Goal: Task Accomplishment & Management: Manage account settings

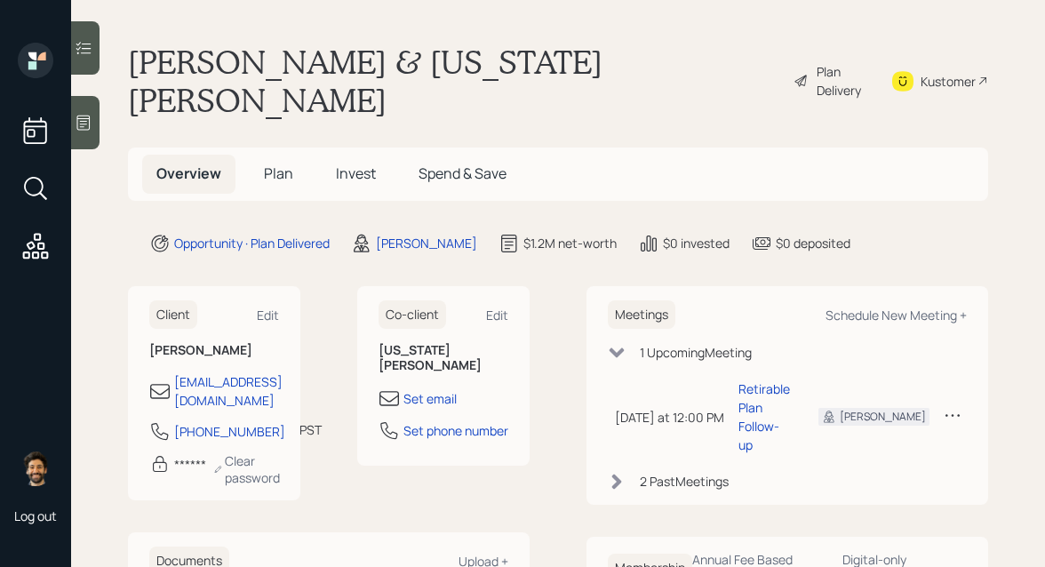
click at [78, 118] on icon at bounding box center [83, 123] width 13 height 15
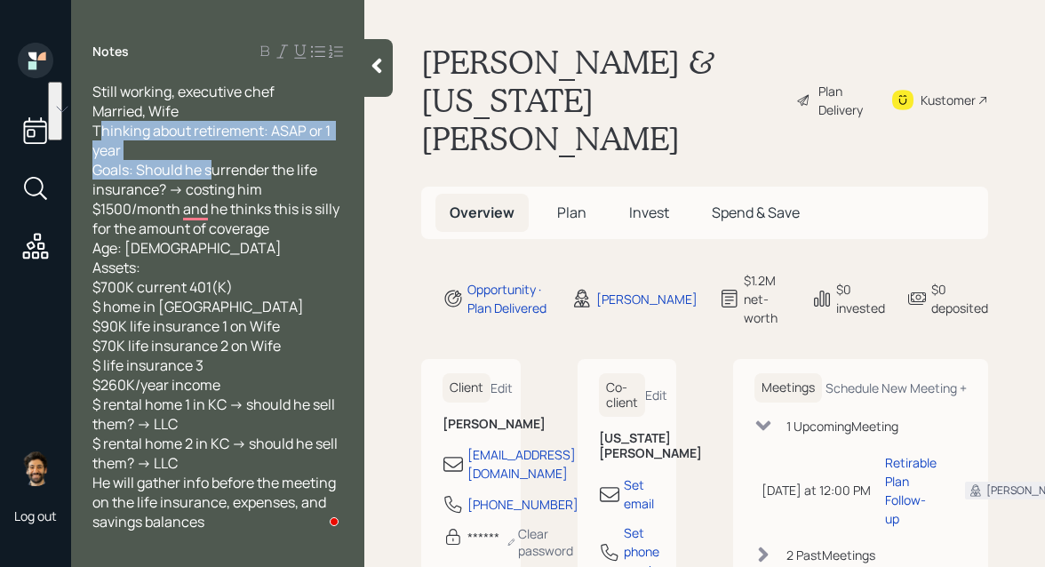
drag, startPoint x: 212, startPoint y: 163, endPoint x: 100, endPoint y: 126, distance: 117.7
click at [100, 126] on span "Still working, executive chef Married, Wife Thinking about retirement: ASAP or …" at bounding box center [217, 307] width 250 height 450
click at [151, 139] on span "Still working, executive chef Married, Wife Thinking about retirement: ASAP or …" at bounding box center [217, 307] width 250 height 450
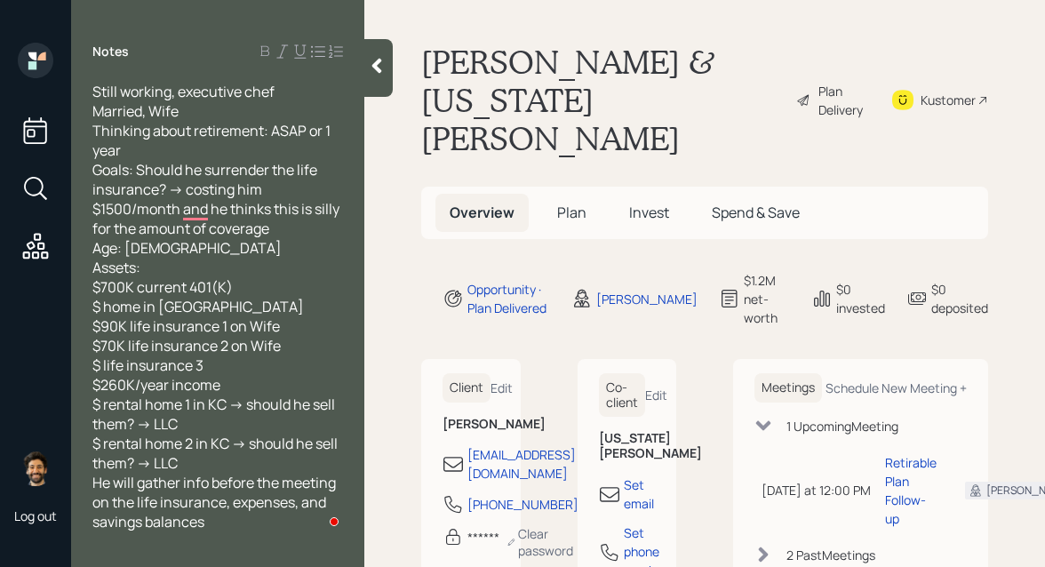
click at [144, 146] on div "Still working, executive chef Married, Wife Thinking about retirement: ASAP or …" at bounding box center [217, 307] width 251 height 450
click at [371, 69] on icon at bounding box center [377, 66] width 18 height 18
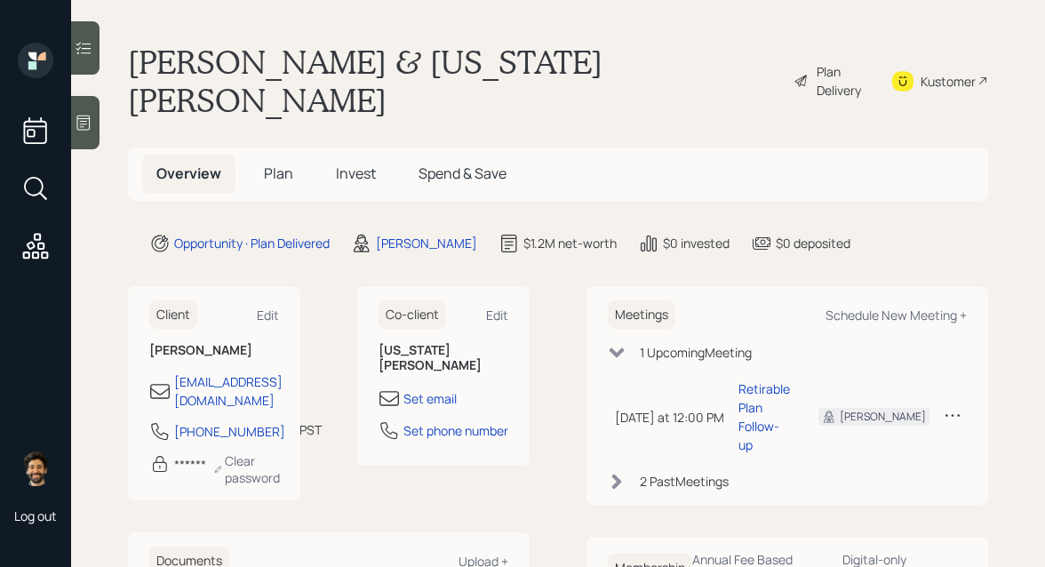
click at [824, 62] on div "Plan Delivery" at bounding box center [843, 80] width 52 height 37
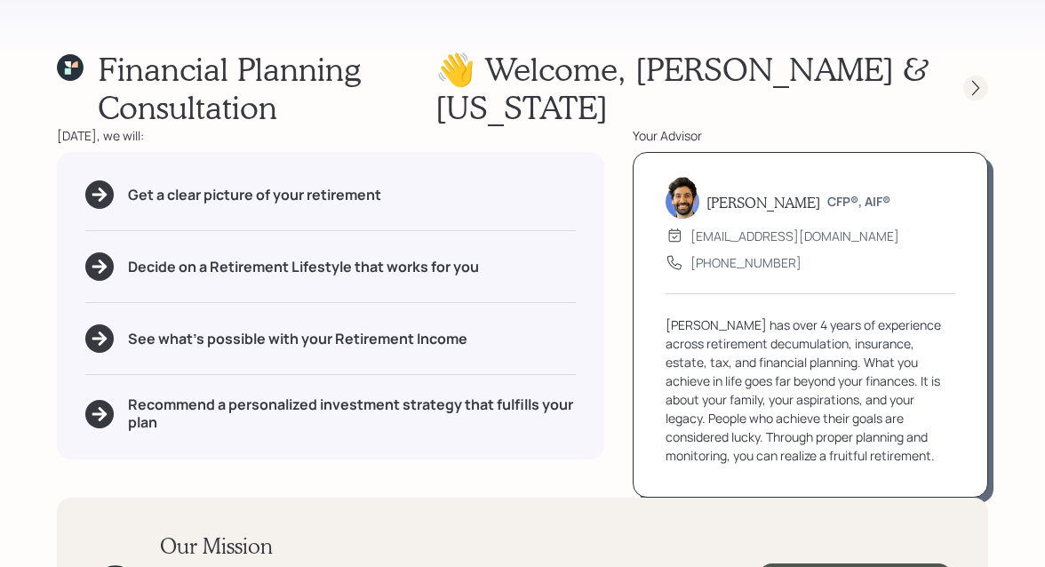
click at [974, 92] on icon at bounding box center [976, 88] width 18 height 18
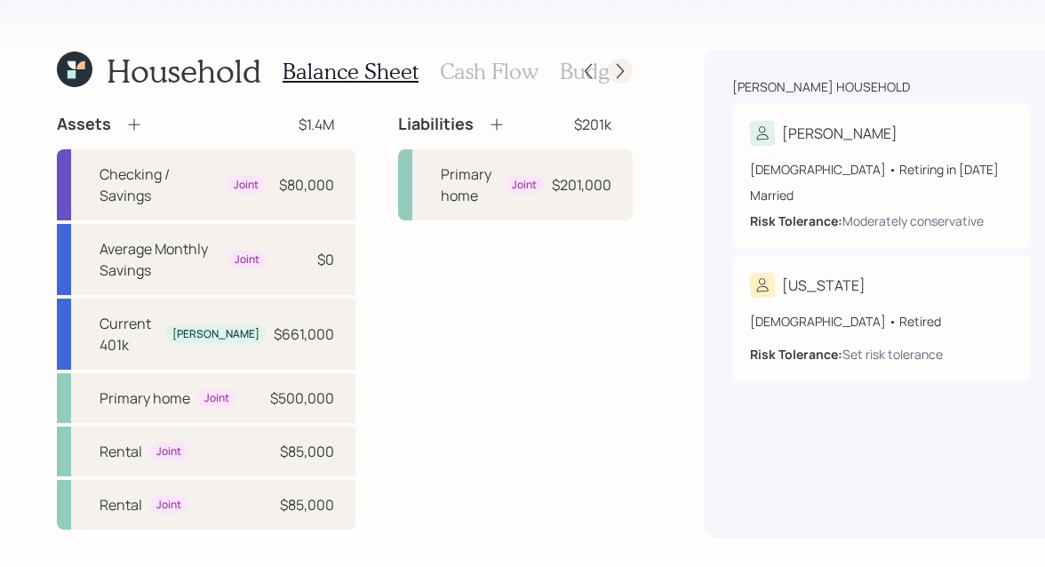
click at [611, 67] on icon at bounding box center [620, 71] width 18 height 18
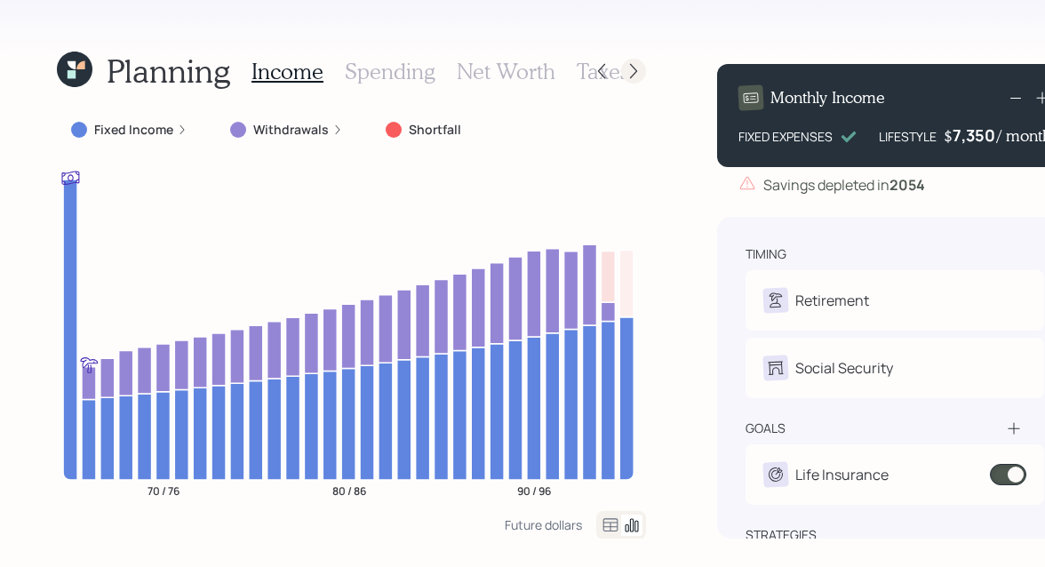
click at [627, 68] on icon at bounding box center [634, 71] width 18 height 18
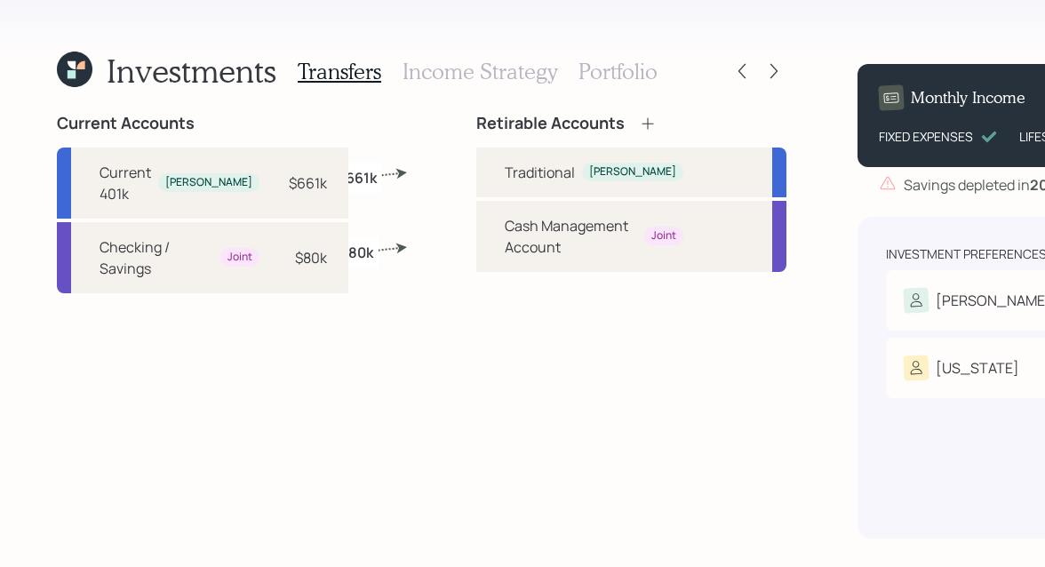
click at [599, 72] on h3 "Portfolio" at bounding box center [617, 72] width 79 height 26
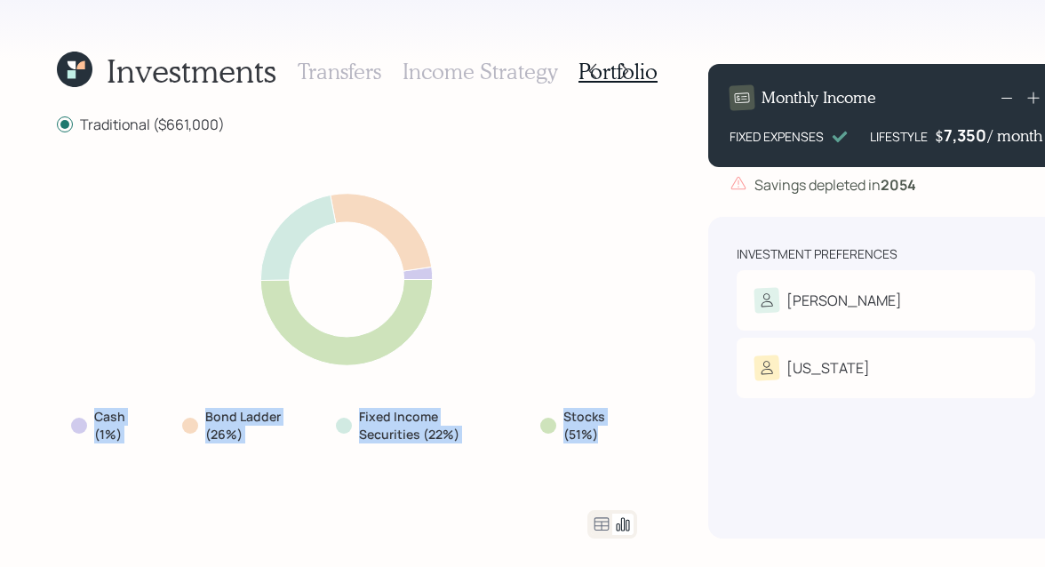
drag, startPoint x: 601, startPoint y: 434, endPoint x: 48, endPoint y: 420, distance: 552.8
click at [48, 420] on div "Investments Transfers Income Strategy Portfolio Traditional ($661,000) Cash (1%…" at bounding box center [522, 283] width 1045 height 567
click at [101, 376] on div "Cash (1%) Bond Ladder (26%) Fixed Income Securities (22%) Stocks (51%)" at bounding box center [347, 321] width 580 height 333
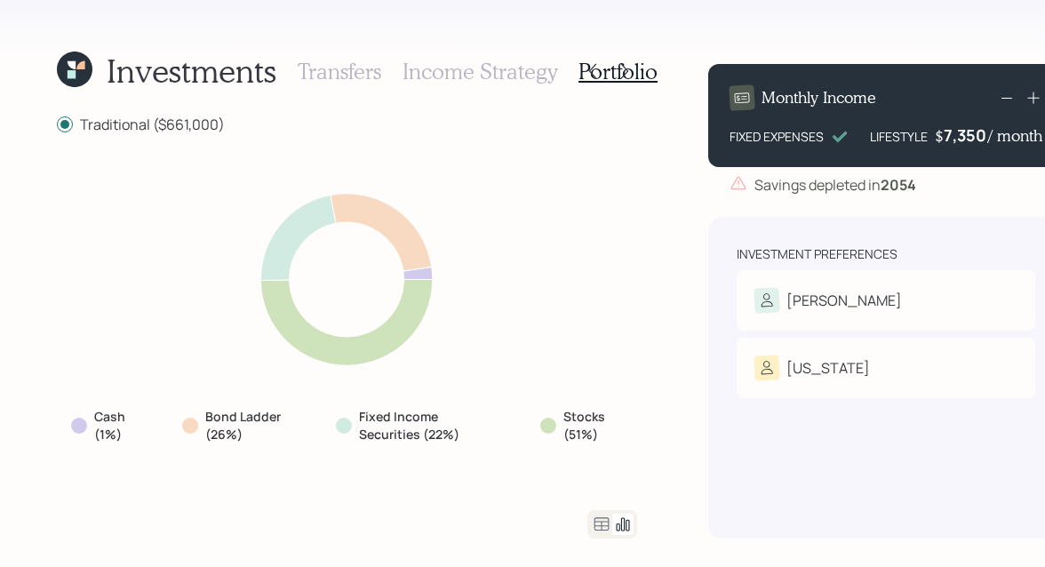
click at [79, 68] on icon at bounding box center [80, 65] width 8 height 8
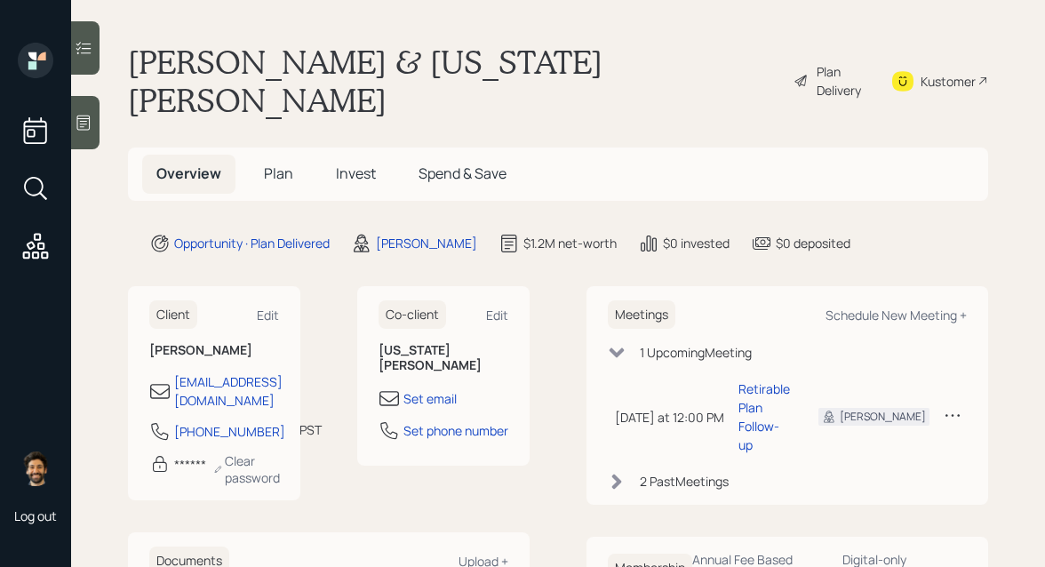
click at [372, 163] on span "Invest" at bounding box center [356, 173] width 40 height 20
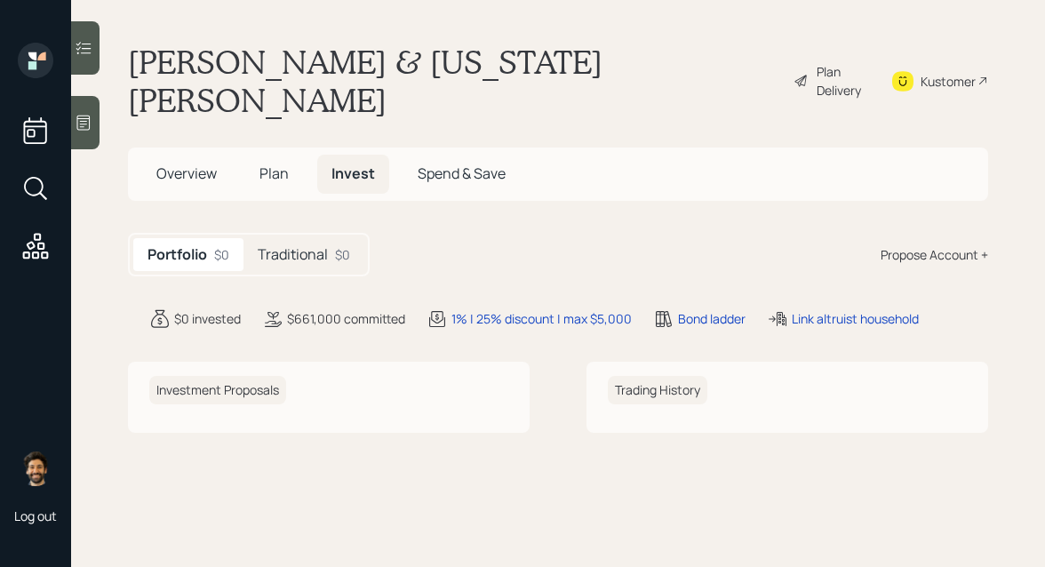
click at [317, 246] on h5 "Traditional" at bounding box center [293, 254] width 70 height 17
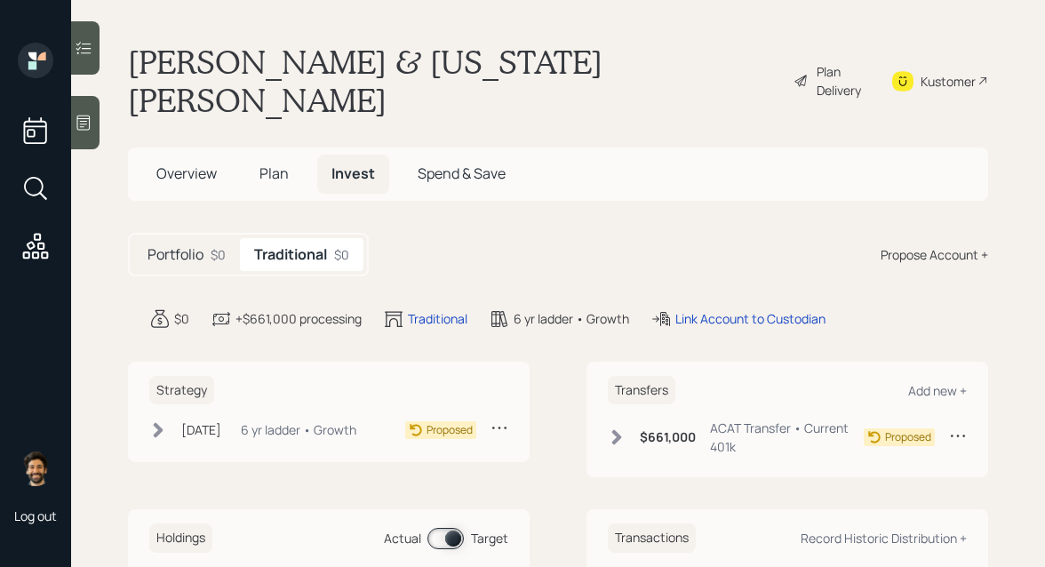
click at [457, 233] on div "Portfolio $0 Traditional $0 Propose Account +" at bounding box center [558, 255] width 860 height 44
click at [841, 63] on div "Plan Delivery" at bounding box center [843, 80] width 52 height 37
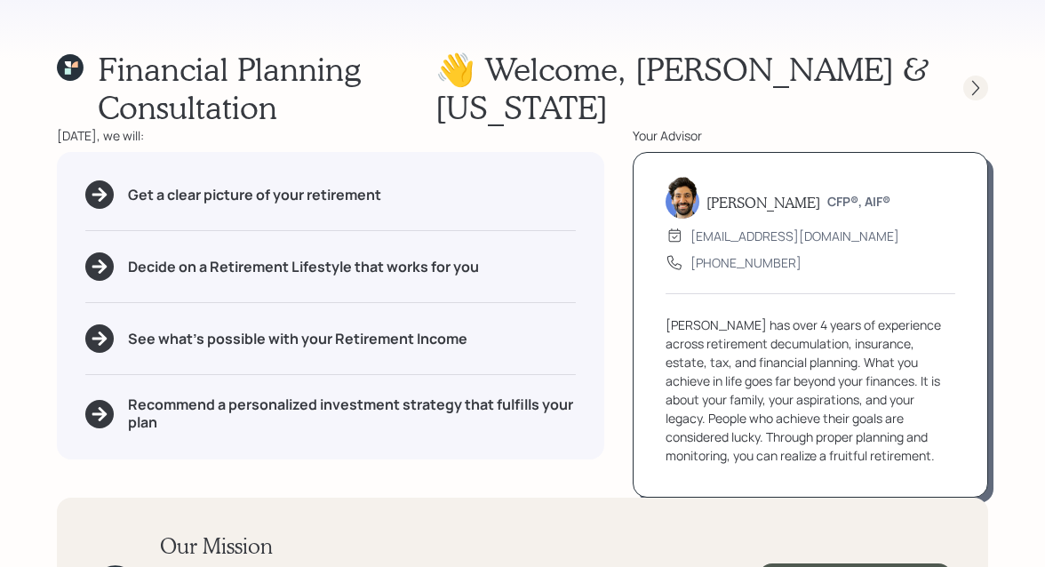
click at [972, 89] on icon at bounding box center [976, 88] width 18 height 18
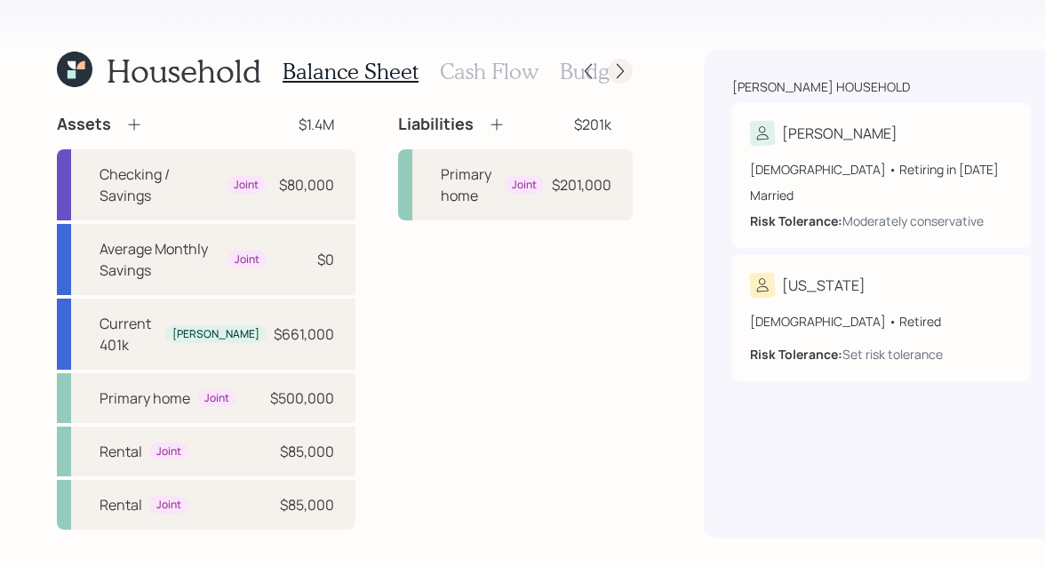
click at [611, 73] on icon at bounding box center [620, 71] width 18 height 18
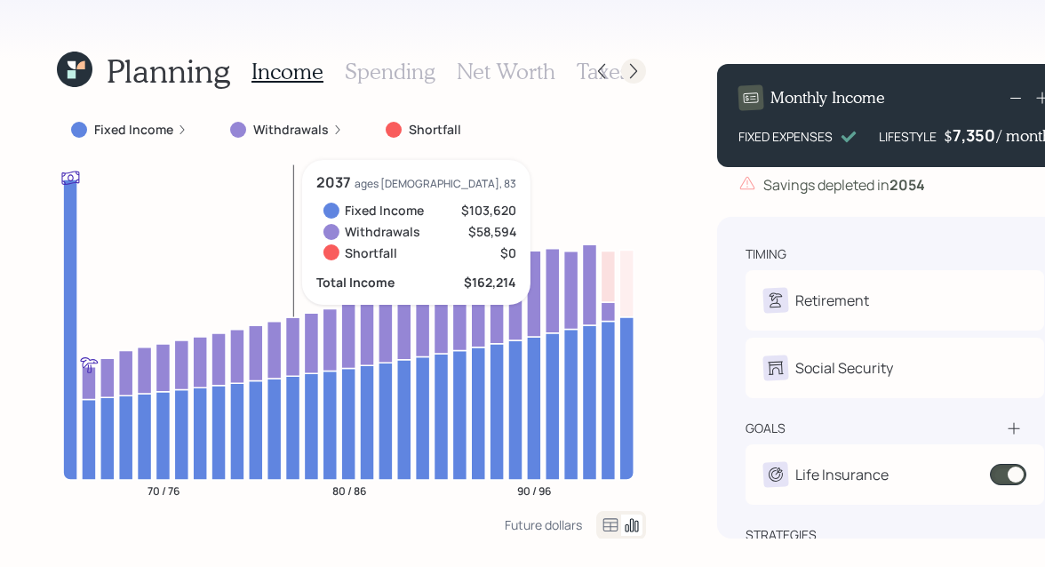
click at [630, 65] on icon at bounding box center [634, 71] width 18 height 18
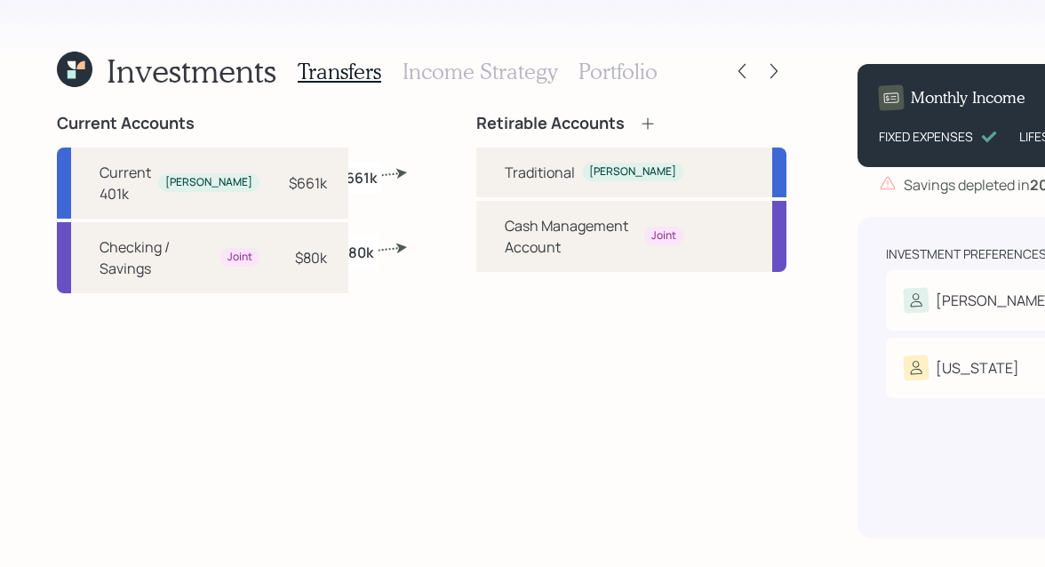
click at [592, 68] on h3 "Portfolio" at bounding box center [617, 72] width 79 height 26
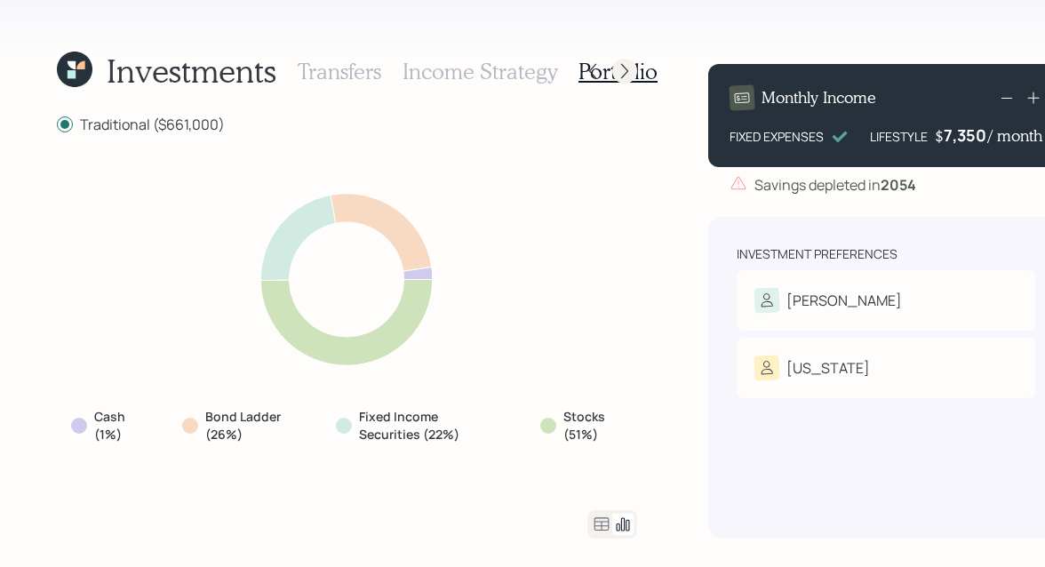
click at [630, 73] on icon at bounding box center [625, 71] width 18 height 18
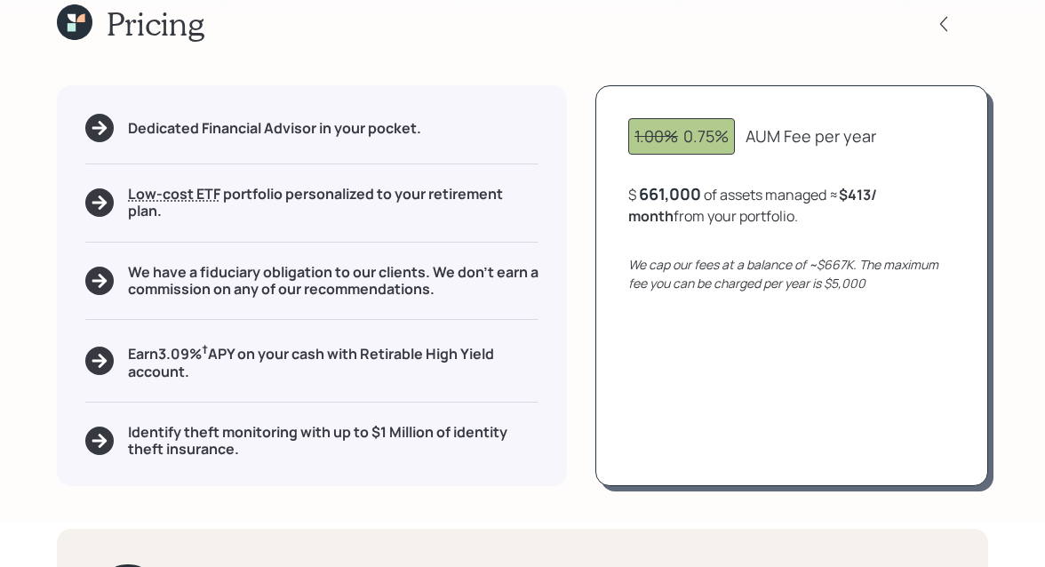
scroll to position [153, 0]
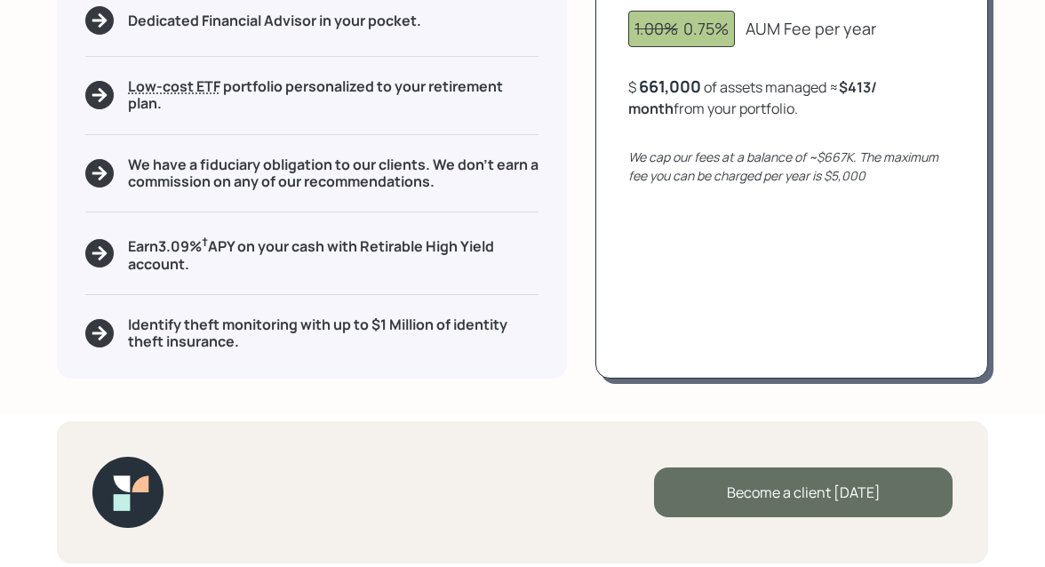
click at [729, 474] on div "Become a client [DATE]" at bounding box center [803, 492] width 299 height 50
click at [705, 478] on div "Go to Altruist" at bounding box center [803, 492] width 299 height 50
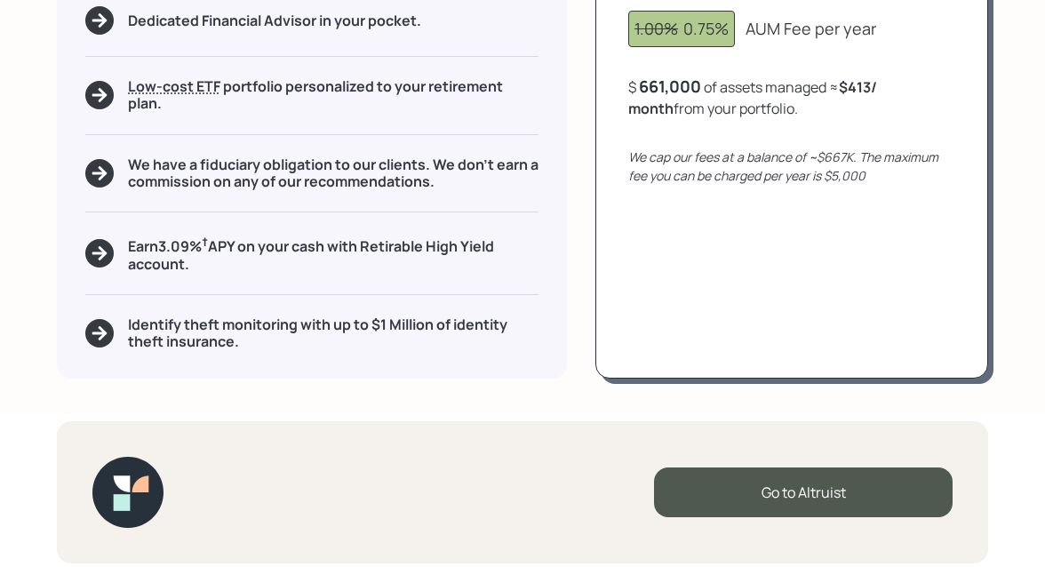
scroll to position [0, 0]
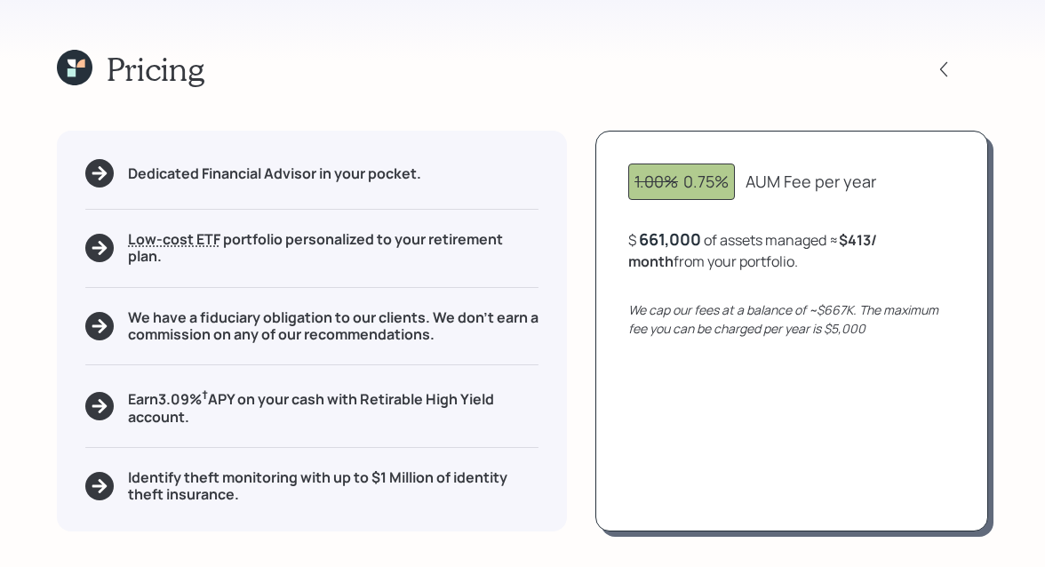
click at [70, 73] on icon at bounding box center [72, 72] width 8 height 8
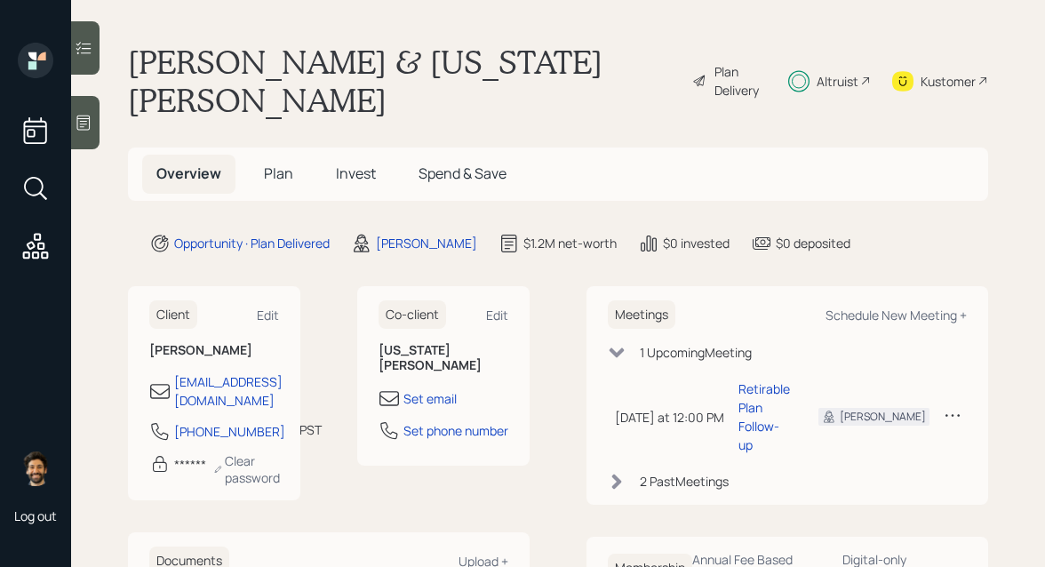
click at [262, 155] on h5 "Plan" at bounding box center [279, 174] width 58 height 38
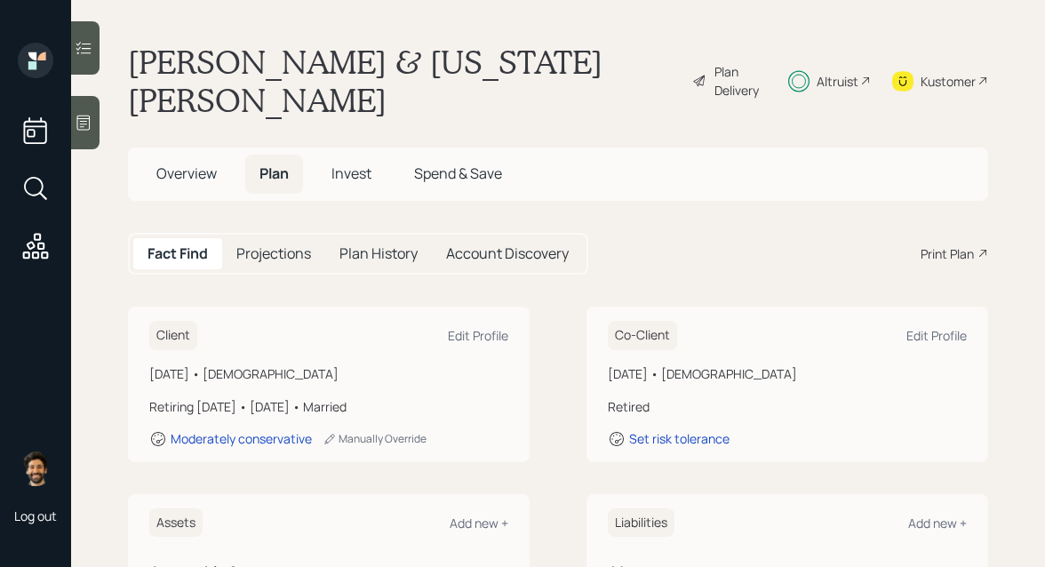
click at [196, 163] on span "Overview" at bounding box center [186, 173] width 60 height 20
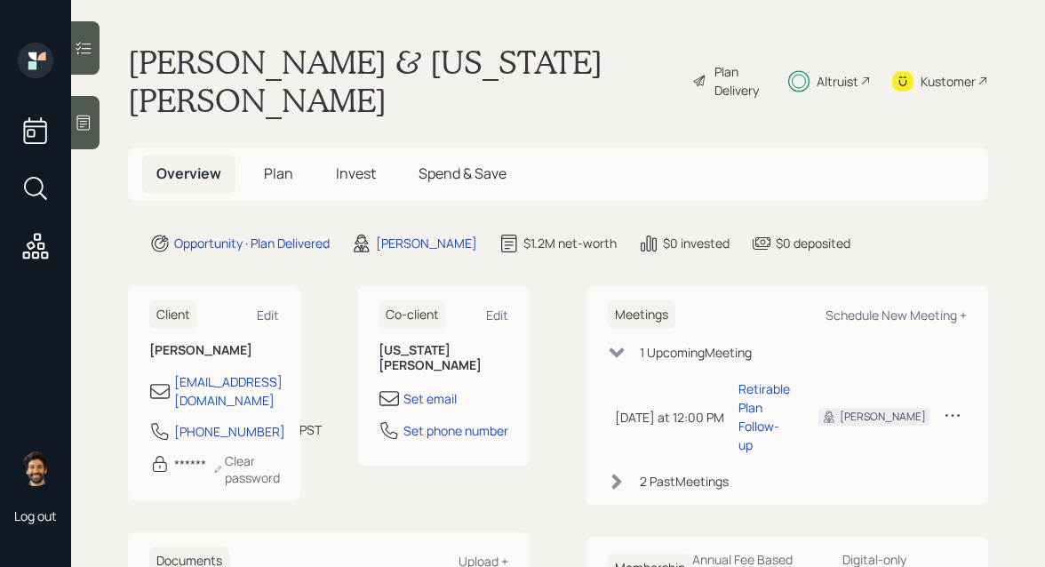
click at [280, 163] on span "Plan" at bounding box center [278, 173] width 29 height 20
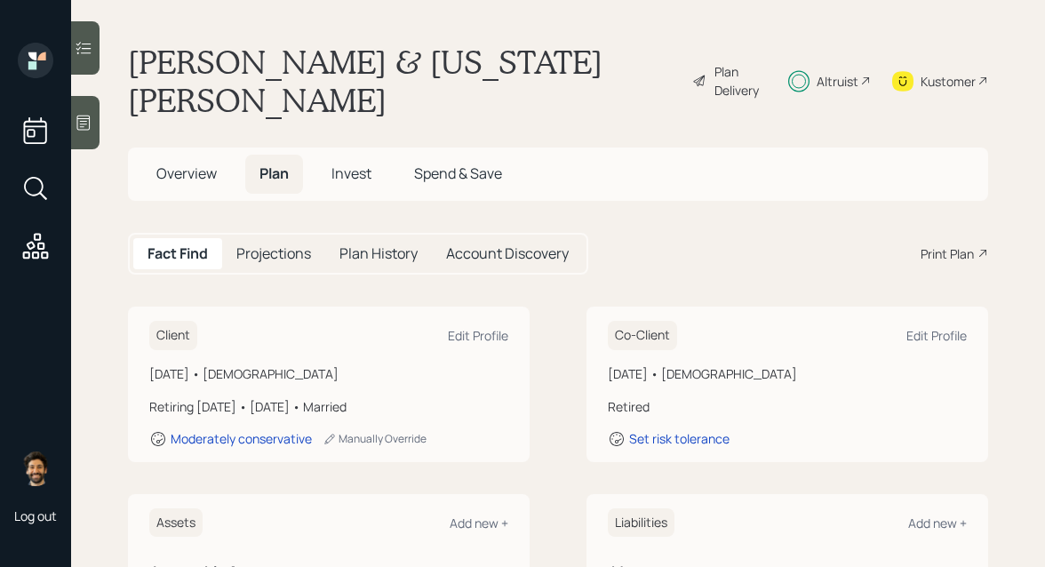
click at [951, 244] on div "Print Plan" at bounding box center [947, 253] width 53 height 19
click at [910, 71] on icon at bounding box center [902, 81] width 21 height 20
click at [345, 163] on span "Invest" at bounding box center [351, 173] width 40 height 20
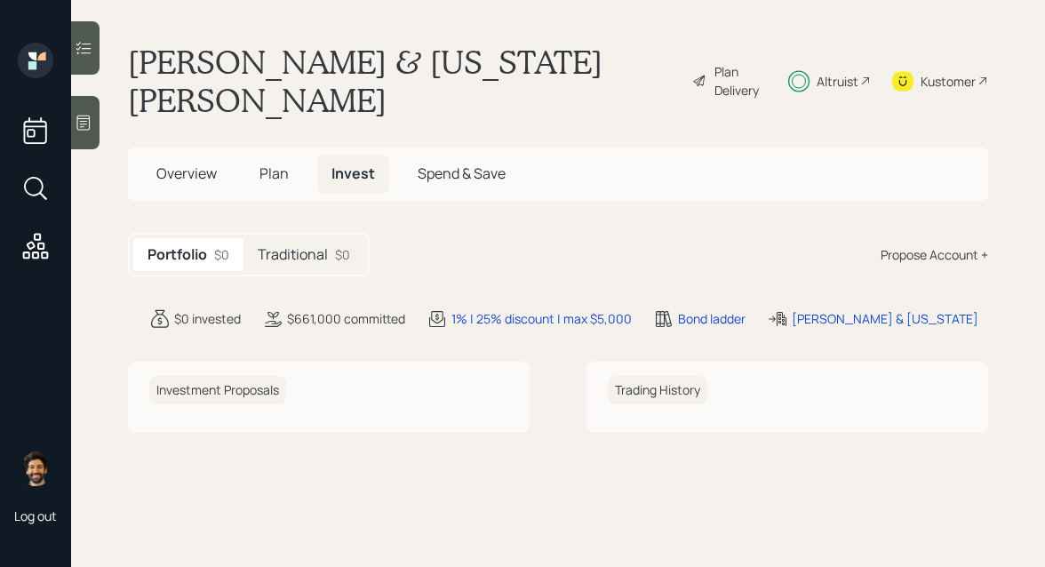
click at [314, 246] on h5 "Traditional" at bounding box center [293, 254] width 70 height 17
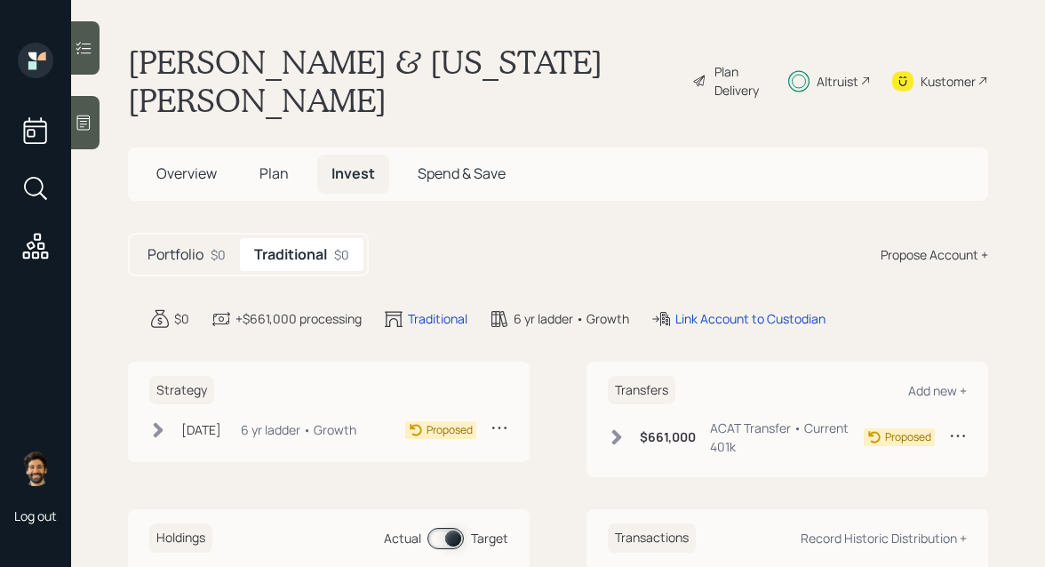
click at [294, 420] on div "6 yr ladder • Growth" at bounding box center [299, 429] width 116 height 19
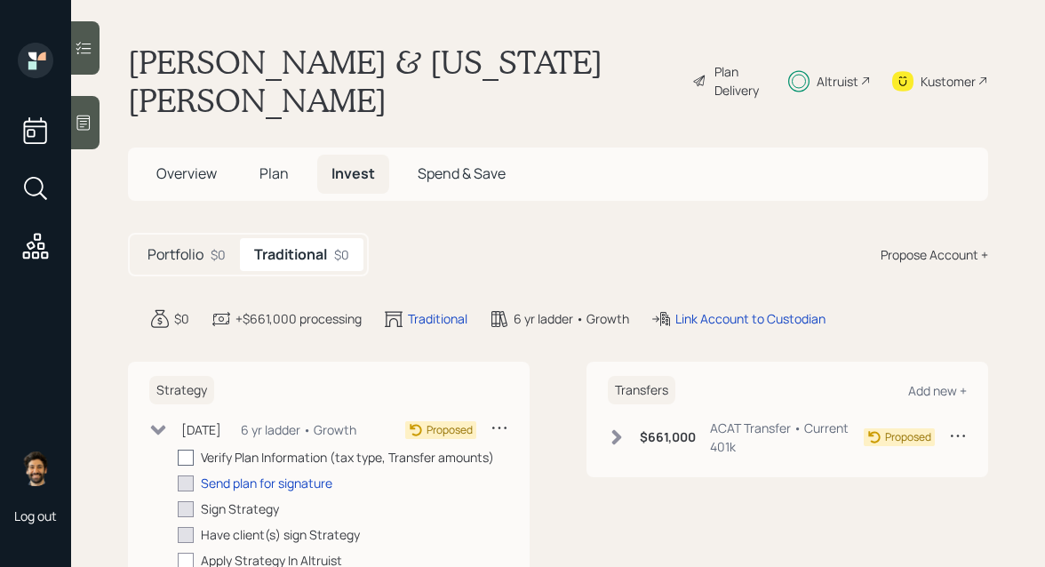
click at [186, 450] on div at bounding box center [186, 458] width 16 height 16
click at [178, 457] on input "checkbox" at bounding box center [177, 457] width 1 height 1
checkbox input "true"
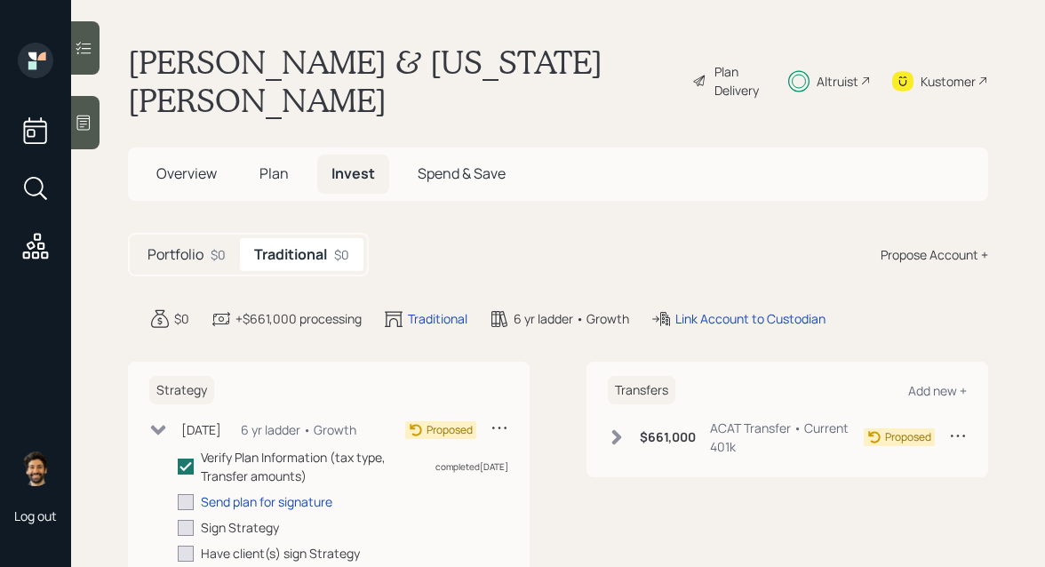
click at [624, 428] on icon at bounding box center [617, 437] width 18 height 18
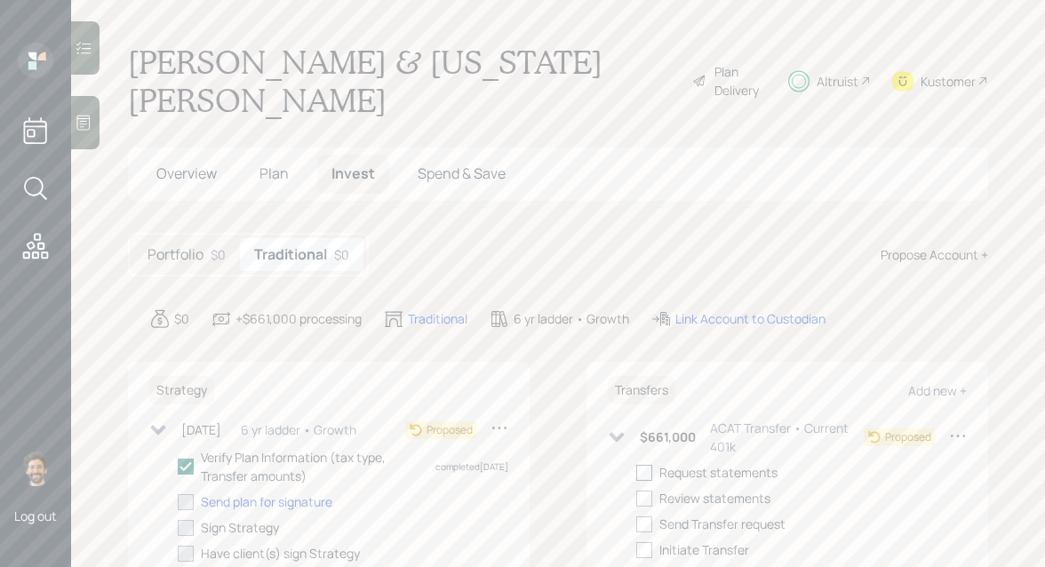
click at [648, 465] on div at bounding box center [644, 473] width 16 height 16
click at [636, 472] on input "checkbox" at bounding box center [635, 472] width 1 height 1
checkbox input "true"
click at [204, 238] on div "Portfolio $0" at bounding box center [186, 254] width 107 height 33
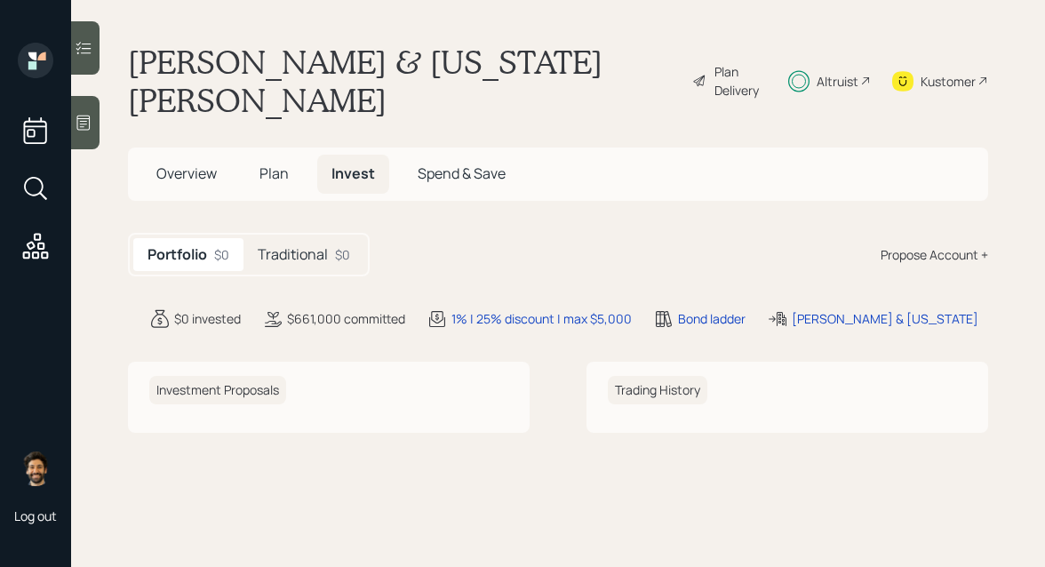
click at [307, 246] on h5 "Traditional" at bounding box center [293, 254] width 70 height 17
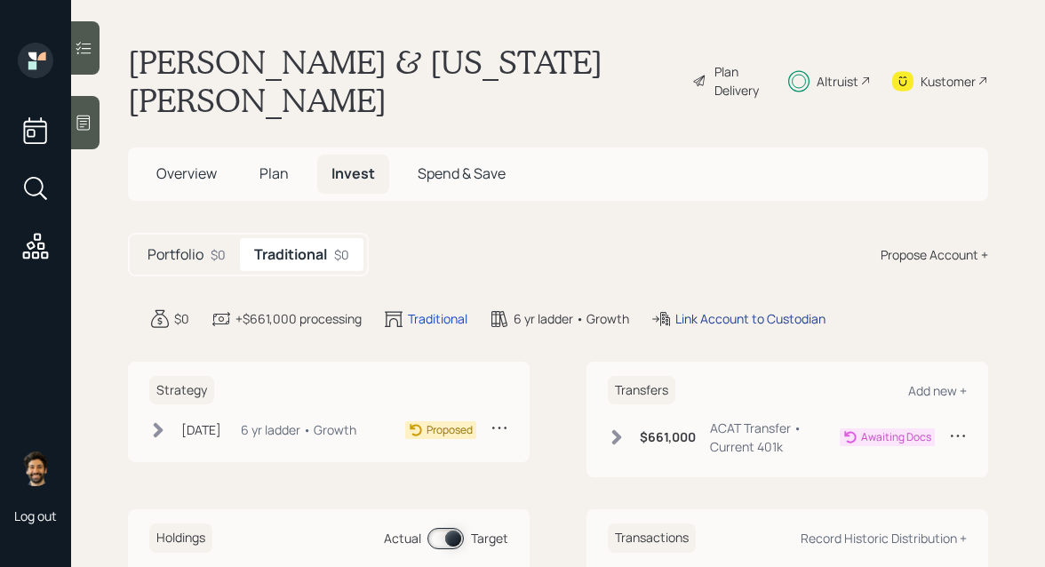
click at [724, 309] on div "Link Account to Custodian" at bounding box center [750, 318] width 150 height 19
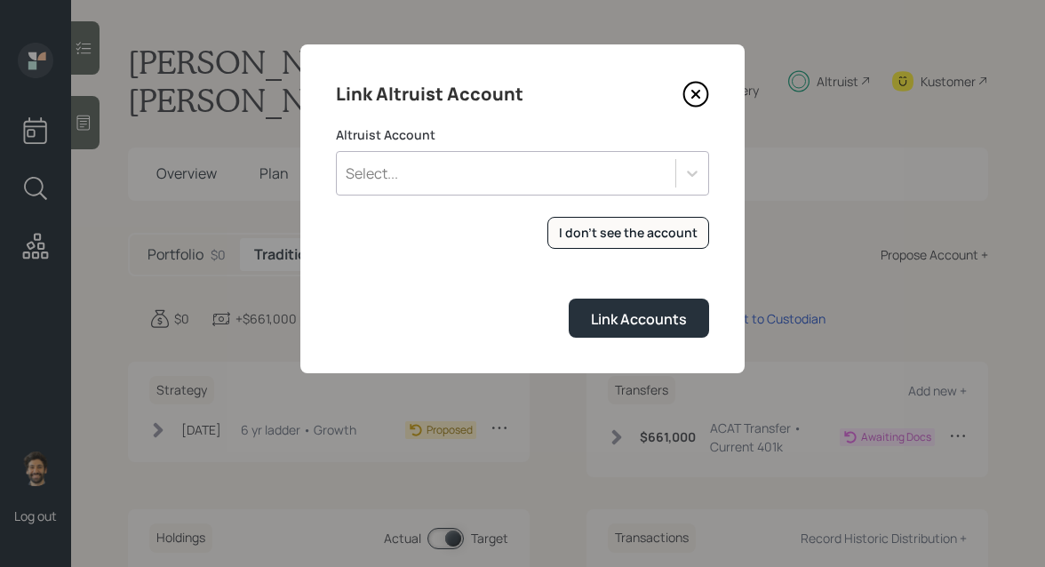
click at [474, 166] on div "Select..." at bounding box center [506, 173] width 339 height 30
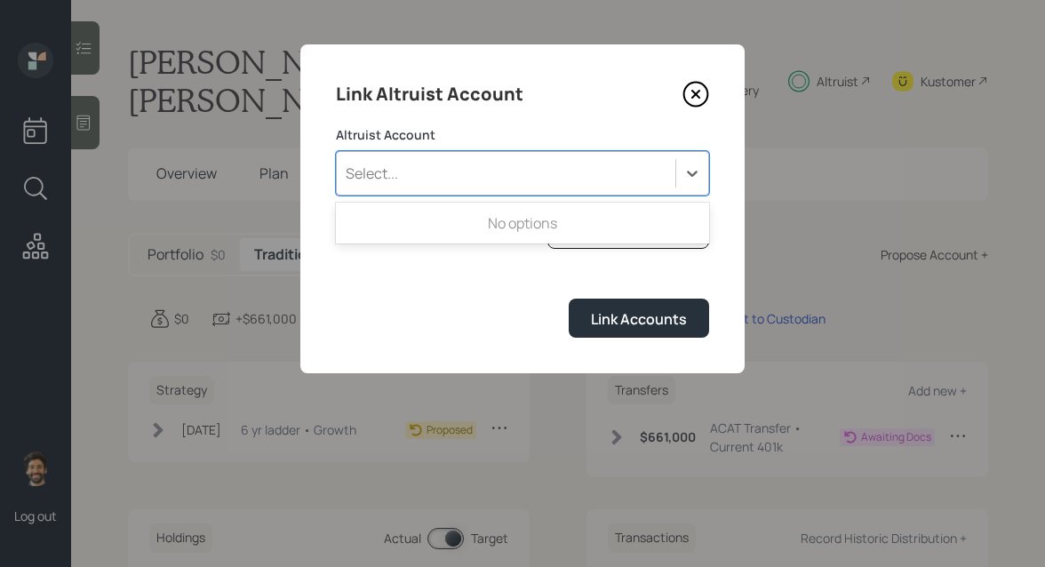
click at [490, 107] on h4 "Link Altruist Account" at bounding box center [429, 94] width 187 height 28
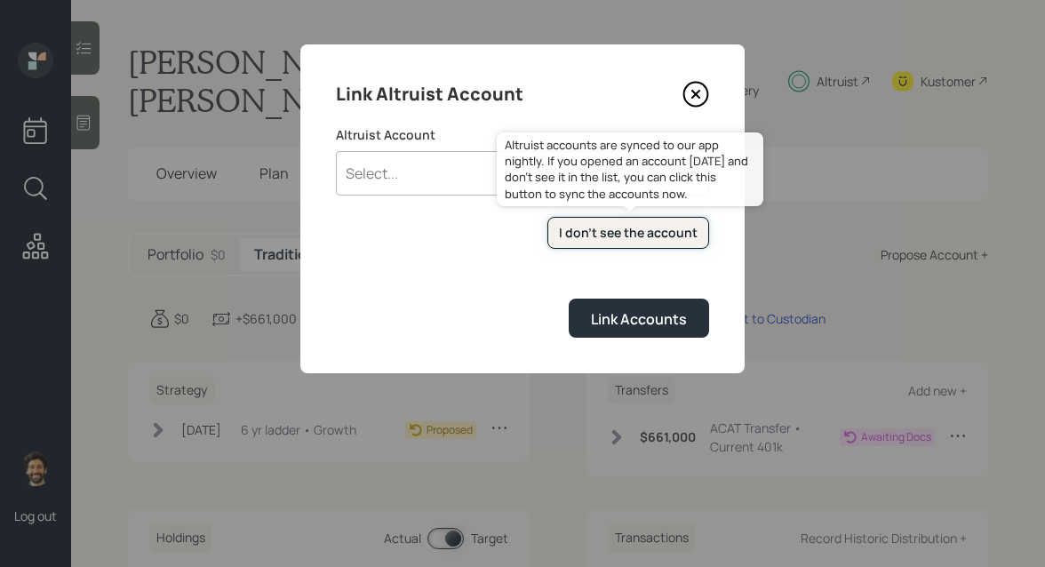
click at [566, 225] on div "I don't see the account" at bounding box center [628, 233] width 139 height 18
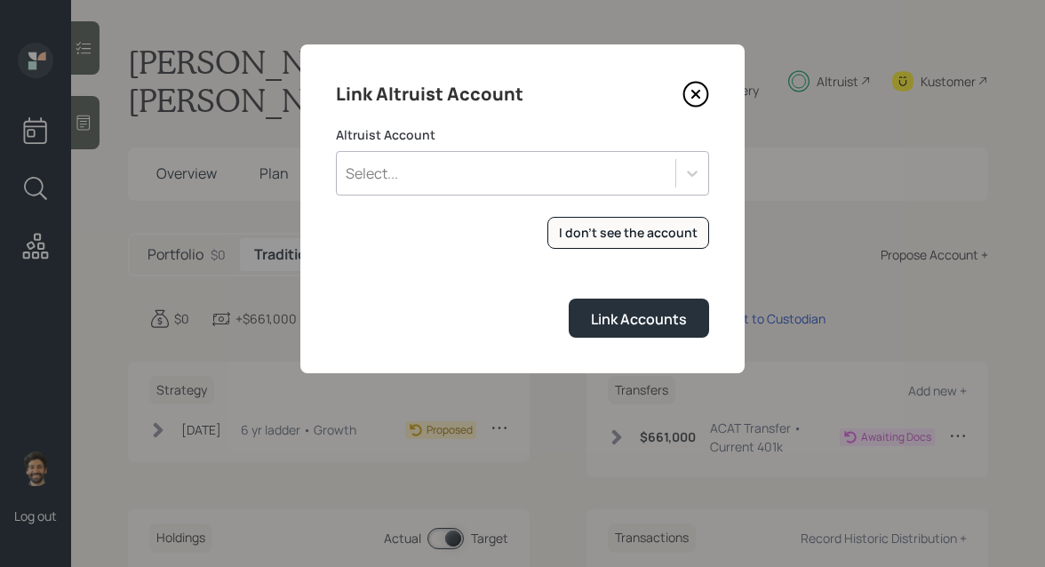
click at [448, 183] on div "Select..." at bounding box center [506, 173] width 339 height 30
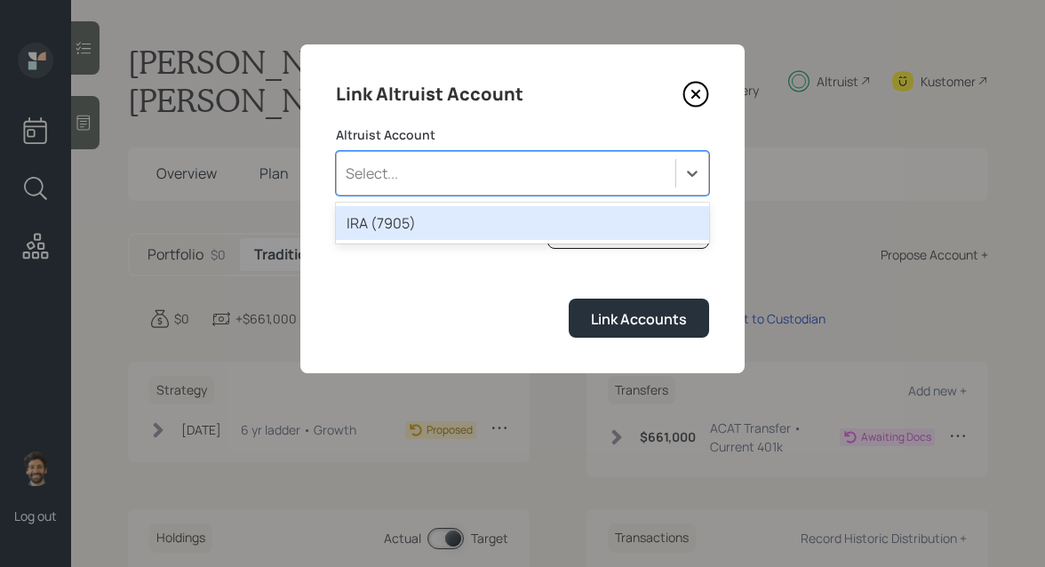
click at [442, 225] on div "IRA (7905)" at bounding box center [522, 223] width 373 height 34
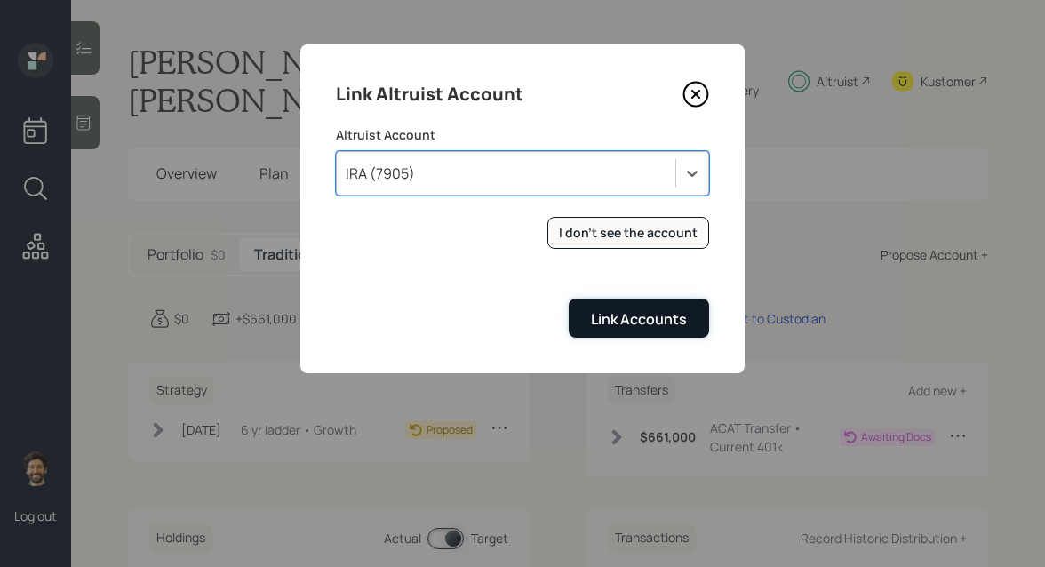
click at [612, 327] on div "Link Accounts" at bounding box center [639, 319] width 96 height 20
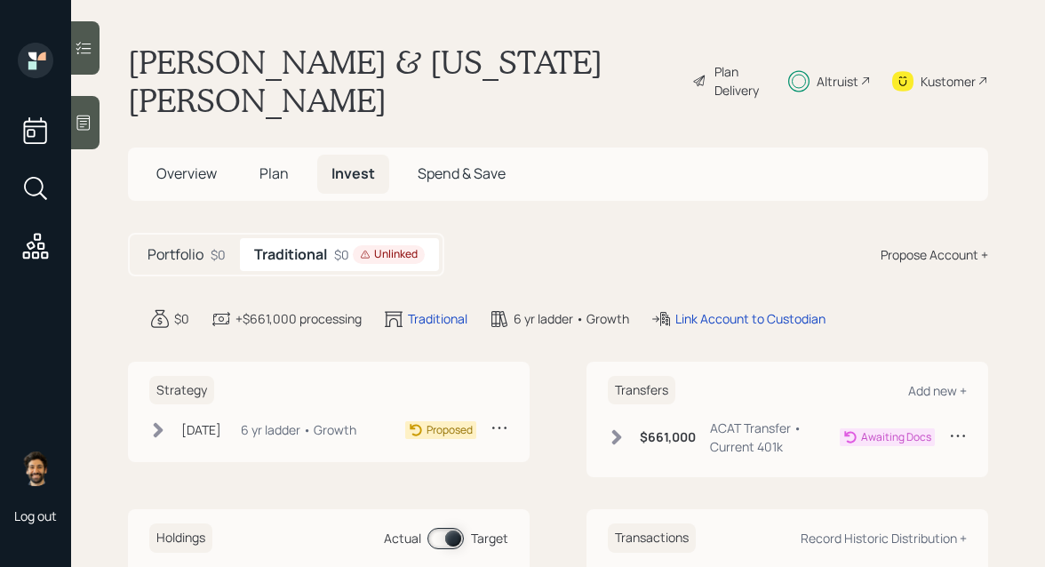
click at [199, 246] on h5 "Portfolio" at bounding box center [175, 254] width 56 height 17
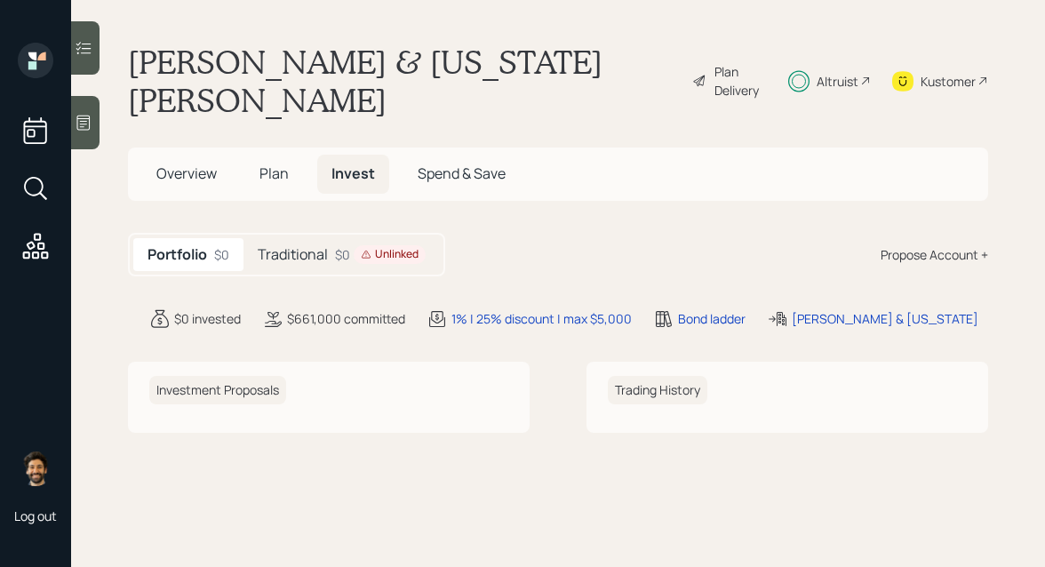
click at [323, 246] on h5 "Traditional" at bounding box center [293, 254] width 70 height 17
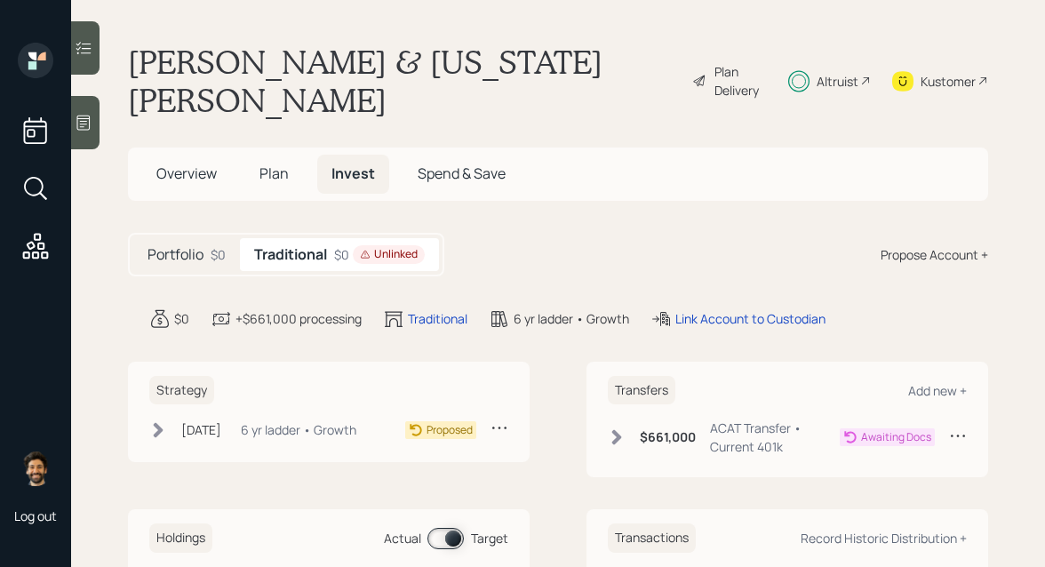
click at [278, 163] on span "Plan" at bounding box center [273, 173] width 29 height 20
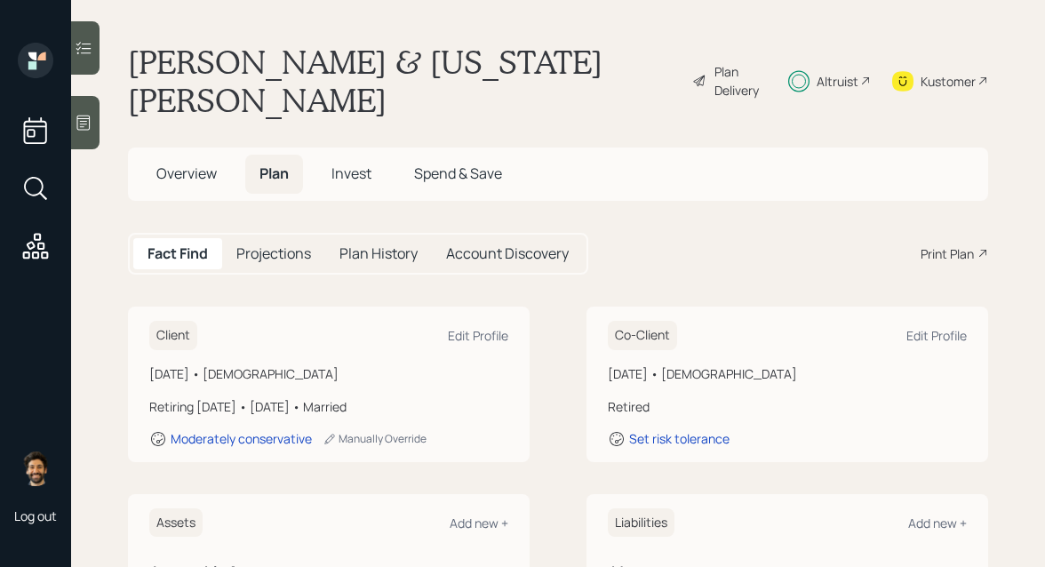
click at [339, 163] on span "Invest" at bounding box center [351, 173] width 40 height 20
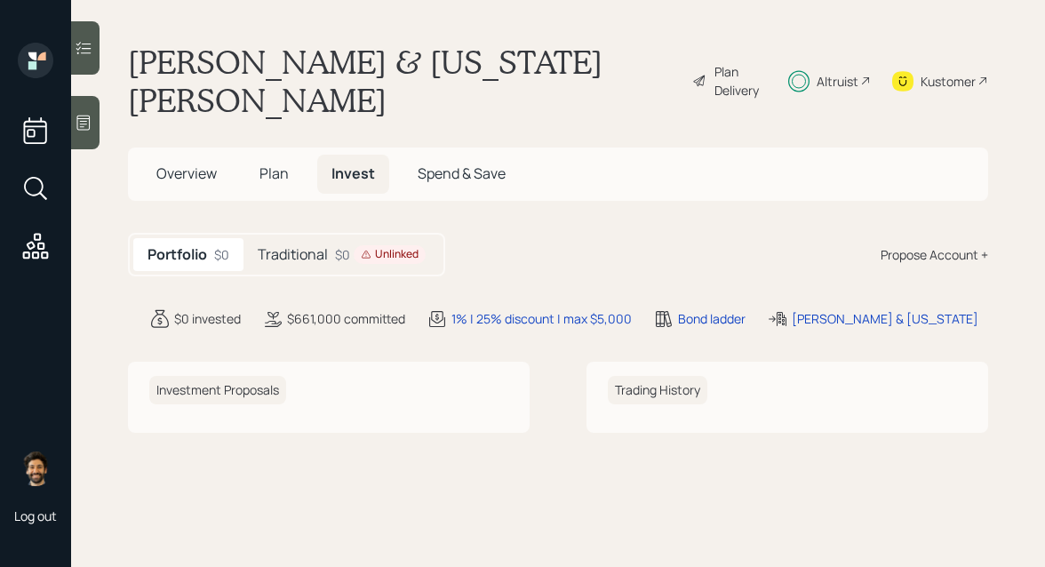
click at [286, 238] on div "Traditional $0 Unlinked" at bounding box center [341, 254] width 196 height 33
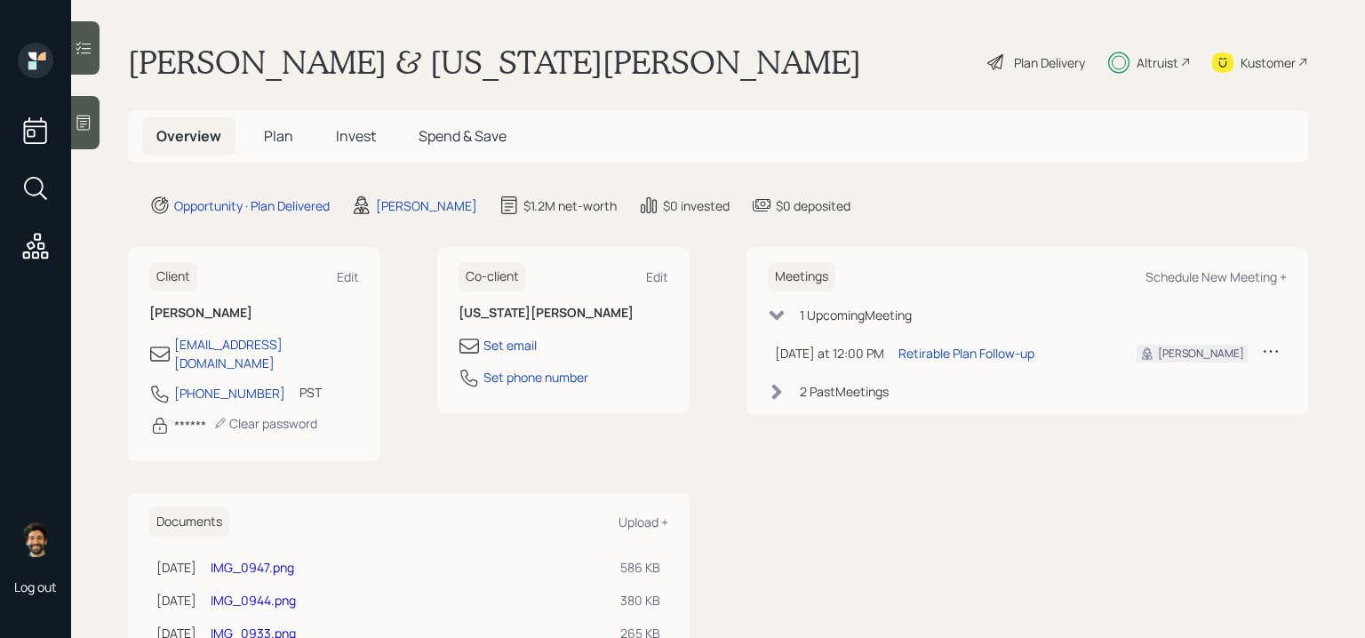
click at [287, 130] on span "Plan" at bounding box center [278, 136] width 29 height 20
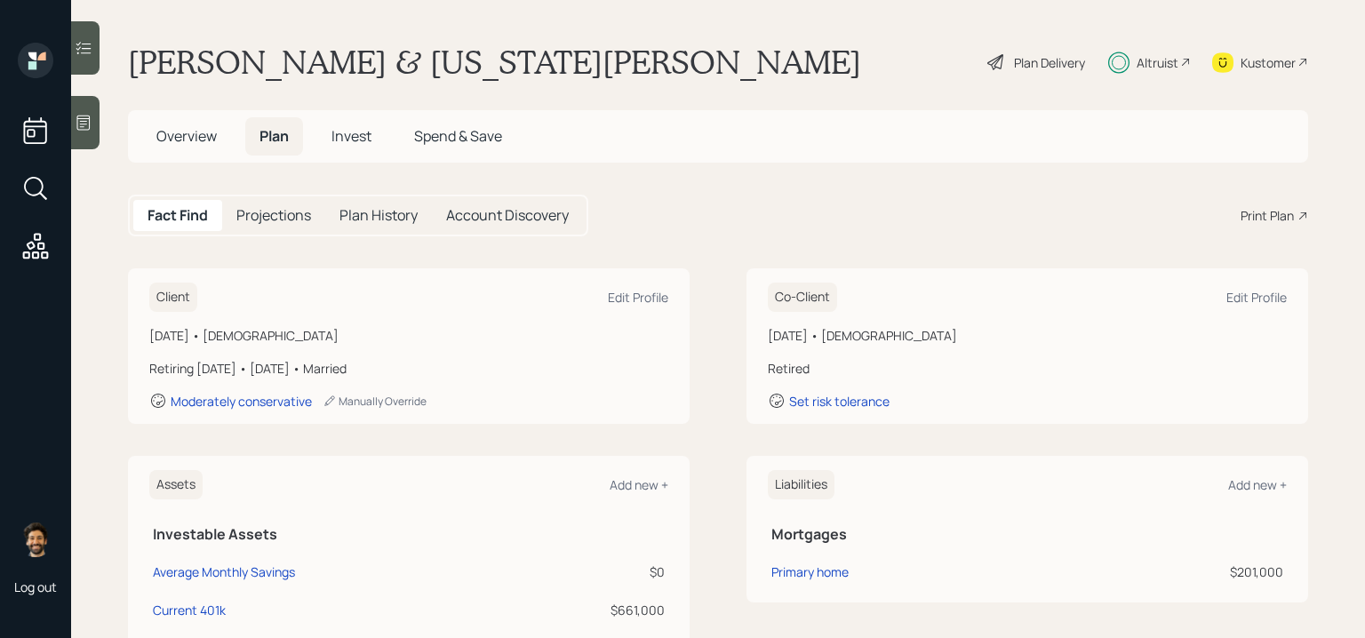
click at [296, 215] on h5 "Projections" at bounding box center [273, 215] width 75 height 17
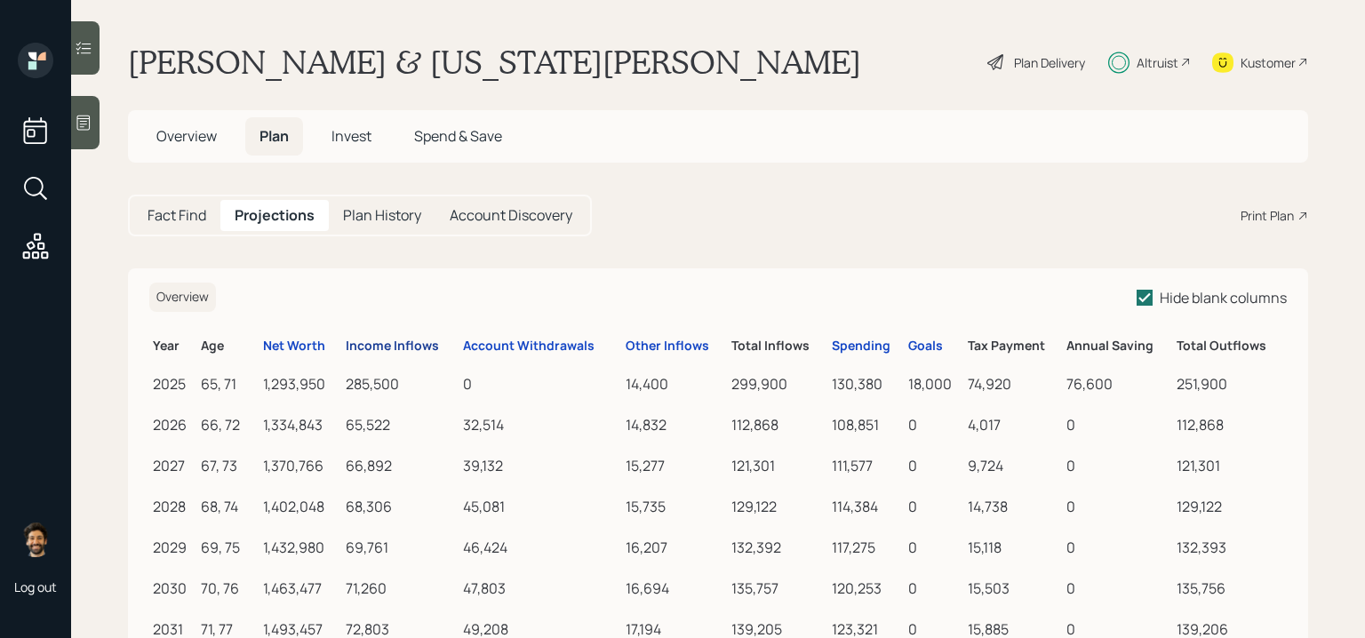
click at [411, 344] on div "Income Inflows" at bounding box center [392, 346] width 93 height 15
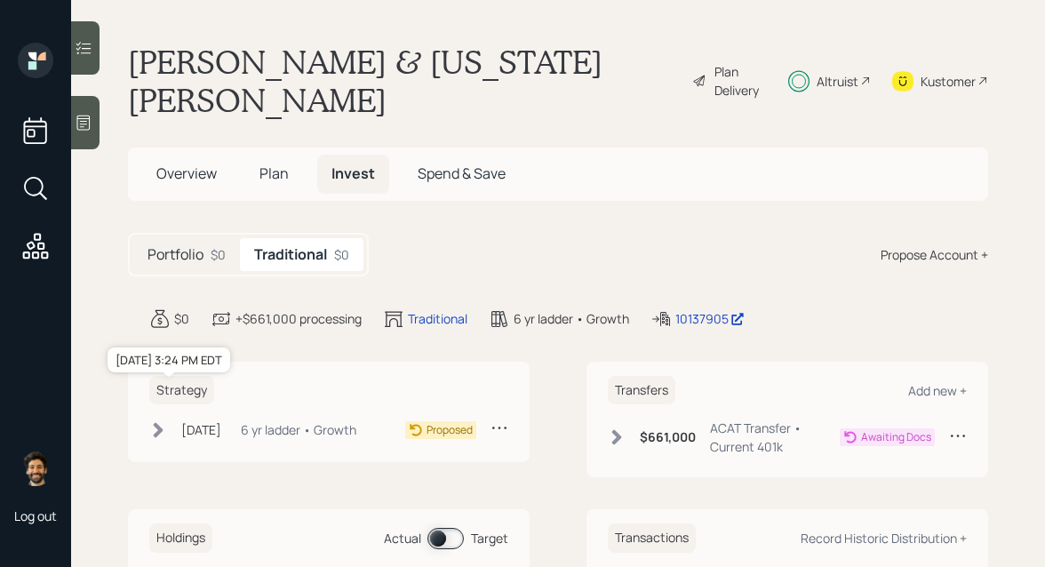
click at [186, 420] on div "[DATE]" at bounding box center [201, 429] width 40 height 19
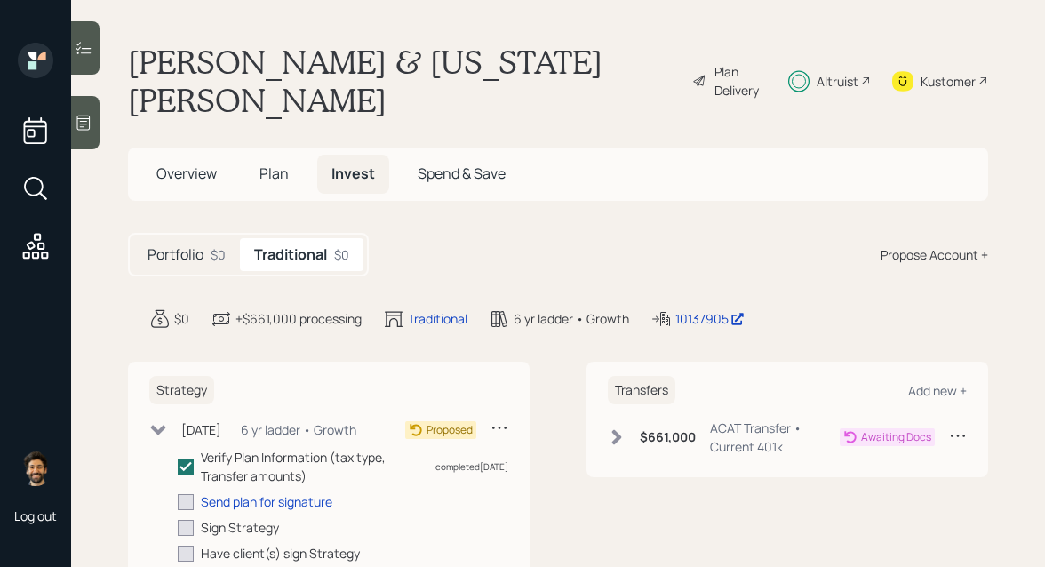
click at [179, 419] on div "[DATE] [DATE] 3:24 PM EDT 6 yr ladder • Growth" at bounding box center [252, 430] width 207 height 22
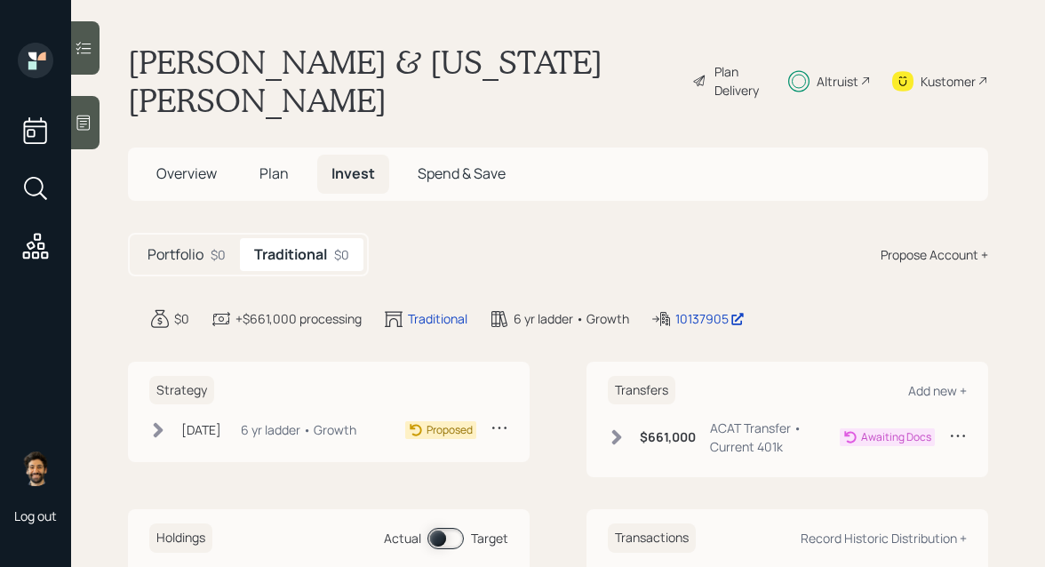
click at [621, 428] on icon at bounding box center [617, 437] width 18 height 18
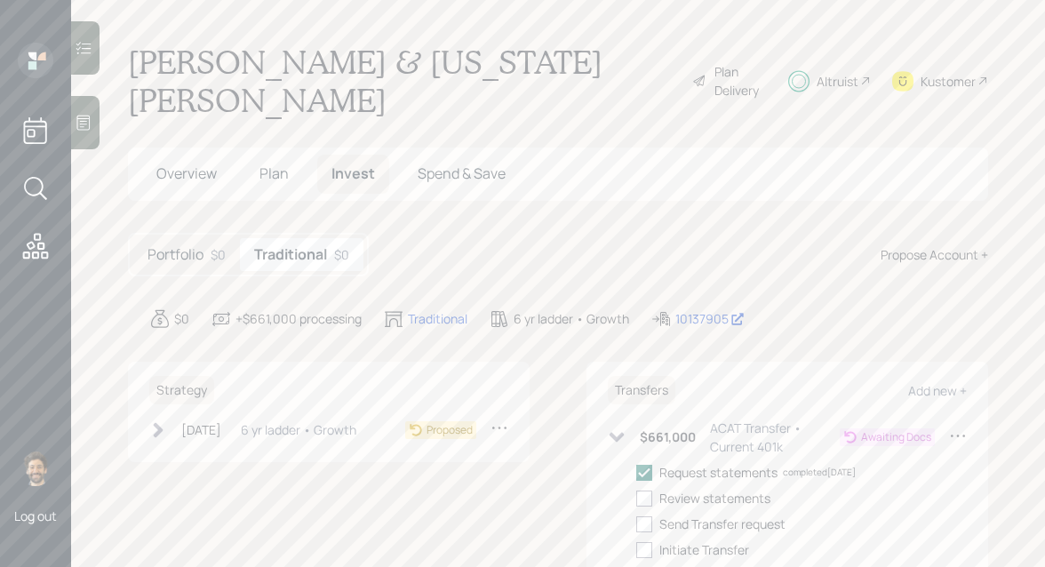
click at [621, 433] on icon at bounding box center [617, 438] width 15 height 10
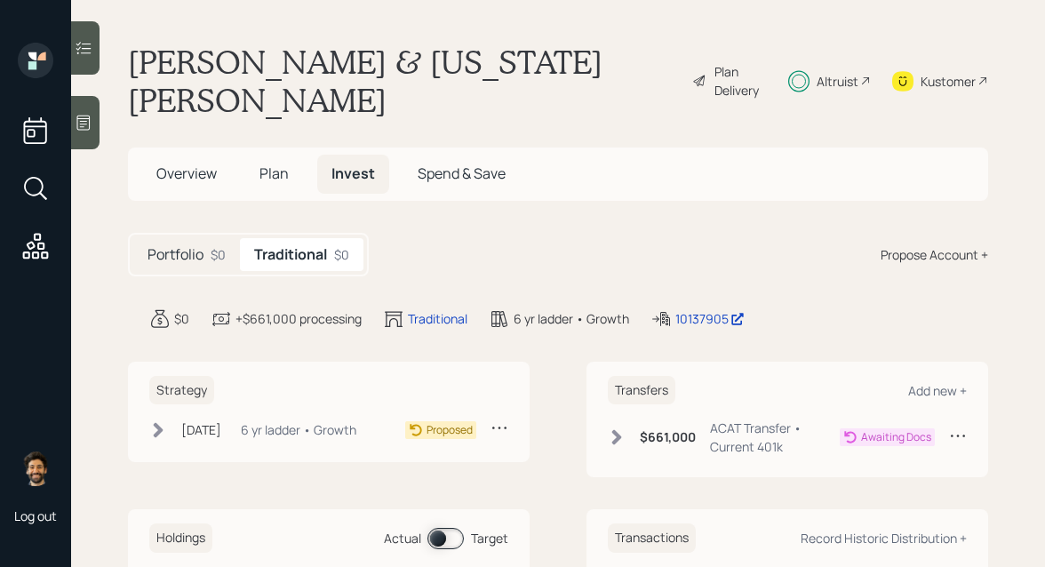
click at [275, 163] on span "Plan" at bounding box center [273, 173] width 29 height 20
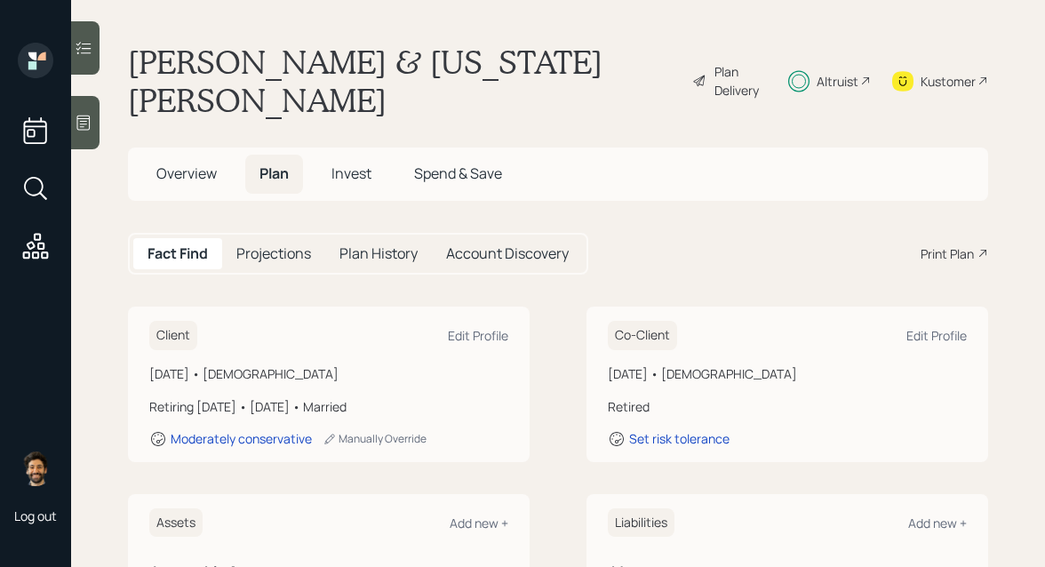
click at [360, 163] on span "Invest" at bounding box center [351, 173] width 40 height 20
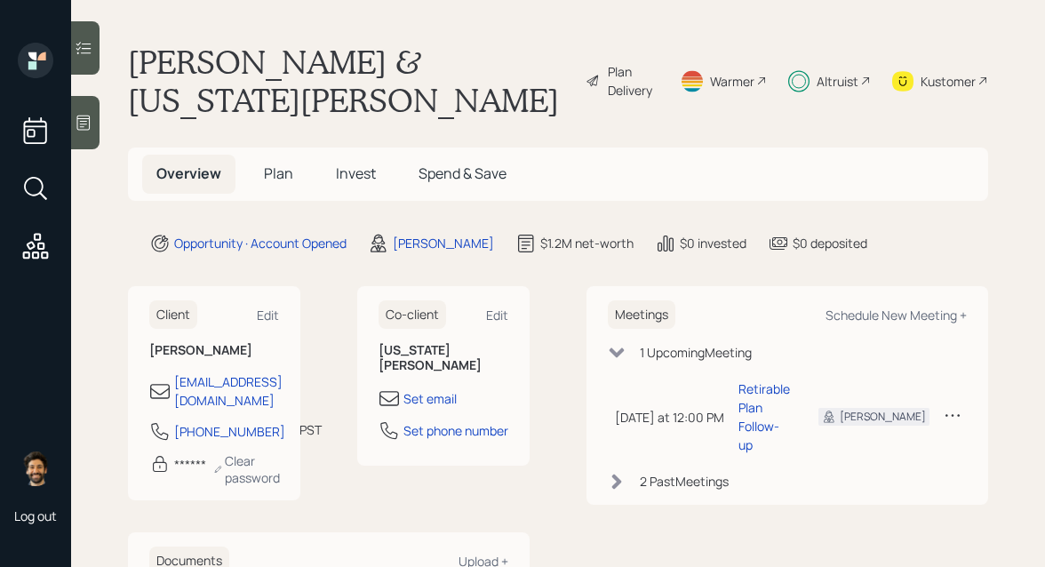
click at [916, 300] on div "Meetings Schedule New Meeting +" at bounding box center [787, 314] width 359 height 29
click at [882, 307] on div "Schedule New Meeting +" at bounding box center [895, 315] width 141 height 17
select select "f14b762f-c7c2-4b89-9227-8fa891345eea"
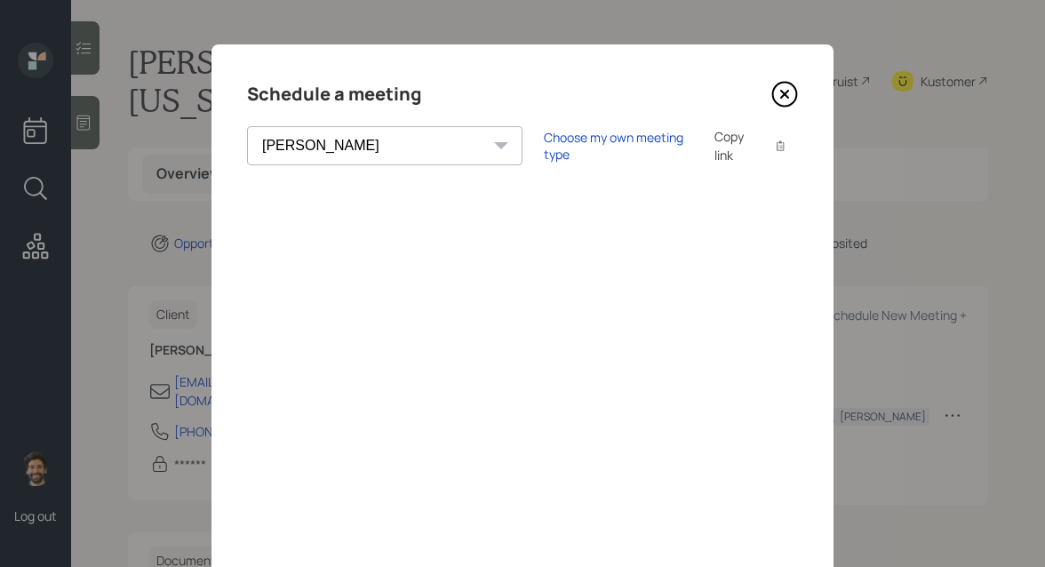
click at [782, 92] on icon at bounding box center [784, 94] width 7 height 7
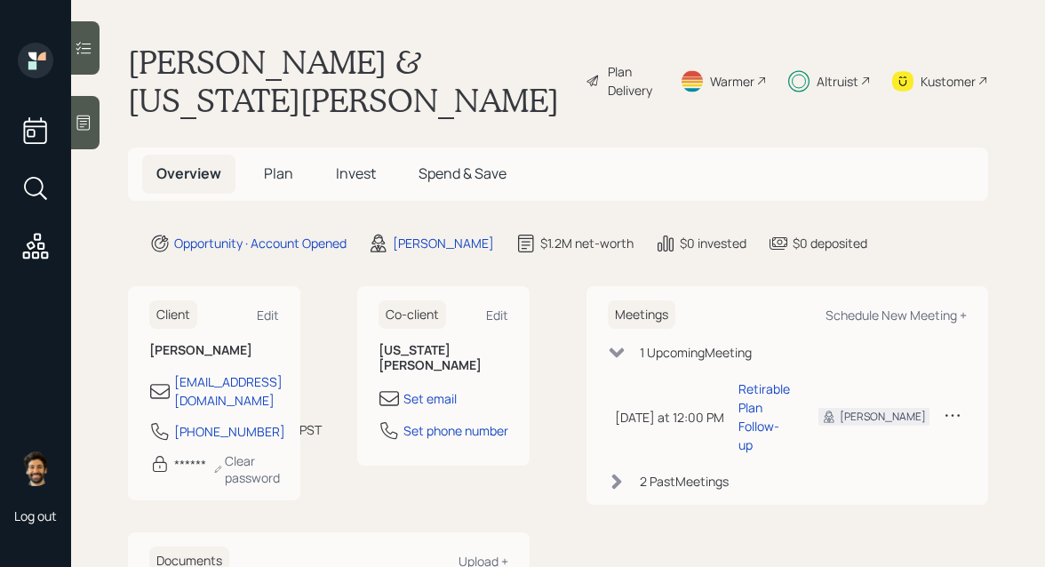
click at [279, 163] on span "Plan" at bounding box center [278, 173] width 29 height 20
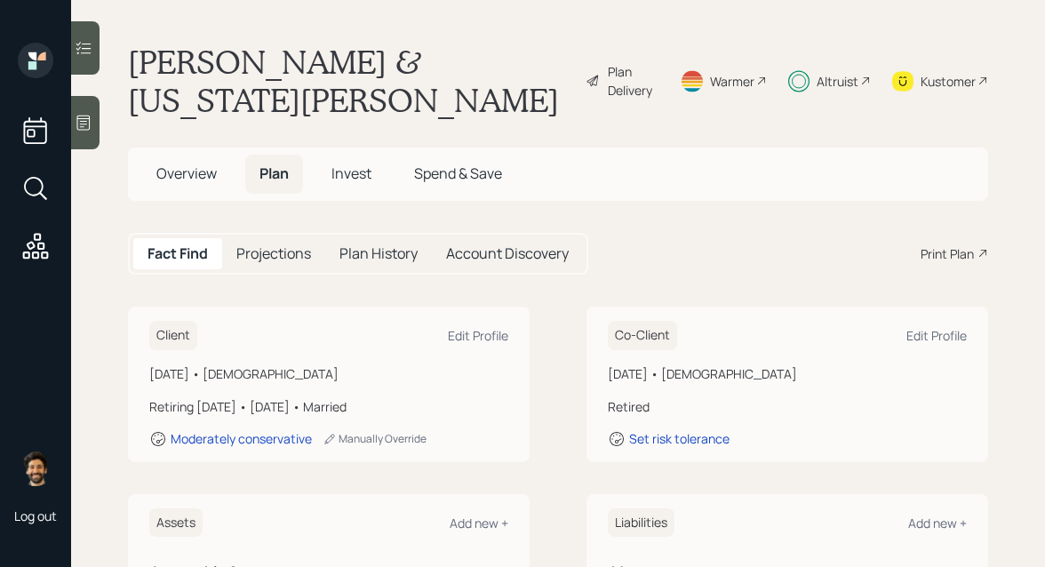
click at [346, 163] on span "Invest" at bounding box center [351, 173] width 40 height 20
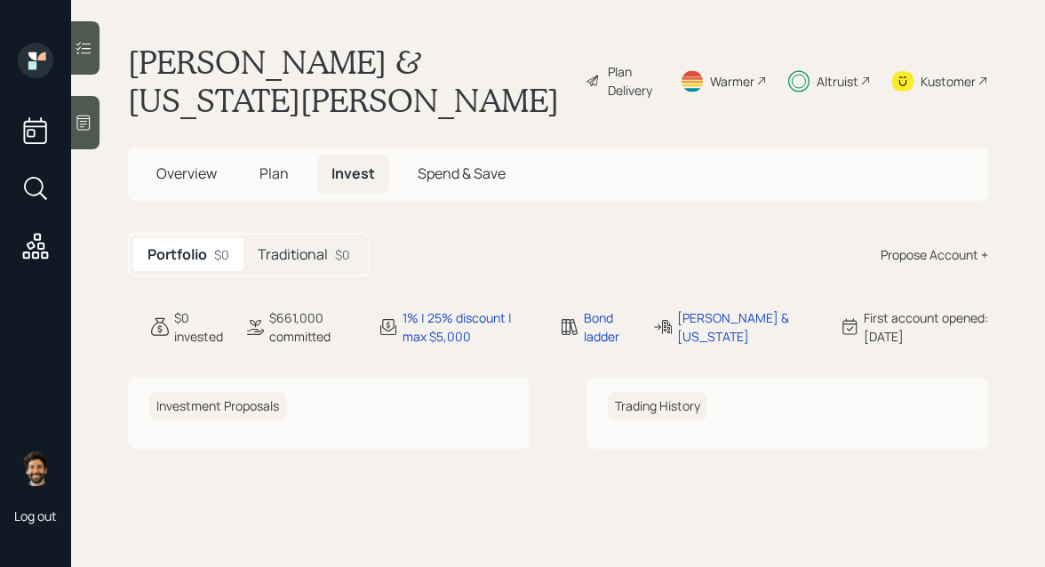
click at [286, 163] on span "Plan" at bounding box center [273, 173] width 29 height 20
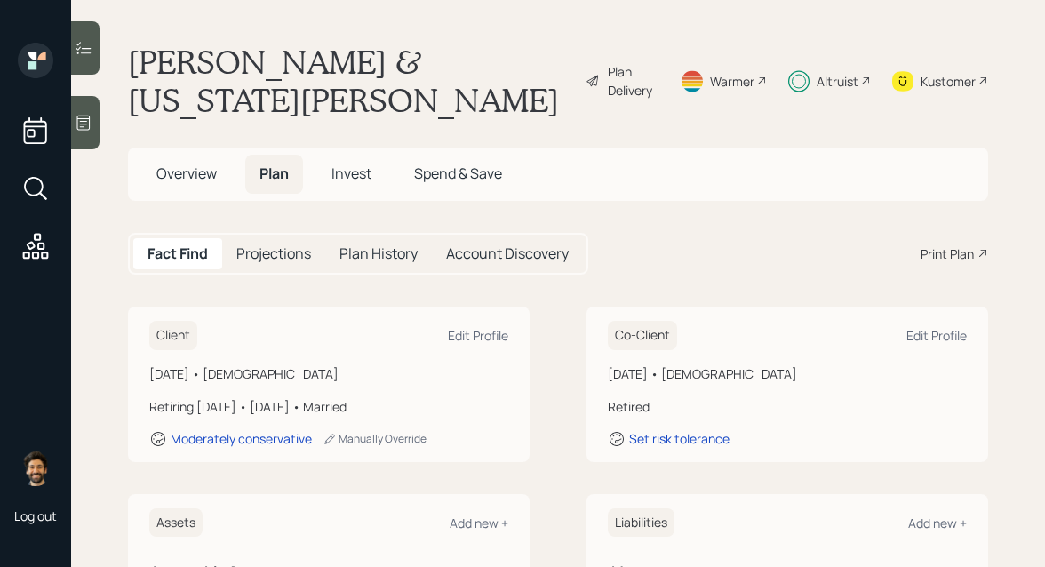
click at [340, 163] on span "Invest" at bounding box center [351, 173] width 40 height 20
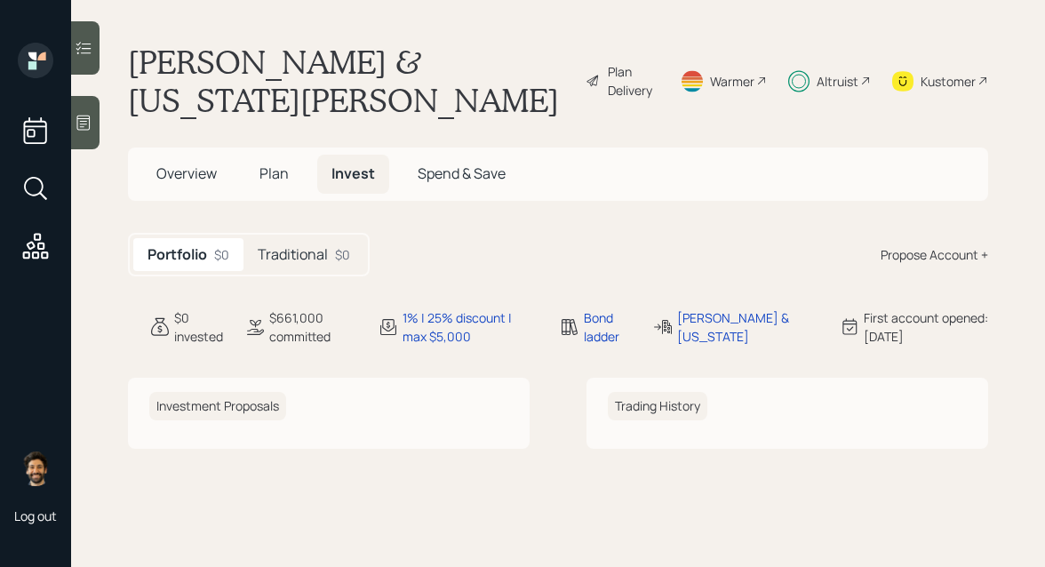
click at [278, 155] on h5 "Plan" at bounding box center [274, 174] width 58 height 38
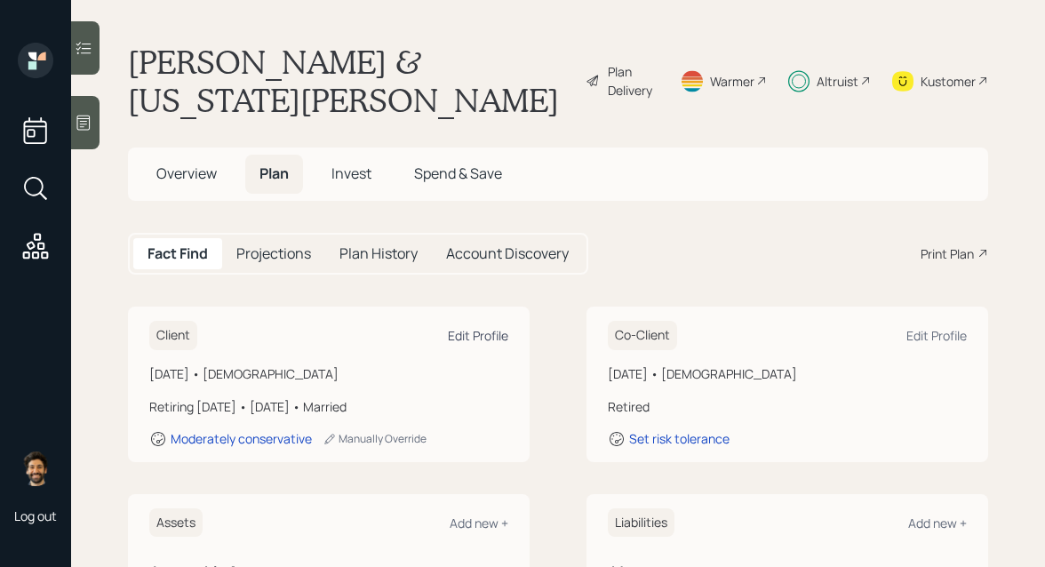
click at [463, 327] on div "Edit Profile" at bounding box center [478, 335] width 60 height 17
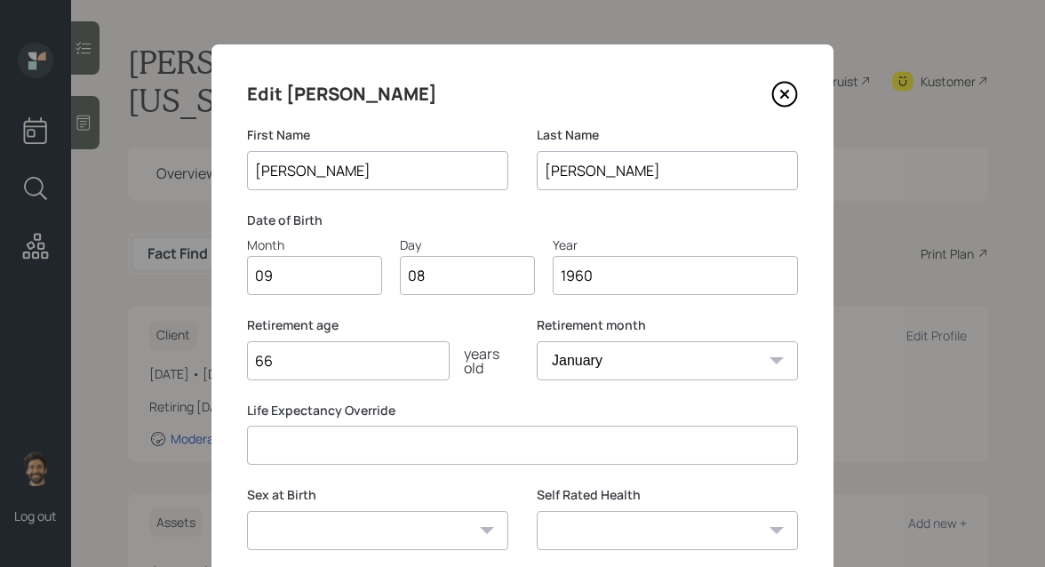
click at [363, 351] on input "66" at bounding box center [348, 360] width 203 height 39
type input "67"
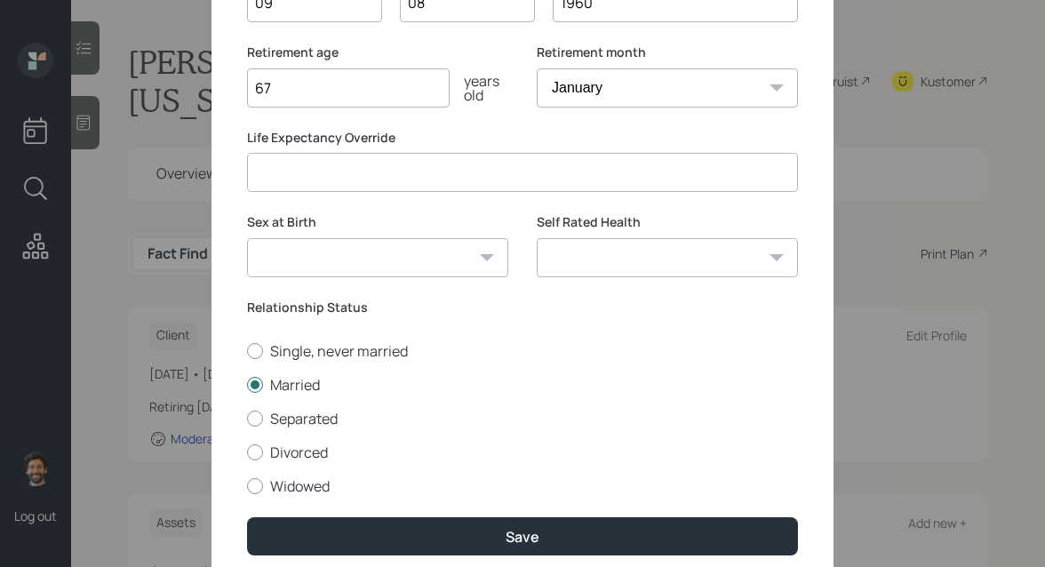
scroll to position [335, 0]
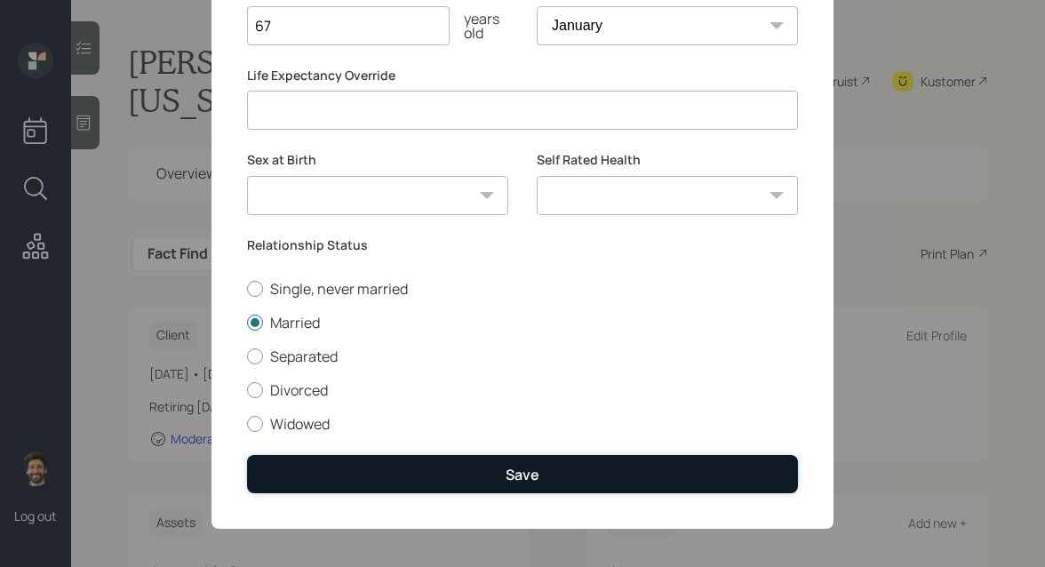
click at [329, 464] on button "Save" at bounding box center [522, 474] width 551 height 38
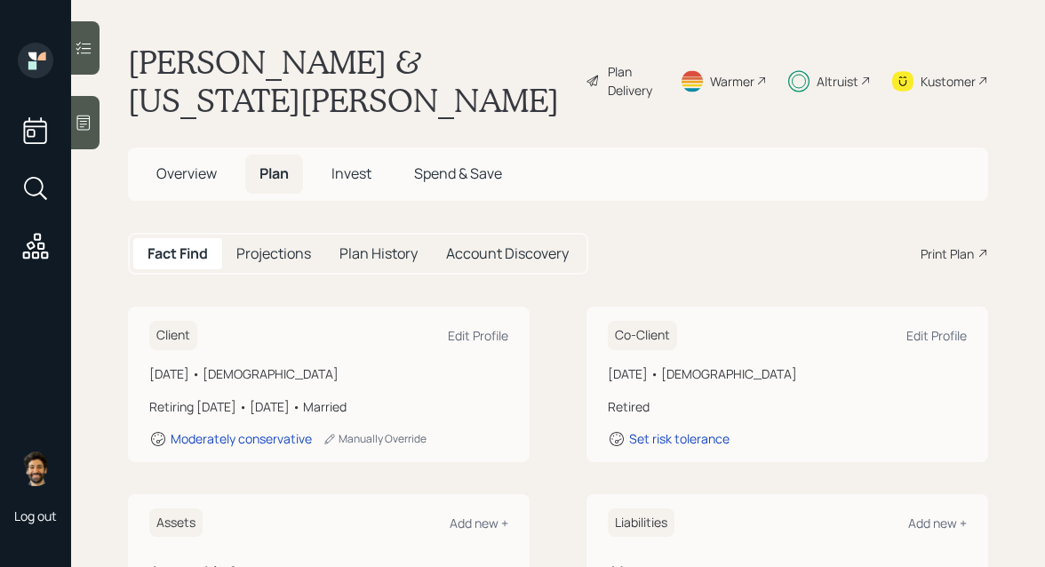
click at [268, 245] on h5 "Projections" at bounding box center [273, 253] width 75 height 17
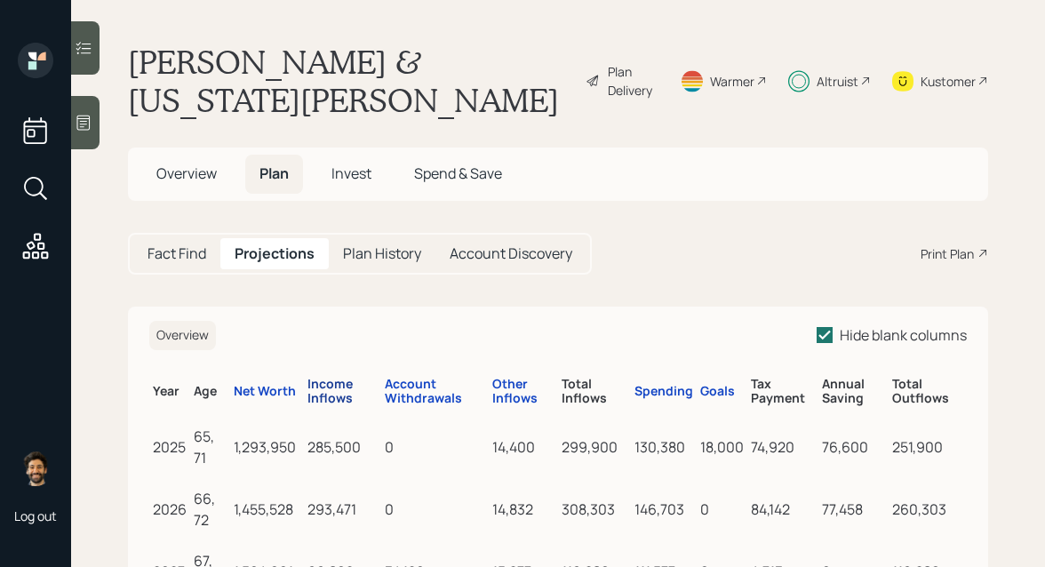
click at [323, 377] on div "Income Inflows" at bounding box center [342, 392] width 70 height 30
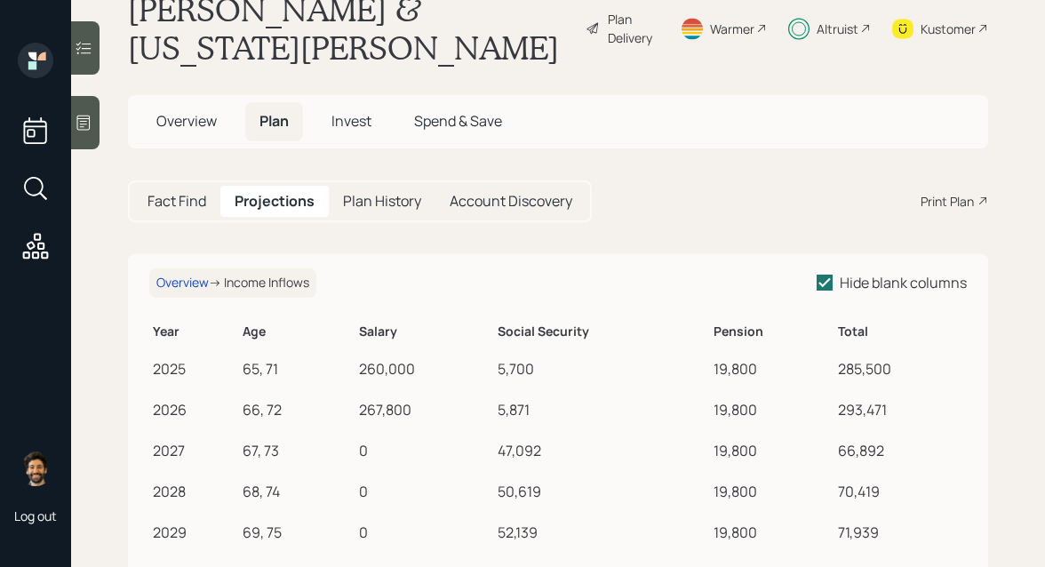
scroll to position [70, 0]
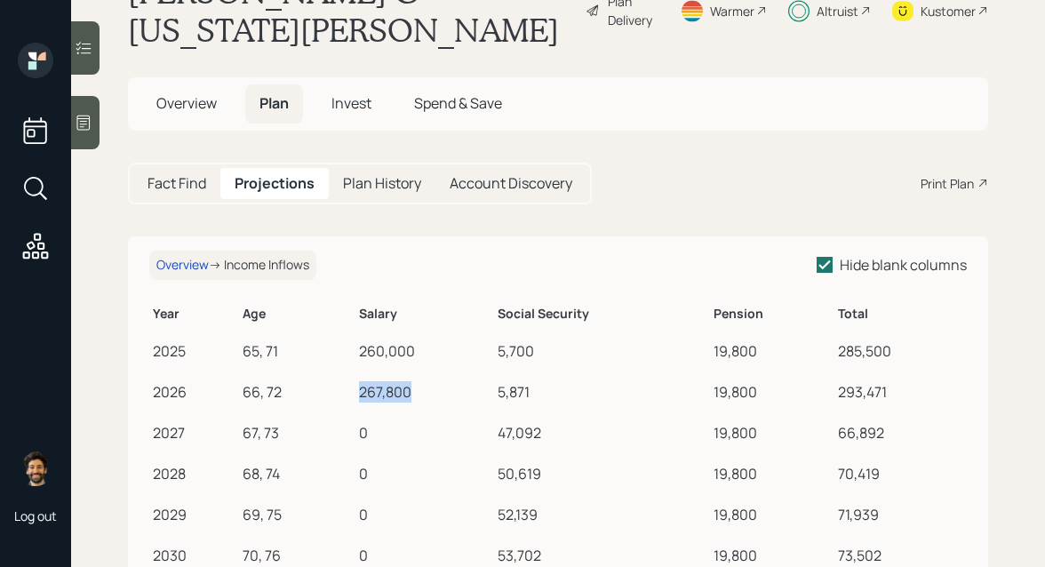
drag, startPoint x: 360, startPoint y: 362, endPoint x: 421, endPoint y: 360, distance: 61.3
click at [421, 369] on td "267,800" at bounding box center [424, 389] width 139 height 41
click at [418, 381] on div "267,800" at bounding box center [425, 391] width 132 height 21
drag, startPoint x: 421, startPoint y: 354, endPoint x: 355, endPoint y: 354, distance: 66.6
click at [355, 369] on tr "2026 66, 72 267,800 5,871 19,800 293,471" at bounding box center [557, 389] width 817 height 41
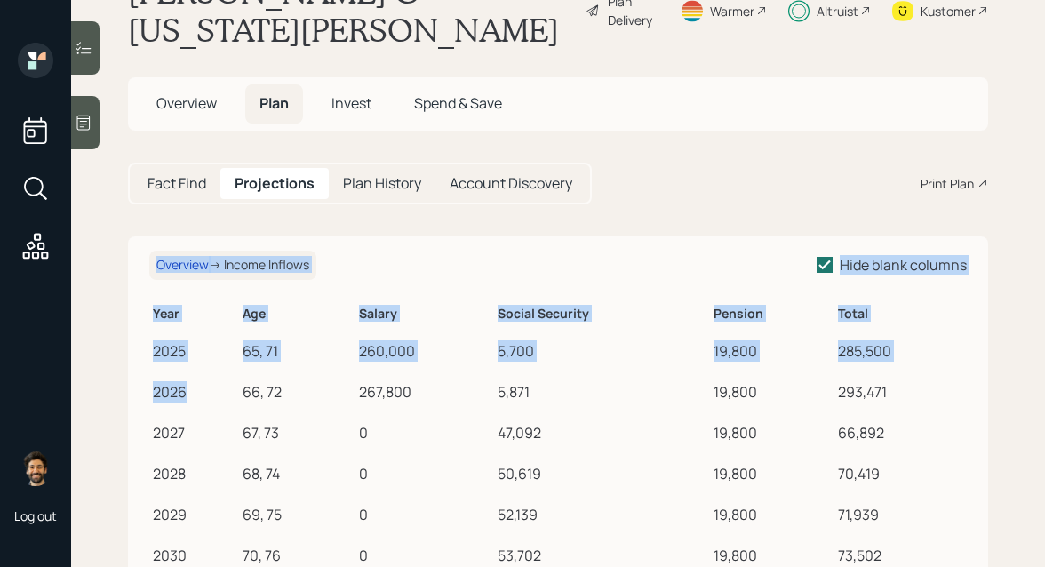
drag, startPoint x: 149, startPoint y: 354, endPoint x: 194, endPoint y: 354, distance: 44.4
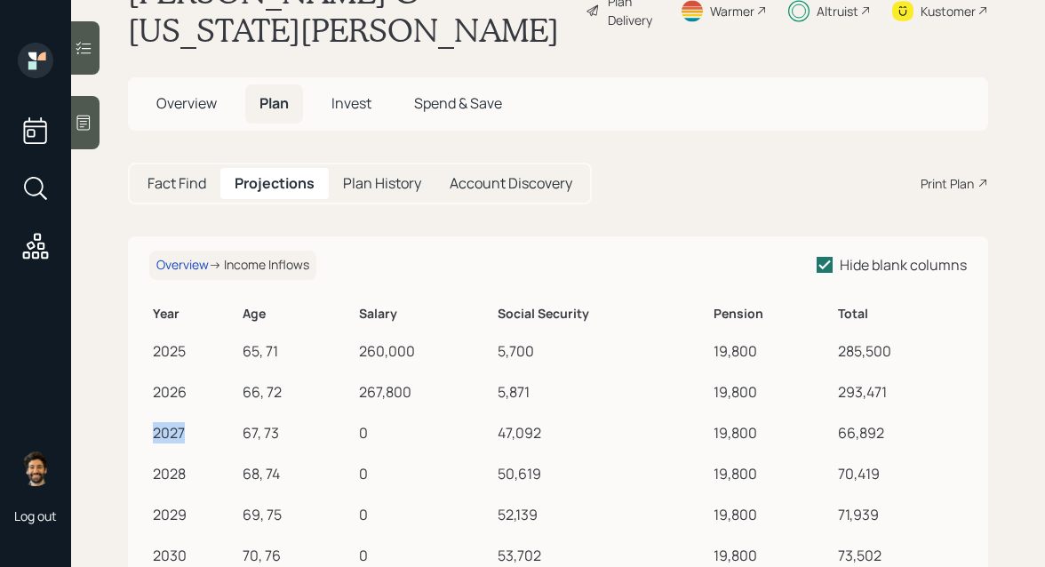
drag, startPoint x: 152, startPoint y: 395, endPoint x: 197, endPoint y: 397, distance: 45.4
click at [197, 410] on td "2027" at bounding box center [194, 430] width 90 height 41
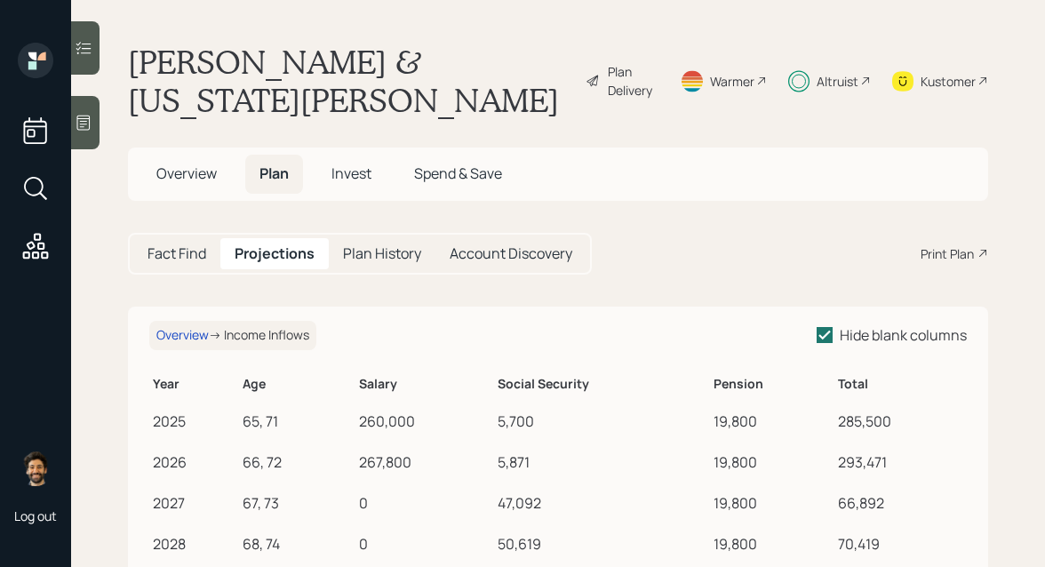
click at [615, 68] on div "Plan Delivery" at bounding box center [633, 80] width 51 height 37
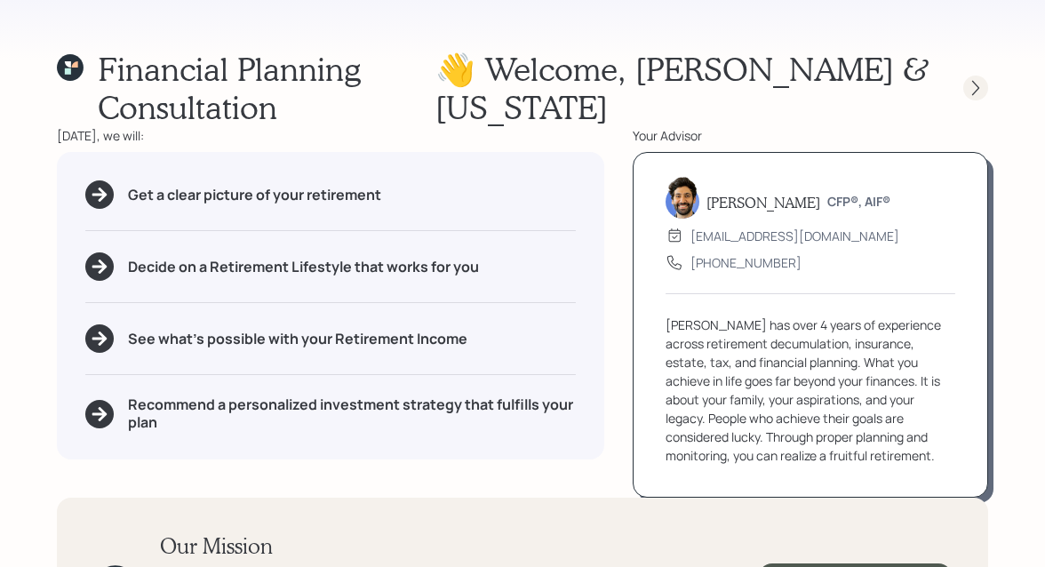
click at [966, 85] on div at bounding box center [975, 88] width 25 height 25
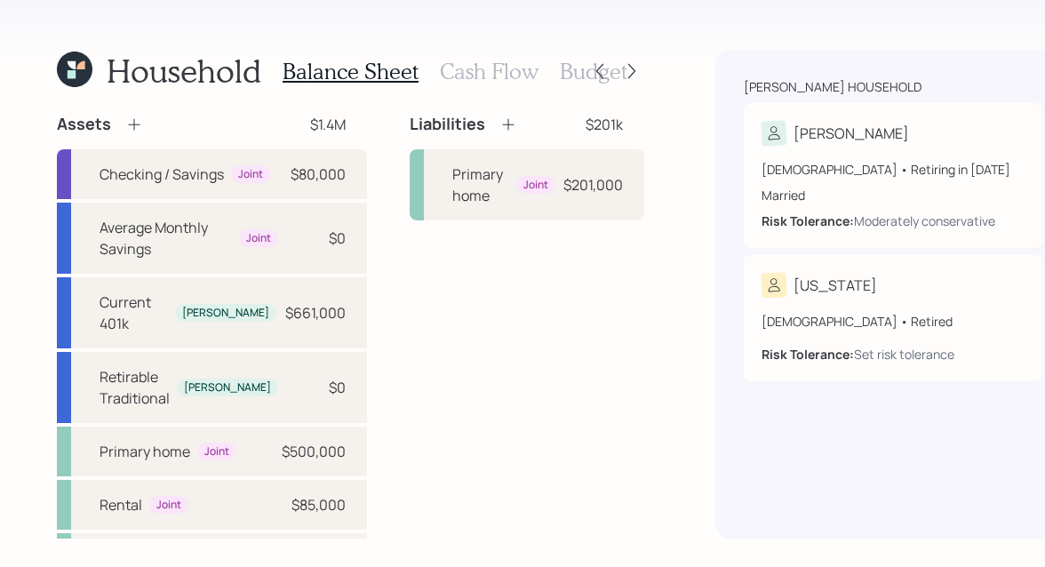
click at [476, 68] on h3 "Cash Flow" at bounding box center [489, 72] width 99 height 26
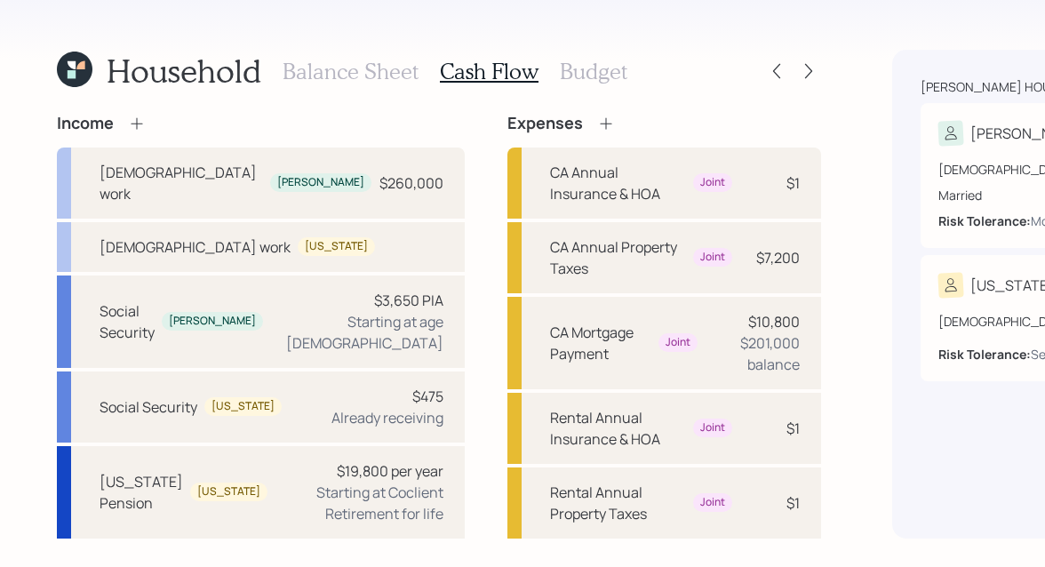
click at [560, 71] on h3 "Budget" at bounding box center [594, 72] width 68 height 26
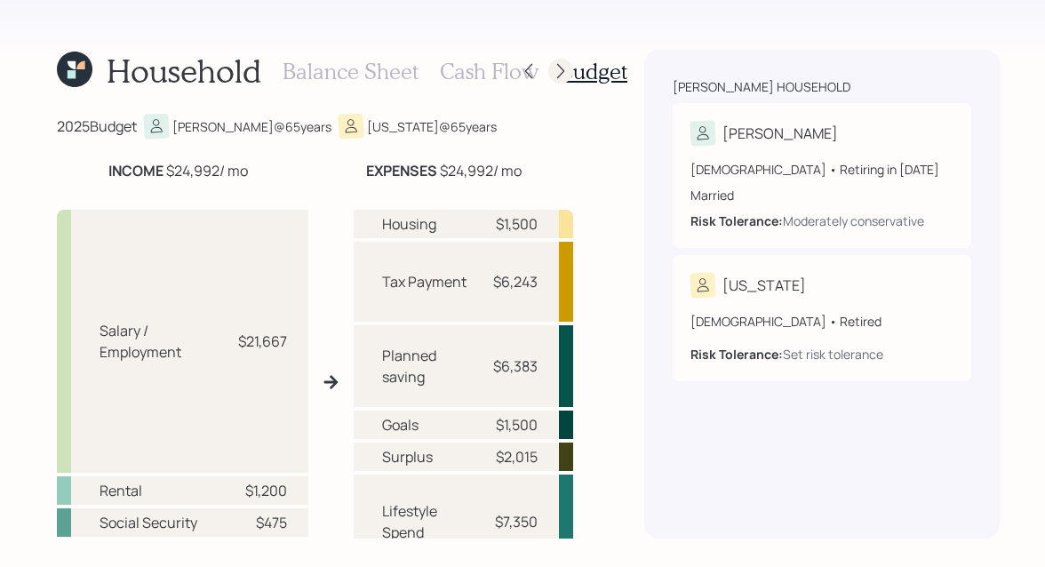
click at [555, 74] on icon at bounding box center [561, 71] width 18 height 18
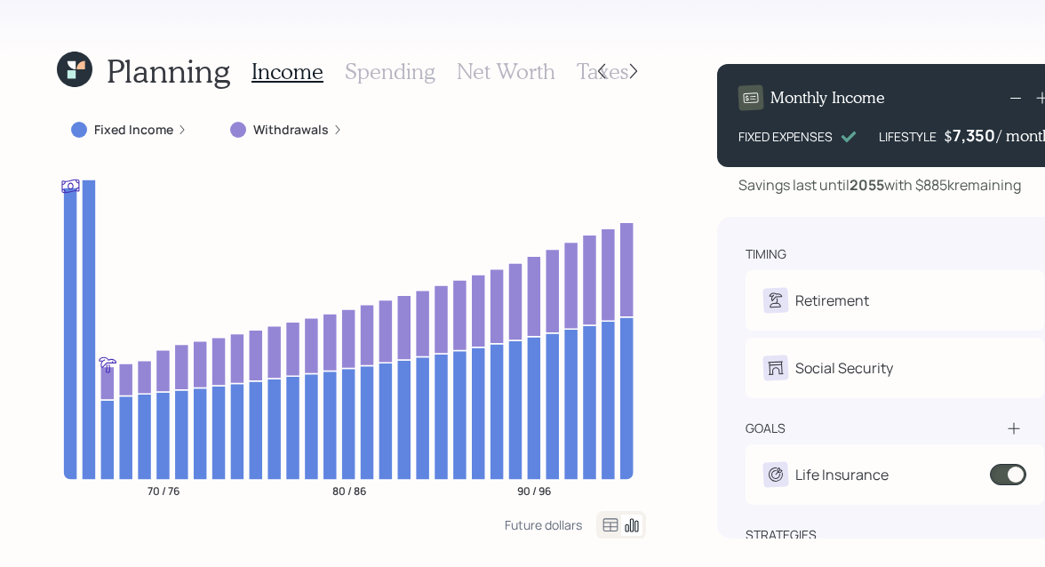
click at [354, 78] on h3 "Spending" at bounding box center [390, 72] width 91 height 26
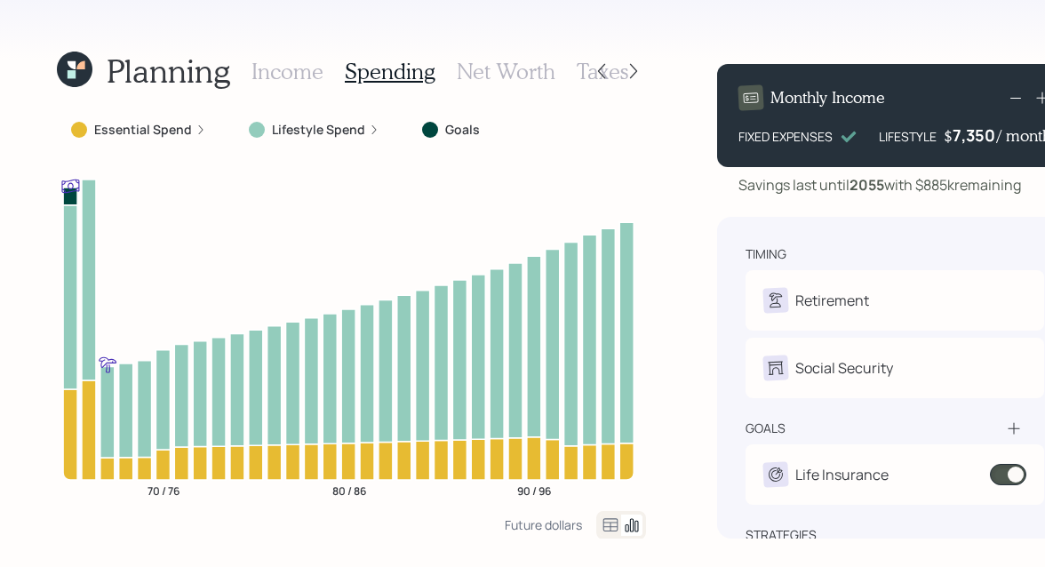
click at [601, 524] on icon at bounding box center [610, 524] width 21 height 21
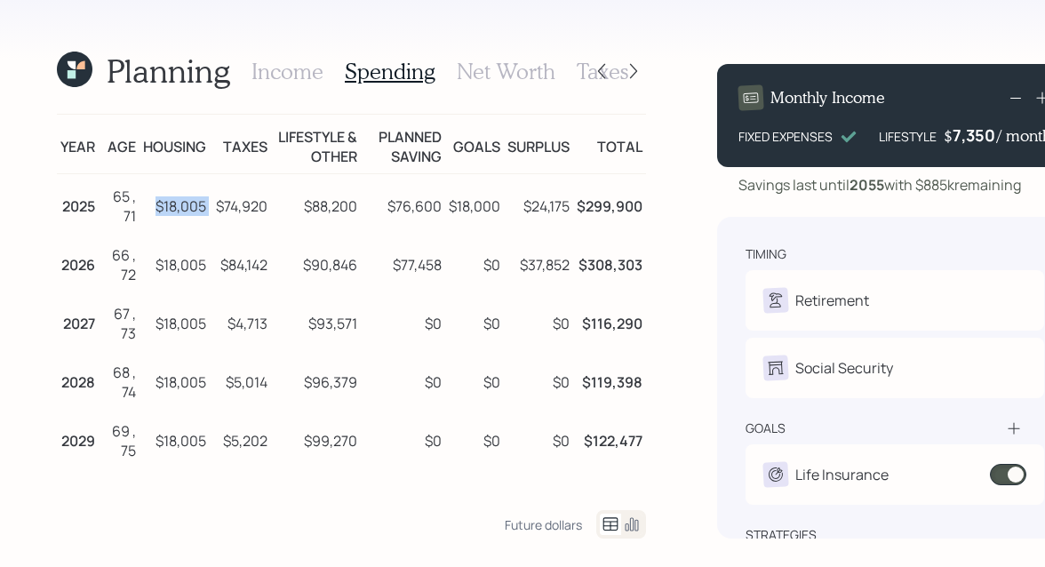
drag, startPoint x: 157, startPoint y: 205, endPoint x: 208, endPoint y: 206, distance: 50.7
click at [208, 206] on tr "2025 65 , 71 $18,005 $74,920 $88,200 $76,600 $18,000 $24,175 $299,900" at bounding box center [351, 204] width 589 height 60
drag, startPoint x: 304, startPoint y: 203, endPoint x: 353, endPoint y: 204, distance: 48.9
click at [353, 204] on td "$88,200" at bounding box center [316, 204] width 90 height 60
drag, startPoint x: 432, startPoint y: 204, endPoint x: 363, endPoint y: 206, distance: 68.4
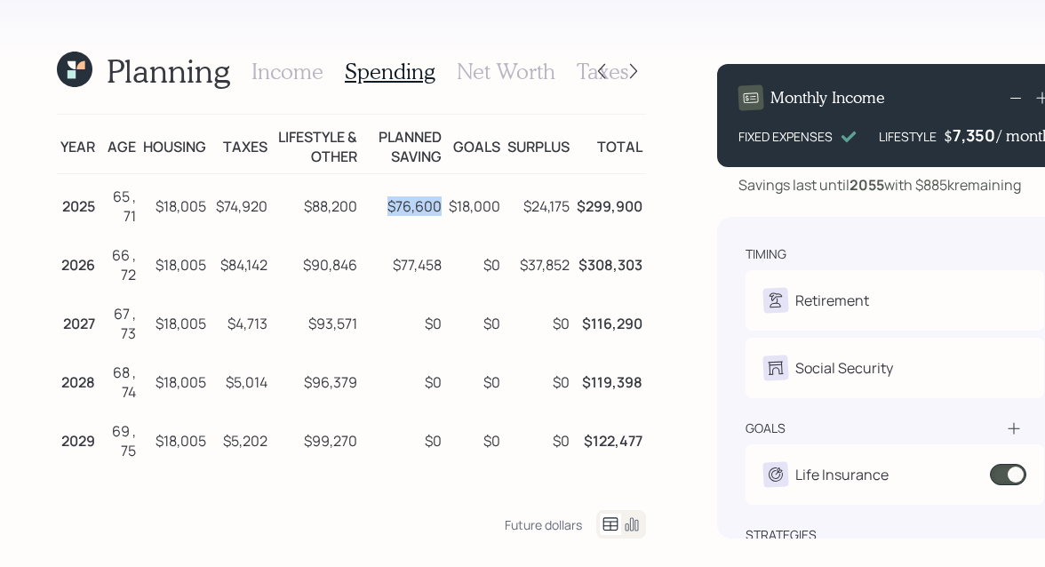
click at [363, 206] on td "$76,600" at bounding box center [403, 204] width 84 height 60
drag, startPoint x: 446, startPoint y: 203, endPoint x: 506, endPoint y: 203, distance: 60.4
click at [506, 203] on tr "2025 65 , 71 $18,005 $74,920 $88,200 $76,600 $18,000 $24,175 $299,900" at bounding box center [351, 204] width 589 height 60
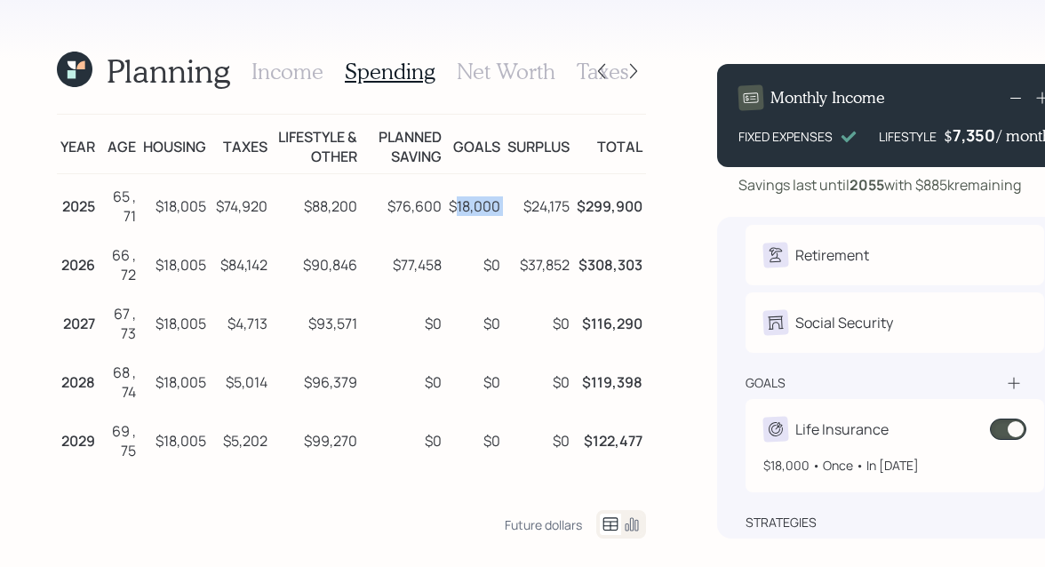
scroll to position [7, 0]
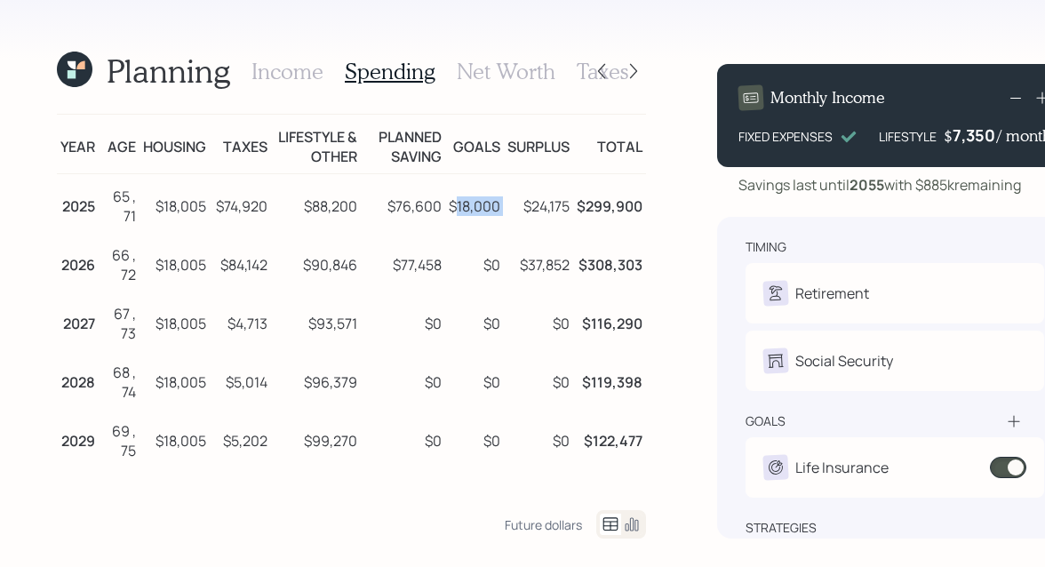
click at [491, 204] on td "$18,000" at bounding box center [474, 204] width 59 height 60
drag, startPoint x: 497, startPoint y: 206, endPoint x: 438, endPoint y: 206, distance: 58.6
click at [438, 206] on tr "2025 65 , 71 $18,005 $74,920 $88,200 $76,600 $18,000 $24,175 $299,900" at bounding box center [351, 204] width 589 height 60
click at [494, 204] on td "$18,000" at bounding box center [474, 204] width 59 height 60
drag, startPoint x: 497, startPoint y: 205, endPoint x: 449, endPoint y: 206, distance: 48.0
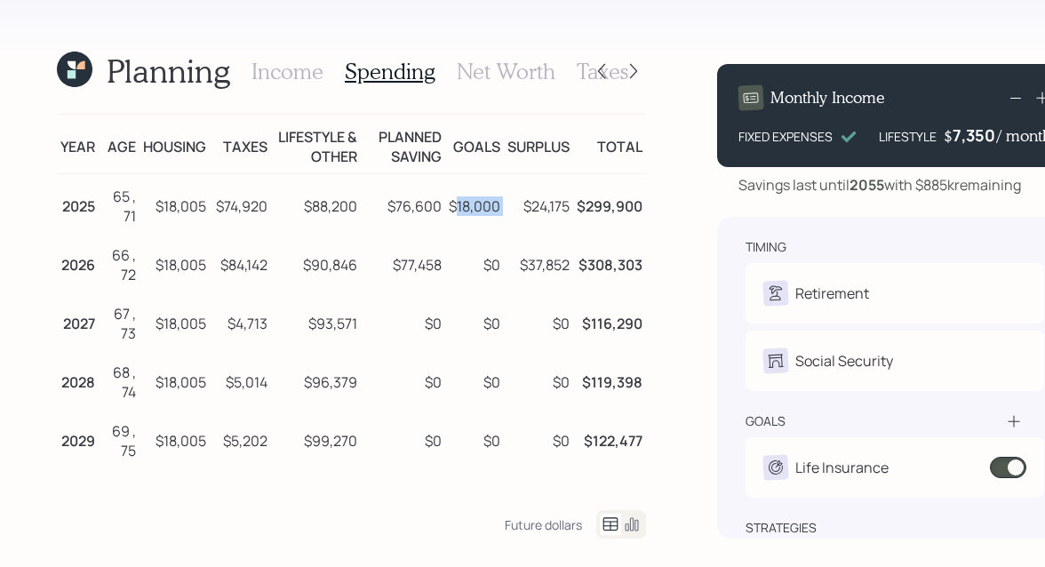
click at [449, 206] on tr "2025 65 , 71 $18,005 $74,920 $88,200 $76,600 $18,000 $24,175 $299,900" at bounding box center [351, 204] width 589 height 60
drag, startPoint x: 204, startPoint y: 208, endPoint x: 156, endPoint y: 208, distance: 48.0
click at [156, 208] on td "$18,005" at bounding box center [175, 204] width 70 height 60
click at [313, 210] on td "$88,200" at bounding box center [316, 204] width 90 height 60
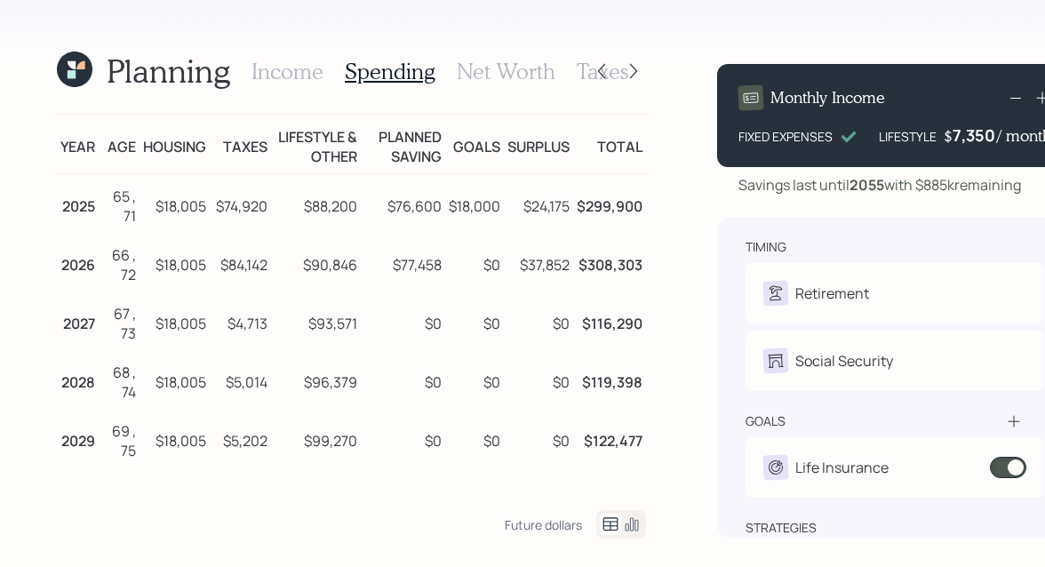
click at [174, 219] on td "$18,005" at bounding box center [175, 204] width 70 height 60
click at [167, 211] on td "$18,005" at bounding box center [175, 204] width 70 height 60
click at [151, 263] on td "$18,005" at bounding box center [175, 262] width 70 height 59
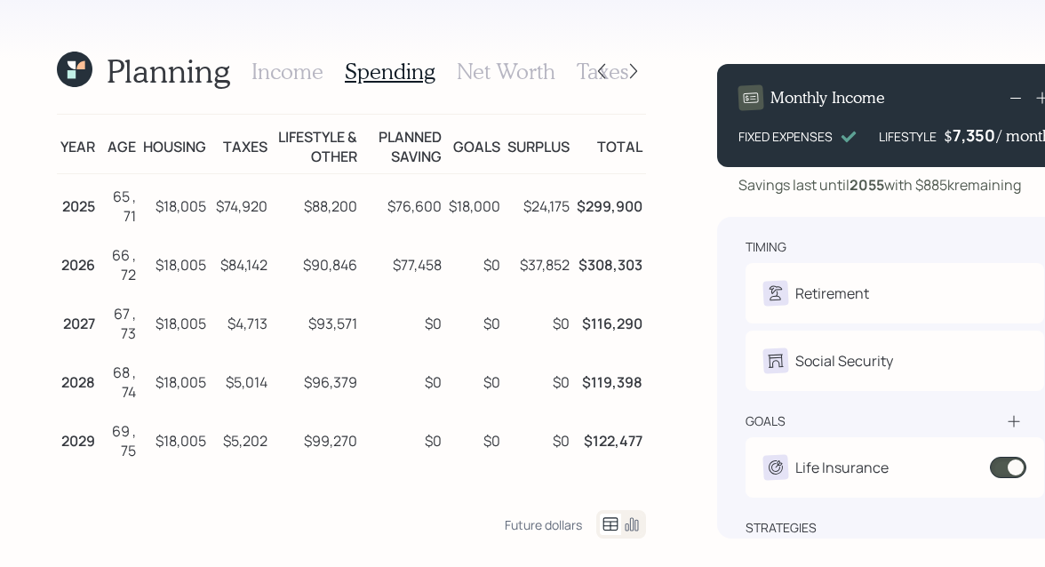
click at [79, 83] on icon at bounding box center [75, 70] width 36 height 36
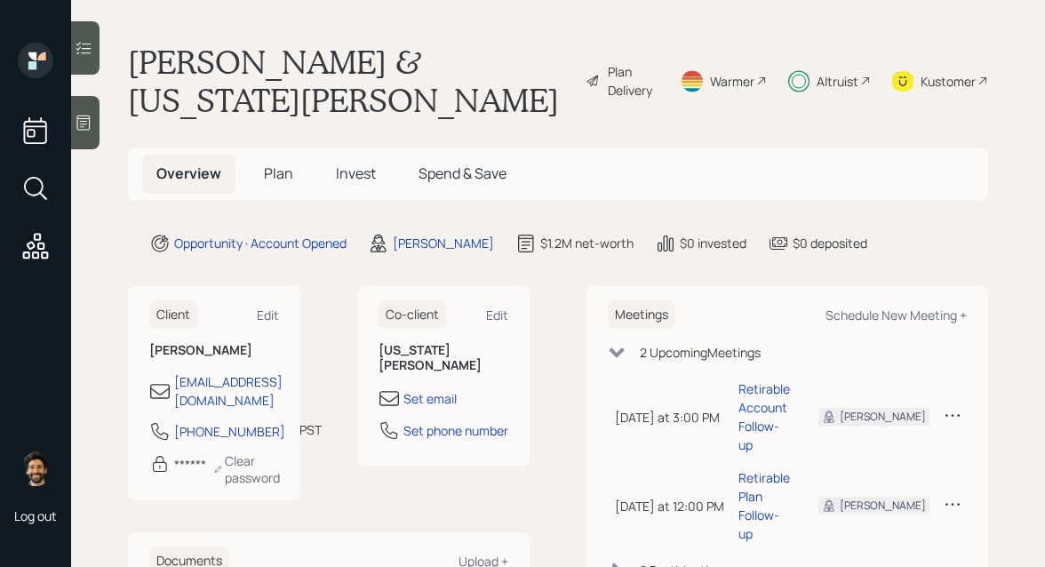
click at [619, 62] on div "Plan Delivery" at bounding box center [633, 80] width 51 height 37
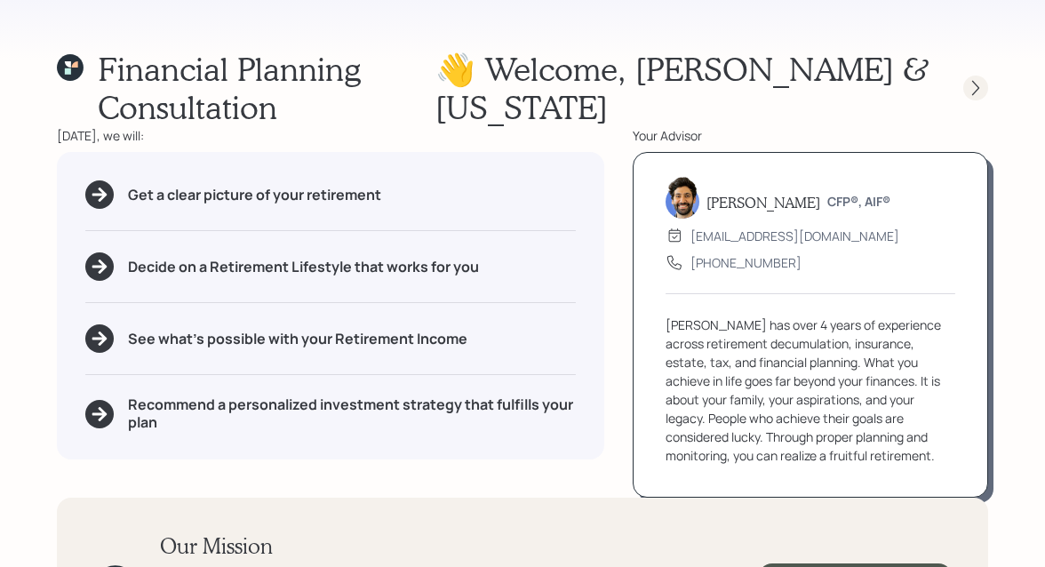
click at [975, 92] on icon at bounding box center [975, 88] width 7 height 15
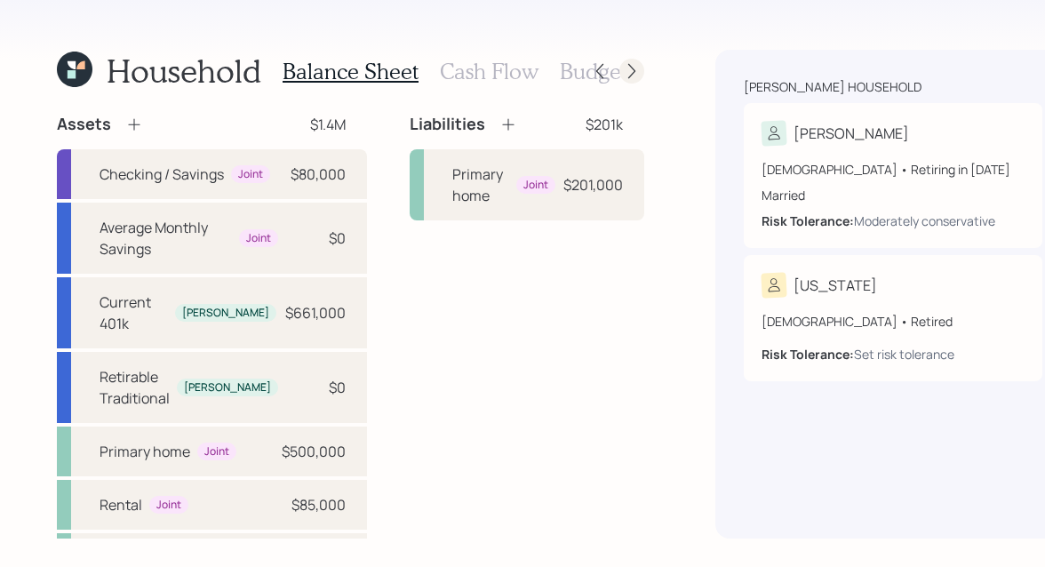
click at [628, 73] on icon at bounding box center [631, 71] width 7 height 15
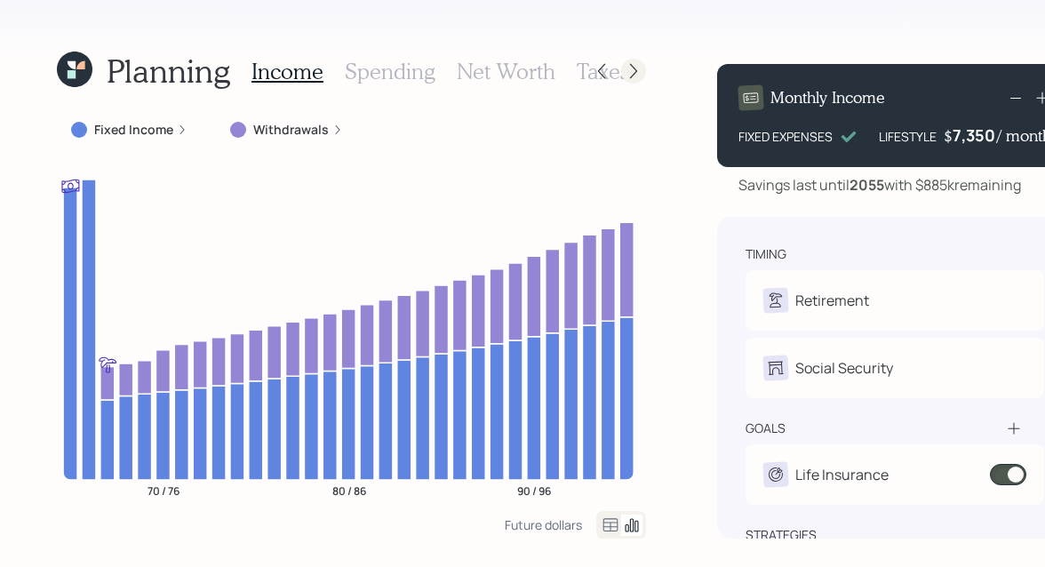
click at [627, 68] on icon at bounding box center [634, 71] width 18 height 18
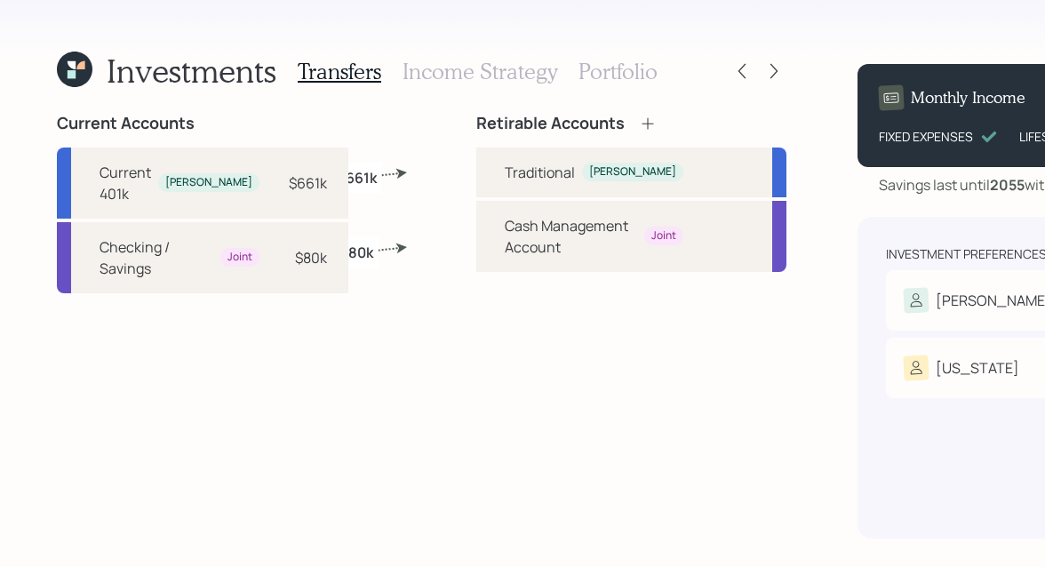
click at [573, 86] on div "Transfers Income Strategy Portfolio" at bounding box center [478, 71] width 360 height 43
click at [578, 80] on h3 "Portfolio" at bounding box center [617, 72] width 79 height 26
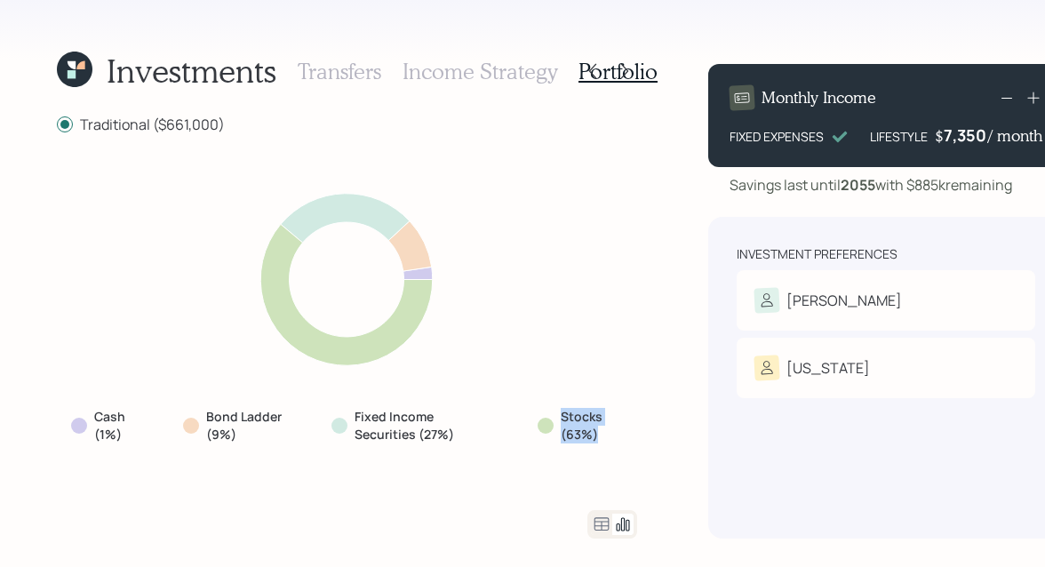
drag, startPoint x: 594, startPoint y: 431, endPoint x: 549, endPoint y: 419, distance: 47.0
click at [549, 419] on div "Stocks (63%)" at bounding box center [580, 425] width 85 height 35
click at [604, 403] on div "Stocks (63%)" at bounding box center [580, 425] width 114 height 49
drag, startPoint x: 597, startPoint y: 436, endPoint x: 555, endPoint y: 420, distance: 44.7
click at [555, 420] on div "Stocks (63%)" at bounding box center [580, 425] width 85 height 35
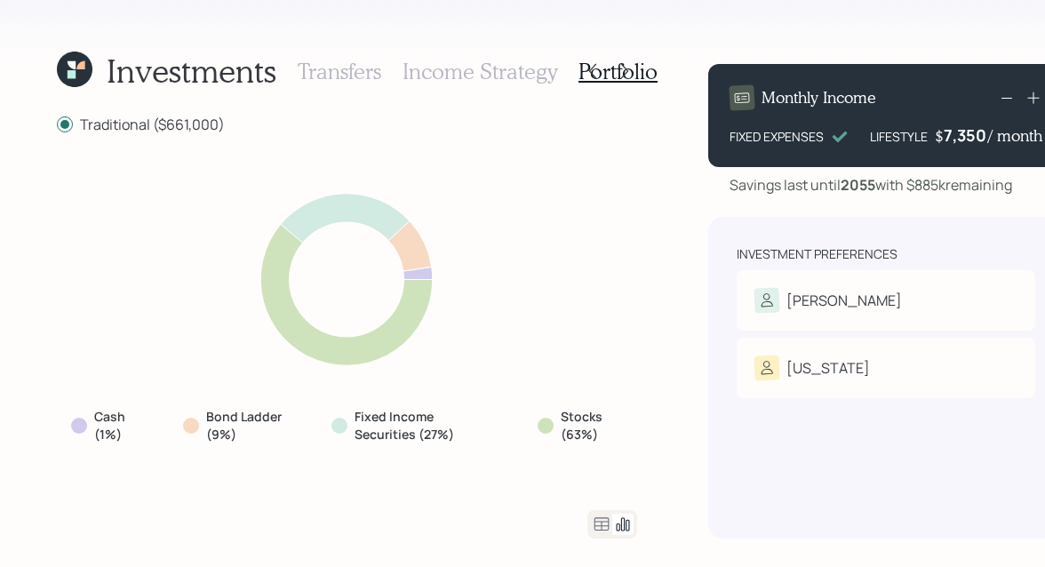
click at [80, 75] on icon at bounding box center [75, 70] width 36 height 36
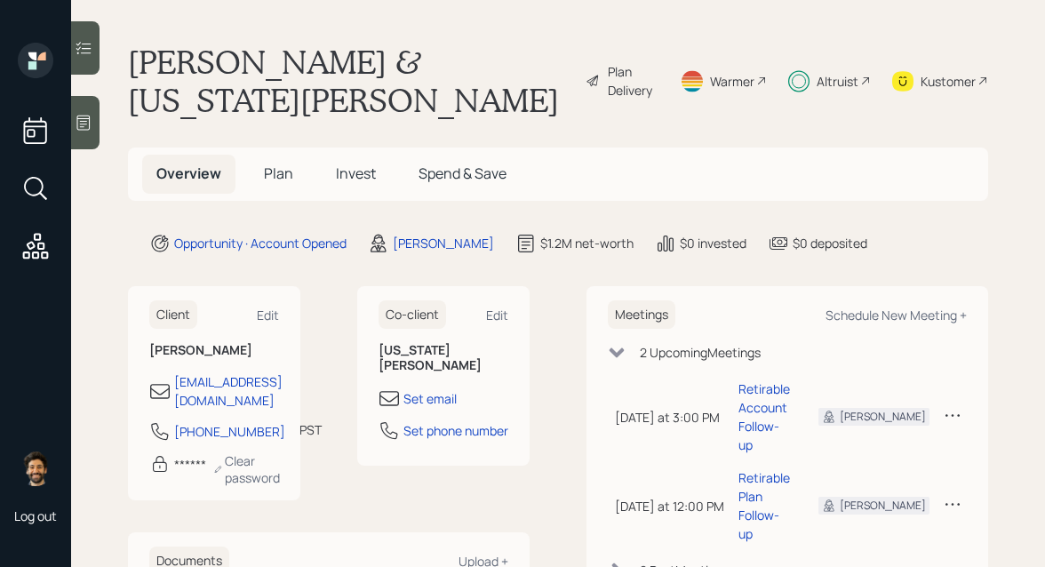
click at [282, 163] on span "Plan" at bounding box center [278, 173] width 29 height 20
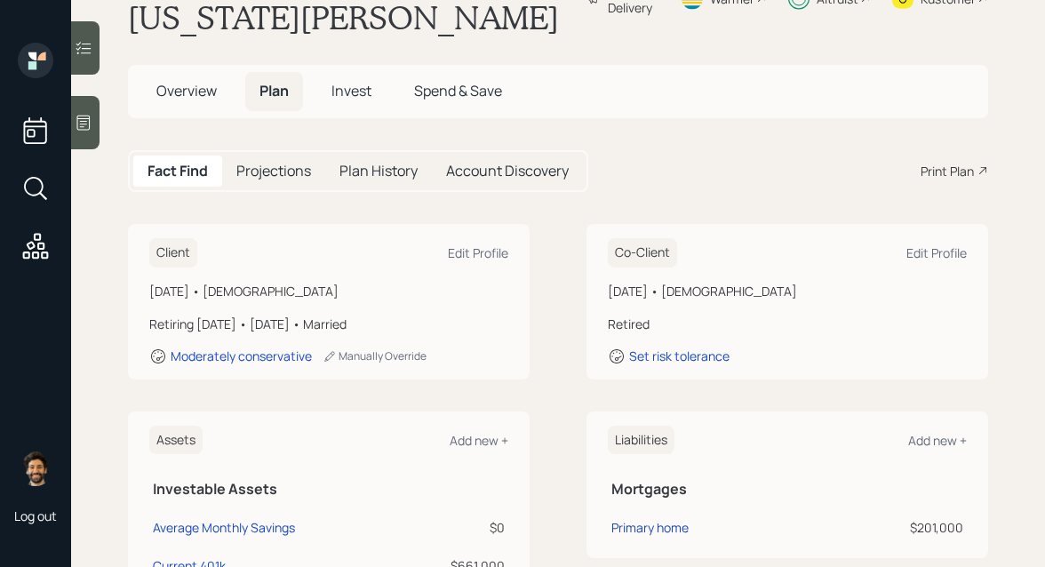
scroll to position [87, 0]
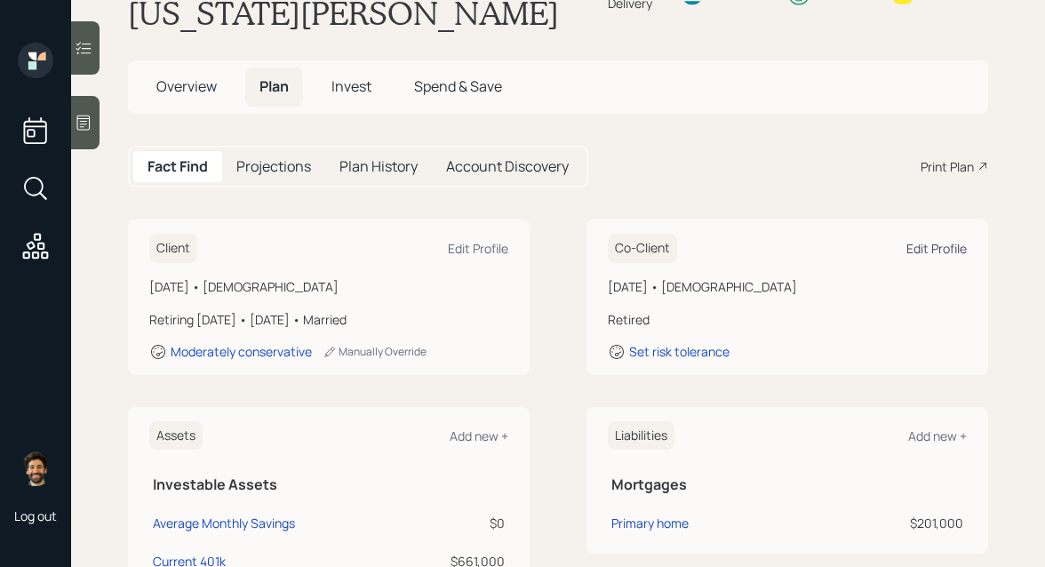
click at [936, 240] on div "Edit Profile" at bounding box center [936, 248] width 60 height 17
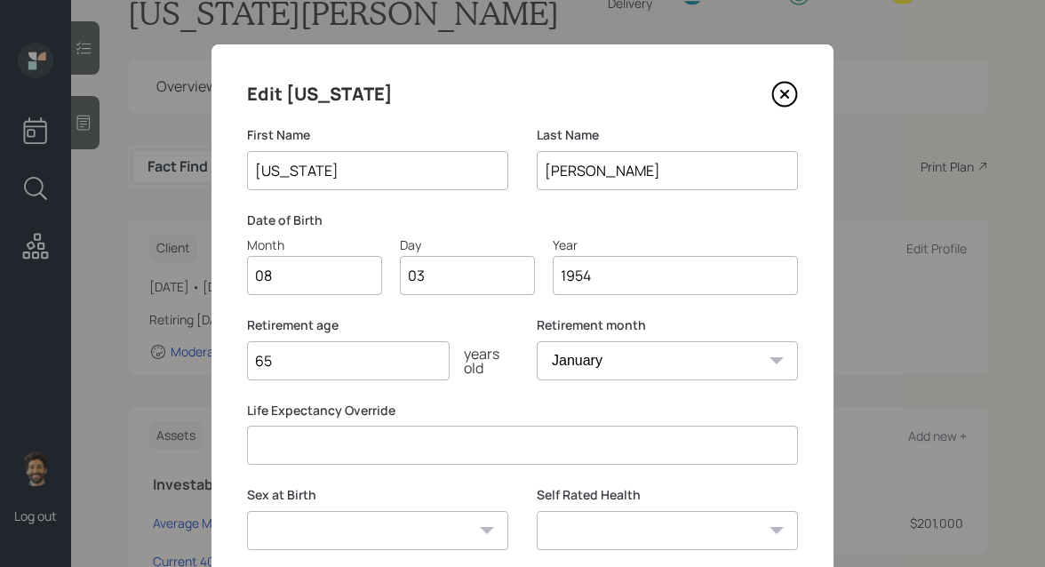
drag, startPoint x: 283, startPoint y: 368, endPoint x: 227, endPoint y: 363, distance: 56.2
click at [227, 363] on div "Edit [US_STATE] First Name [US_STATE] Last Name [PERSON_NAME] Date of Birth Mon…" at bounding box center [522, 346] width 622 height 605
drag, startPoint x: 250, startPoint y: 331, endPoint x: 381, endPoint y: 327, distance: 131.6
click at [381, 327] on label "Retirement age" at bounding box center [377, 325] width 261 height 18
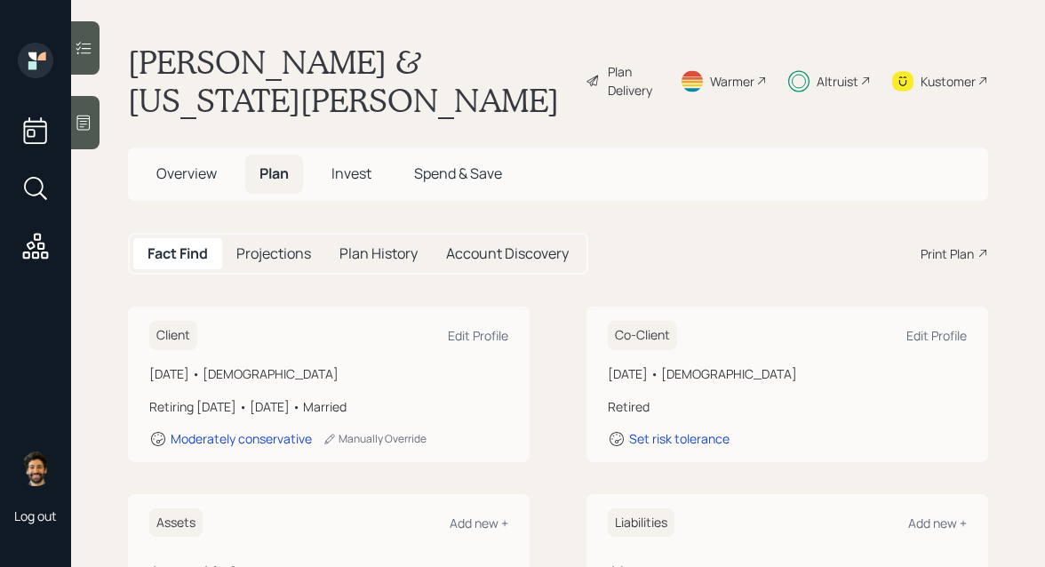
drag, startPoint x: 773, startPoint y: 331, endPoint x: 604, endPoint y: 337, distance: 168.9
click at [604, 337] on div "Co-Client Edit Profile [DATE] • [DEMOGRAPHIC_DATA] Retired Set risk tolerance" at bounding box center [787, 384] width 402 height 155
click at [635, 66] on div "Plan Delivery" at bounding box center [633, 80] width 51 height 37
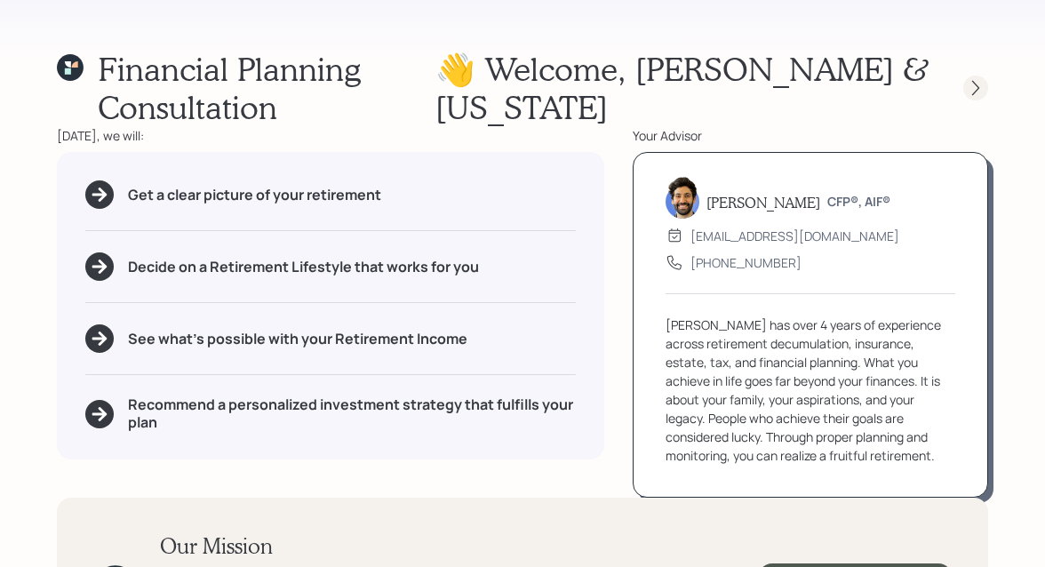
click at [975, 92] on icon at bounding box center [976, 88] width 18 height 18
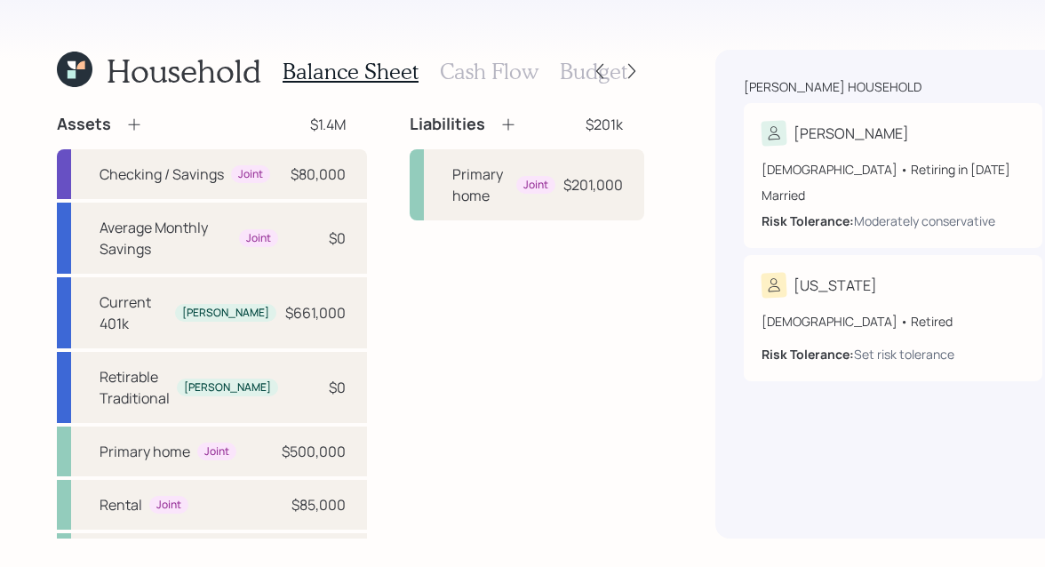
click at [482, 69] on h3 "Cash Flow" at bounding box center [489, 72] width 99 height 26
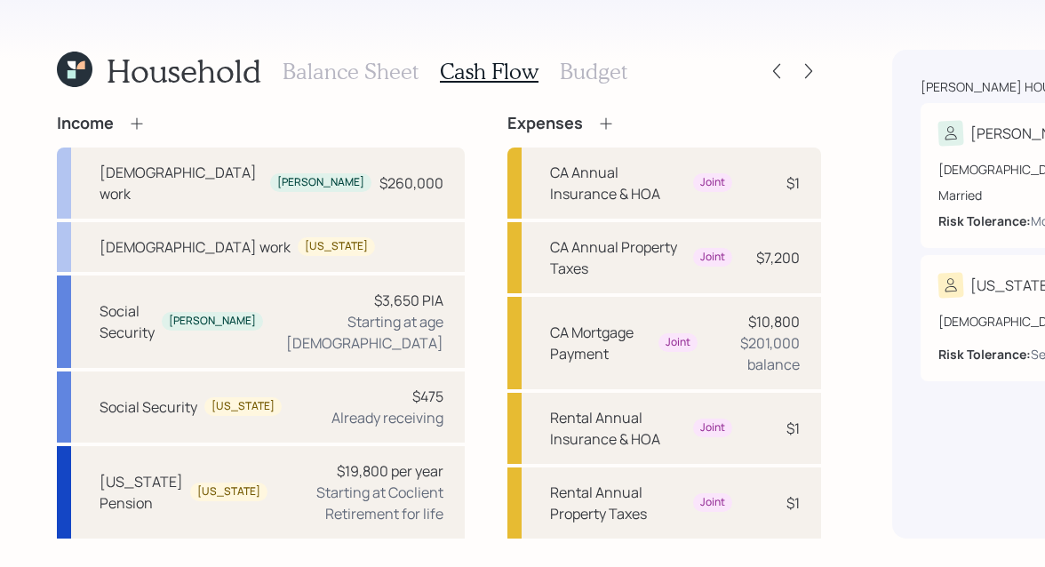
click at [567, 68] on h3 "Budget" at bounding box center [594, 72] width 68 height 26
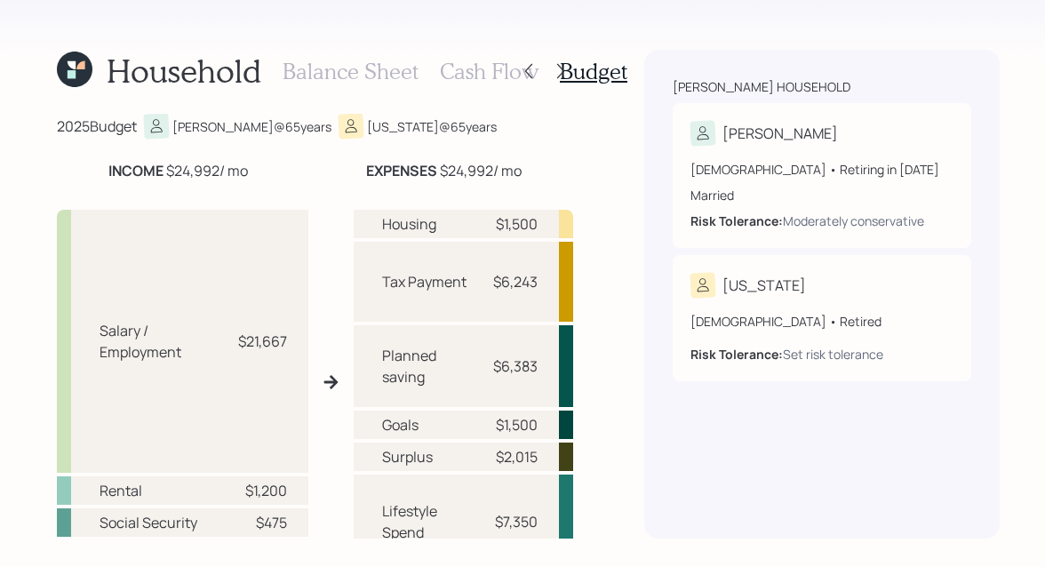
click at [447, 72] on h3 "Cash Flow" at bounding box center [489, 72] width 99 height 26
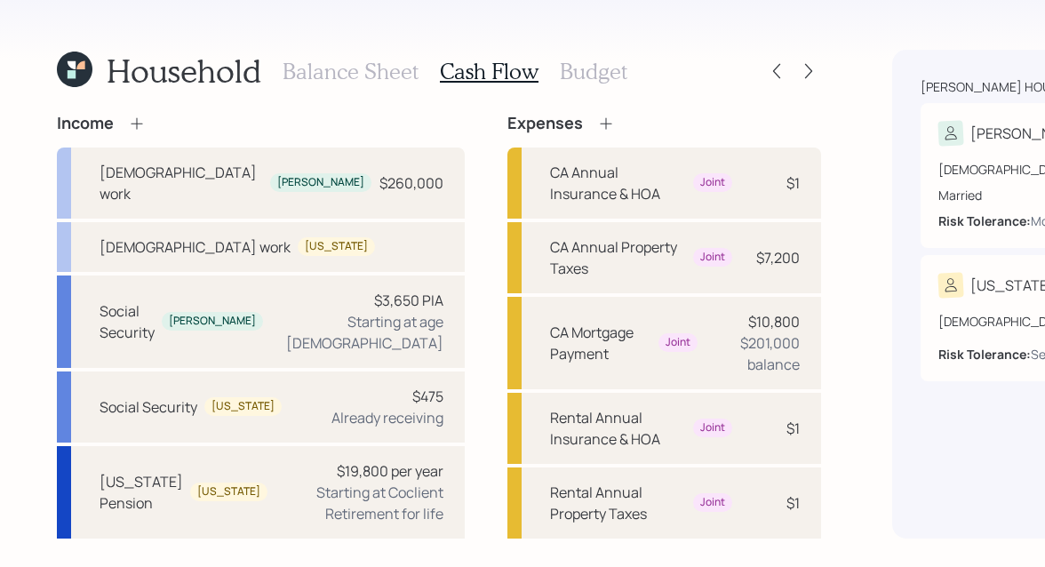
click at [365, 67] on h3 "Balance Sheet" at bounding box center [351, 72] width 136 height 26
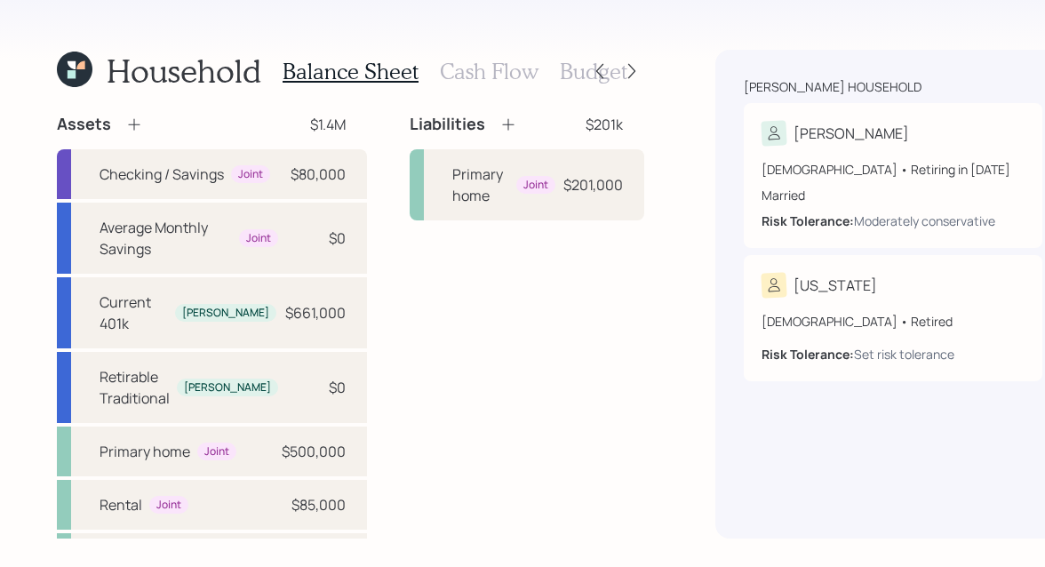
click at [71, 76] on icon at bounding box center [72, 74] width 8 height 8
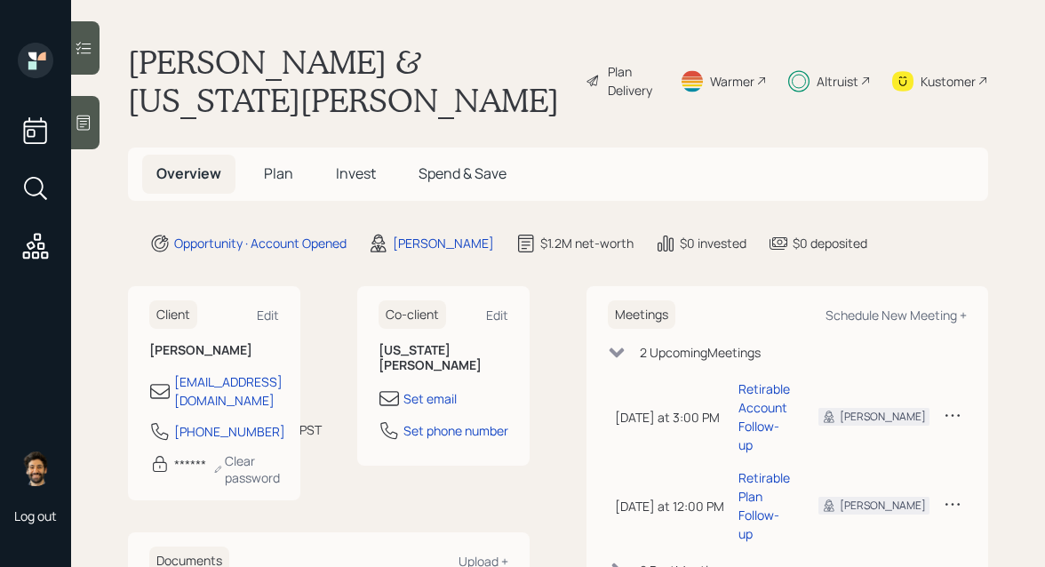
click at [281, 163] on span "Plan" at bounding box center [278, 173] width 29 height 20
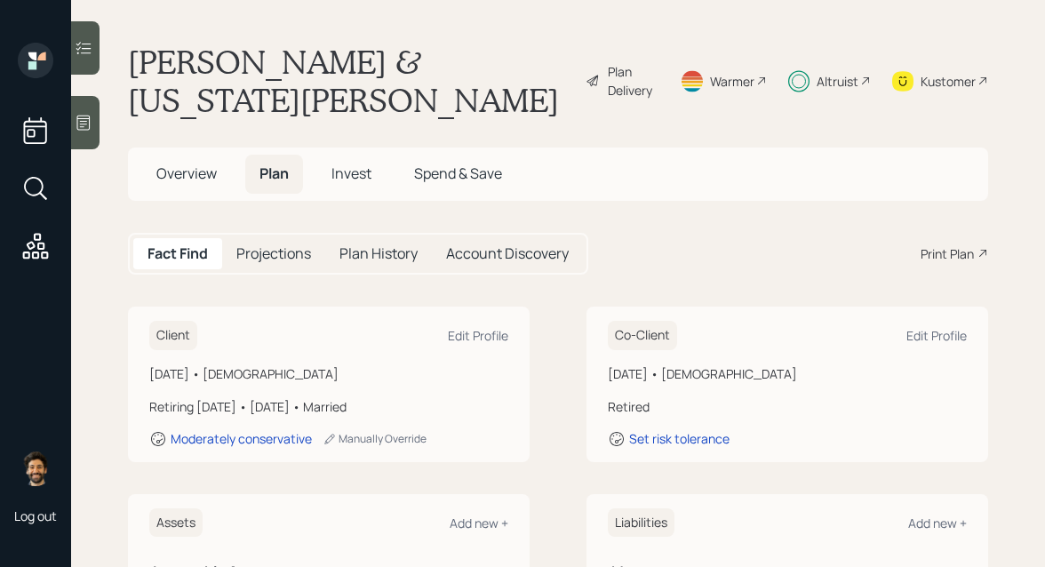
click at [332, 163] on span "Invest" at bounding box center [351, 173] width 40 height 20
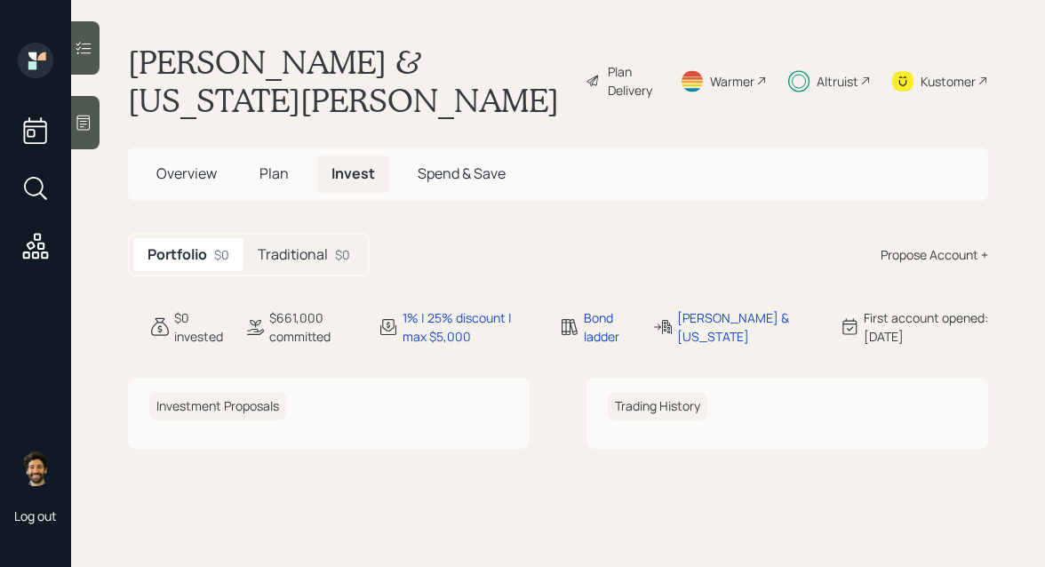
click at [307, 246] on h5 "Traditional" at bounding box center [293, 254] width 70 height 17
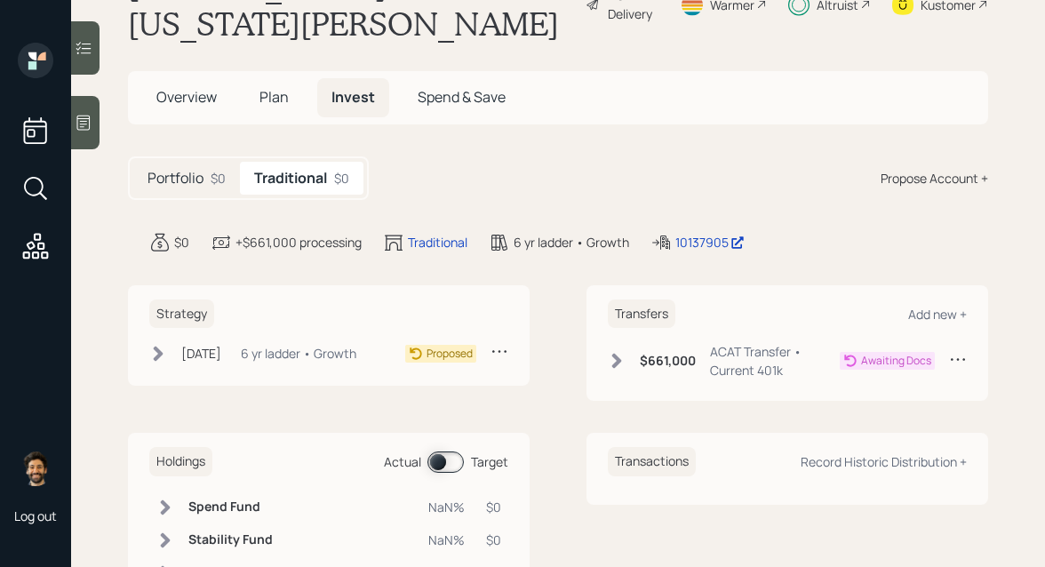
scroll to position [82, 0]
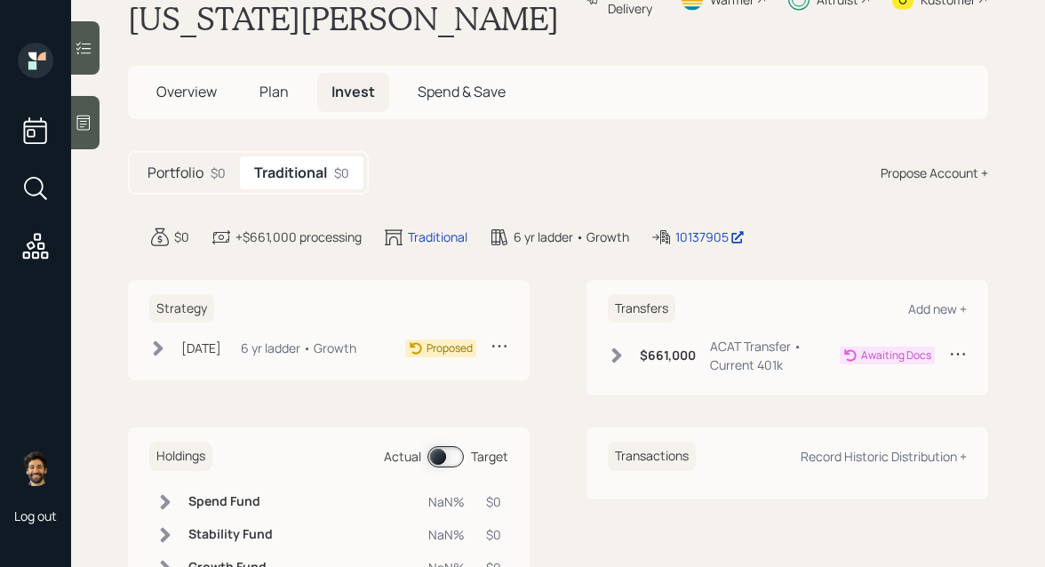
click at [274, 82] on span "Plan" at bounding box center [273, 92] width 29 height 20
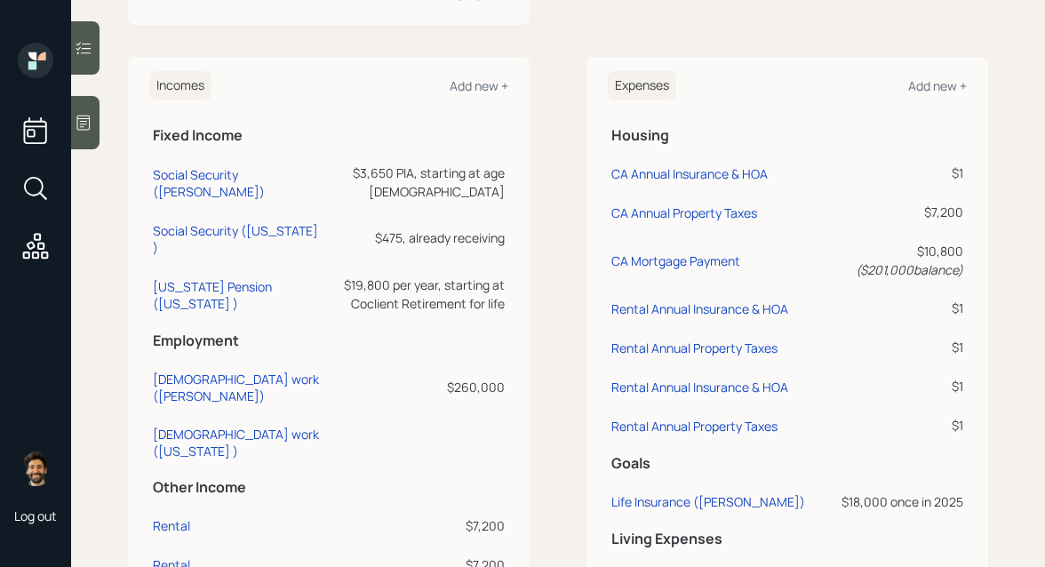
scroll to position [873, 0]
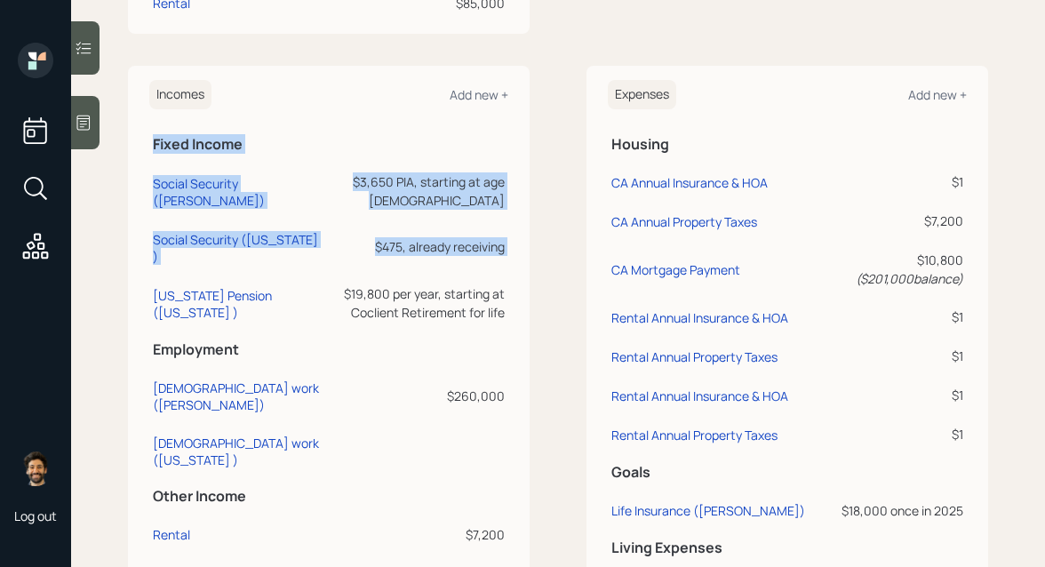
drag, startPoint x: 508, startPoint y: 271, endPoint x: 269, endPoint y: 247, distance: 240.2
click at [269, 247] on div "Incomes Add new + Fixed Income Social Security (Hugh) $3,650 PIA, starting at a…" at bounding box center [329, 335] width 402 height 538
click at [339, 284] on div "$19,800 per year, starting at Coclient Retirement for life" at bounding box center [416, 302] width 177 height 37
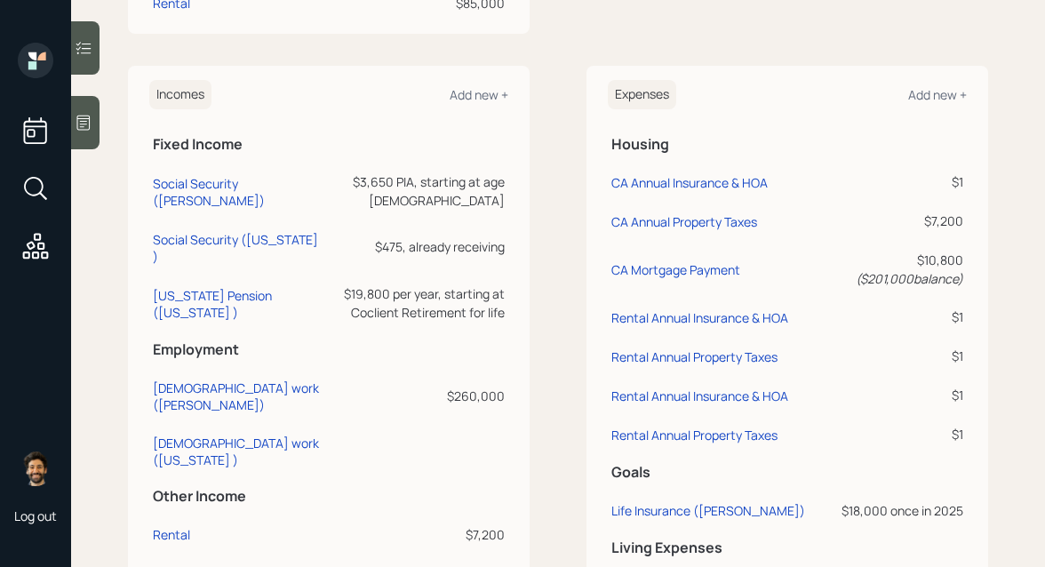
click at [450, 284] on div "$19,800 per year, starting at Coclient Retirement for life" at bounding box center [416, 302] width 177 height 37
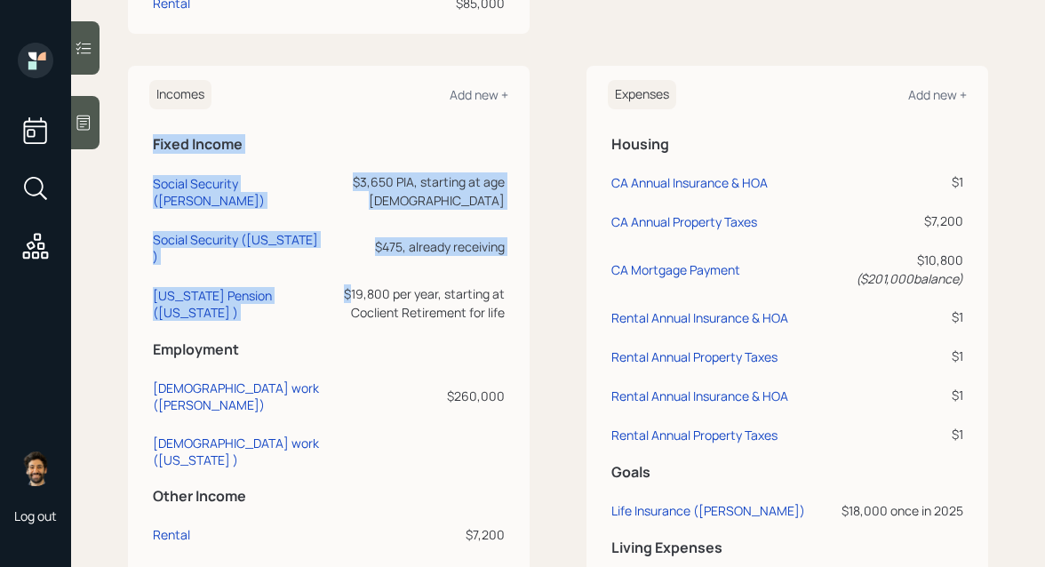
drag, startPoint x: 510, startPoint y: 277, endPoint x: 301, endPoint y: 259, distance: 209.6
click at [301, 259] on div "Incomes Add new + Fixed Income Social Security (Hugh) $3,650 PIA, starting at a…" at bounding box center [329, 335] width 402 height 538
click at [328, 284] on div "$19,800 per year, starting at Coclient Retirement for life" at bounding box center [416, 302] width 177 height 37
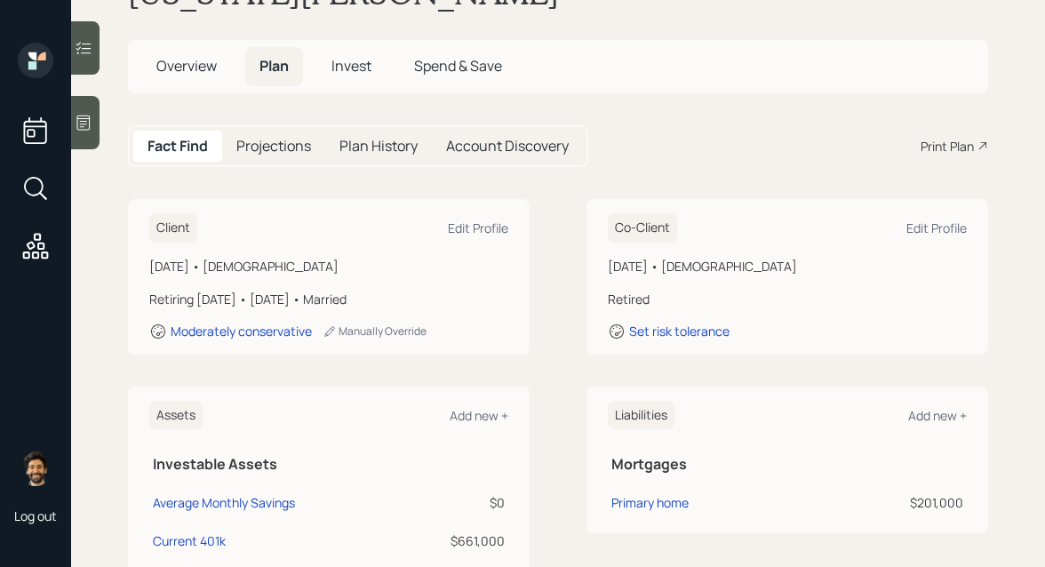
scroll to position [0, 0]
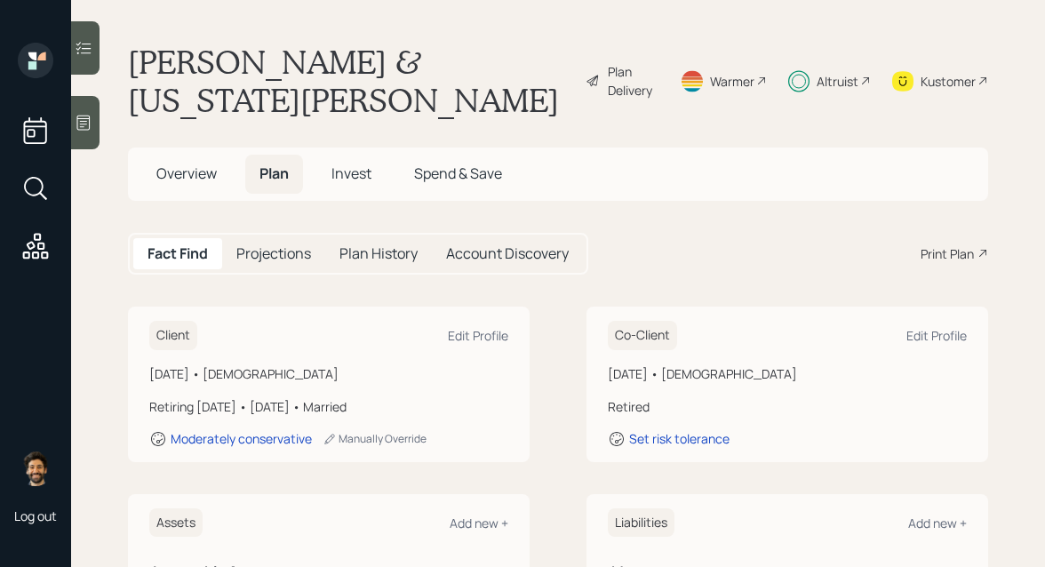
click at [193, 163] on span "Overview" at bounding box center [186, 173] width 60 height 20
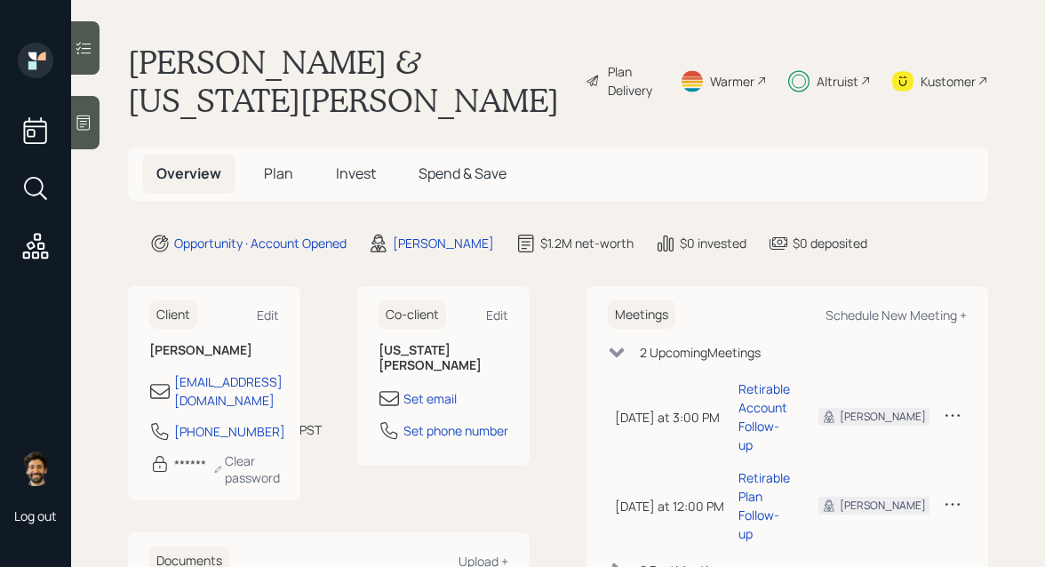
click at [286, 163] on span "Plan" at bounding box center [278, 173] width 29 height 20
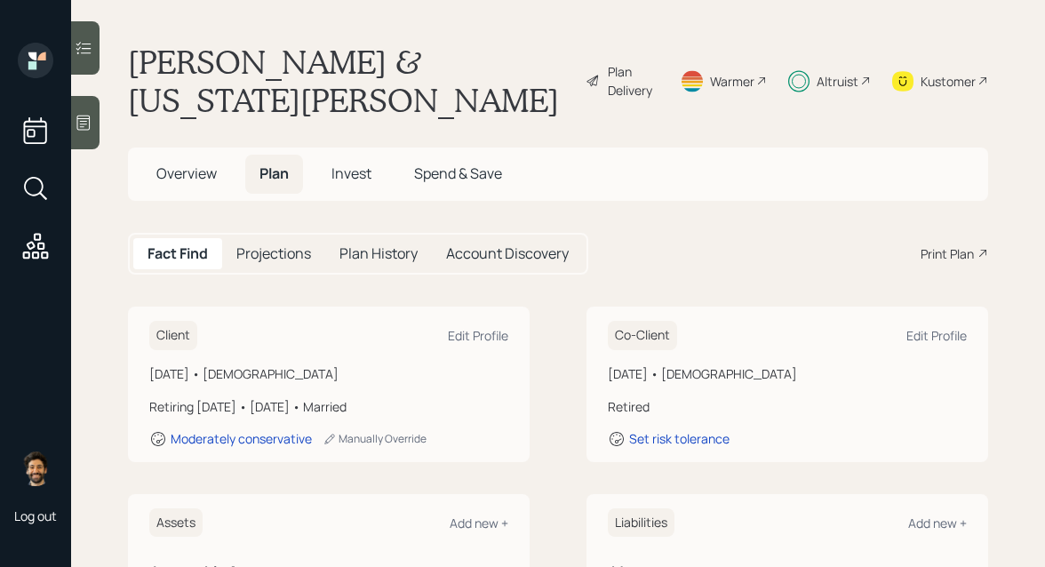
click at [209, 163] on span "Overview" at bounding box center [186, 173] width 60 height 20
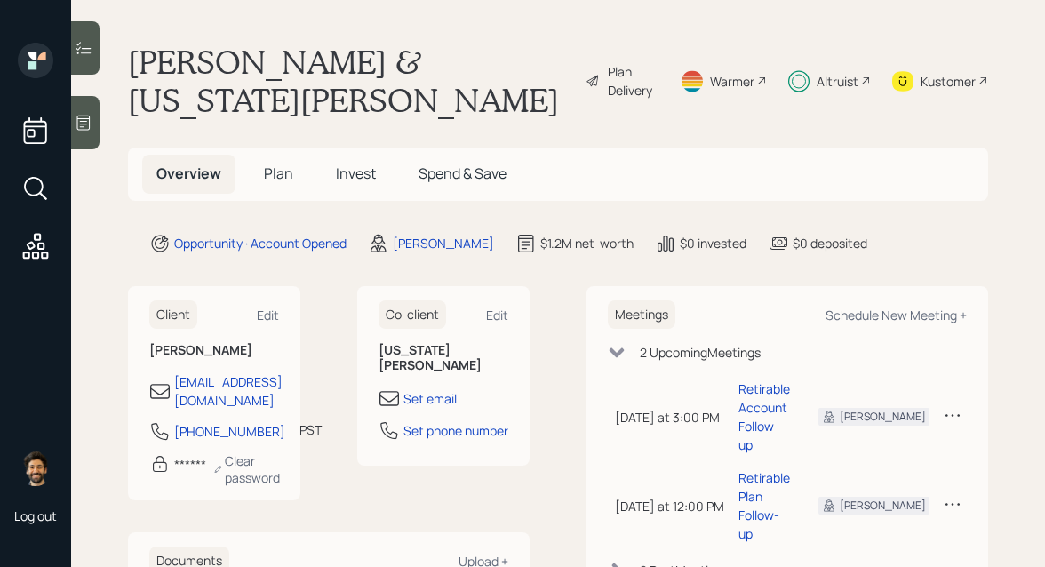
click at [284, 163] on span "Plan" at bounding box center [278, 173] width 29 height 20
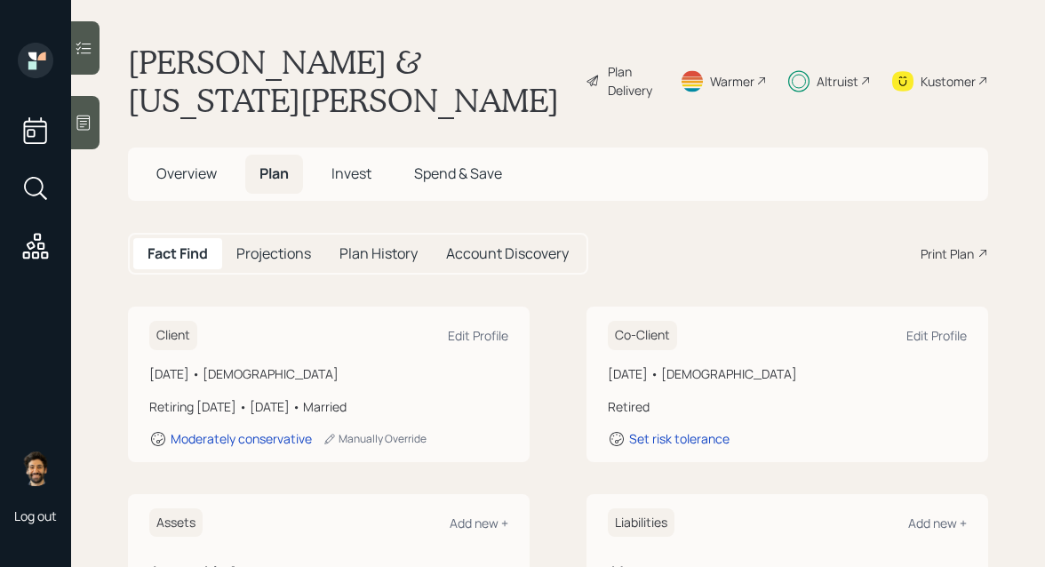
click at [334, 163] on span "Invest" at bounding box center [351, 173] width 40 height 20
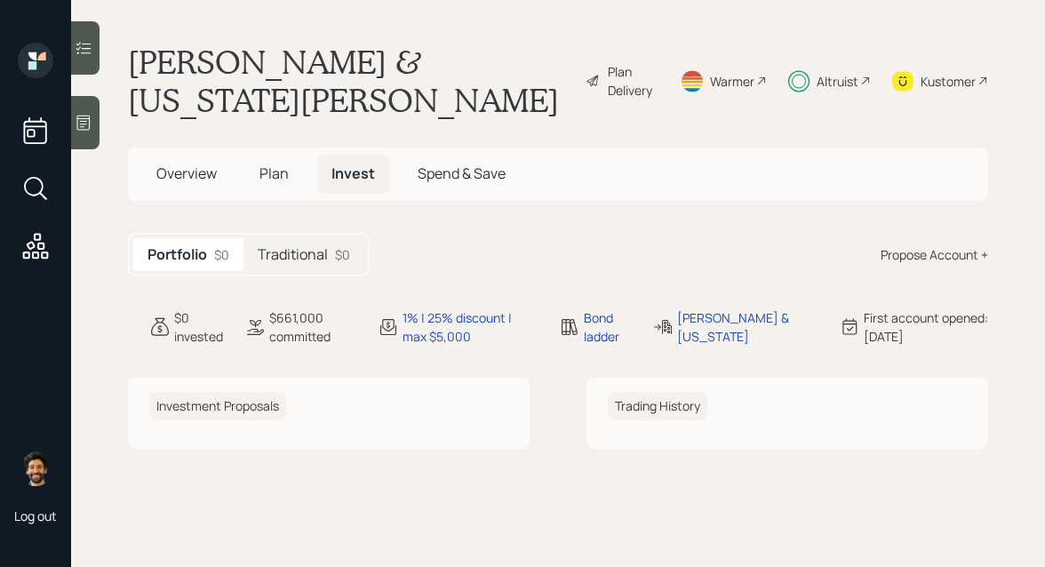
click at [322, 246] on h5 "Traditional" at bounding box center [293, 254] width 70 height 17
